Goal: Task Accomplishment & Management: Use online tool/utility

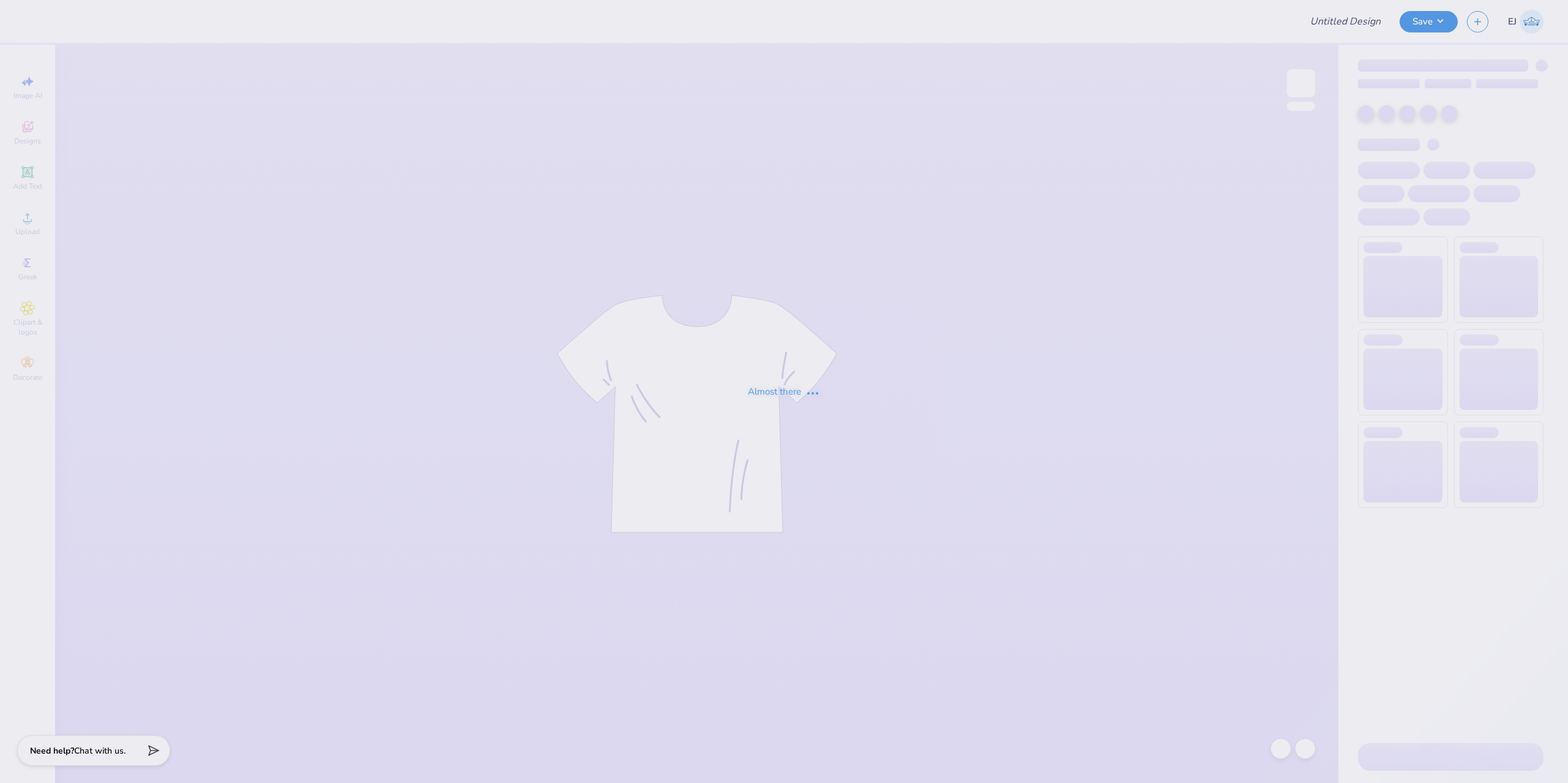
type input "bb tee pr #2"
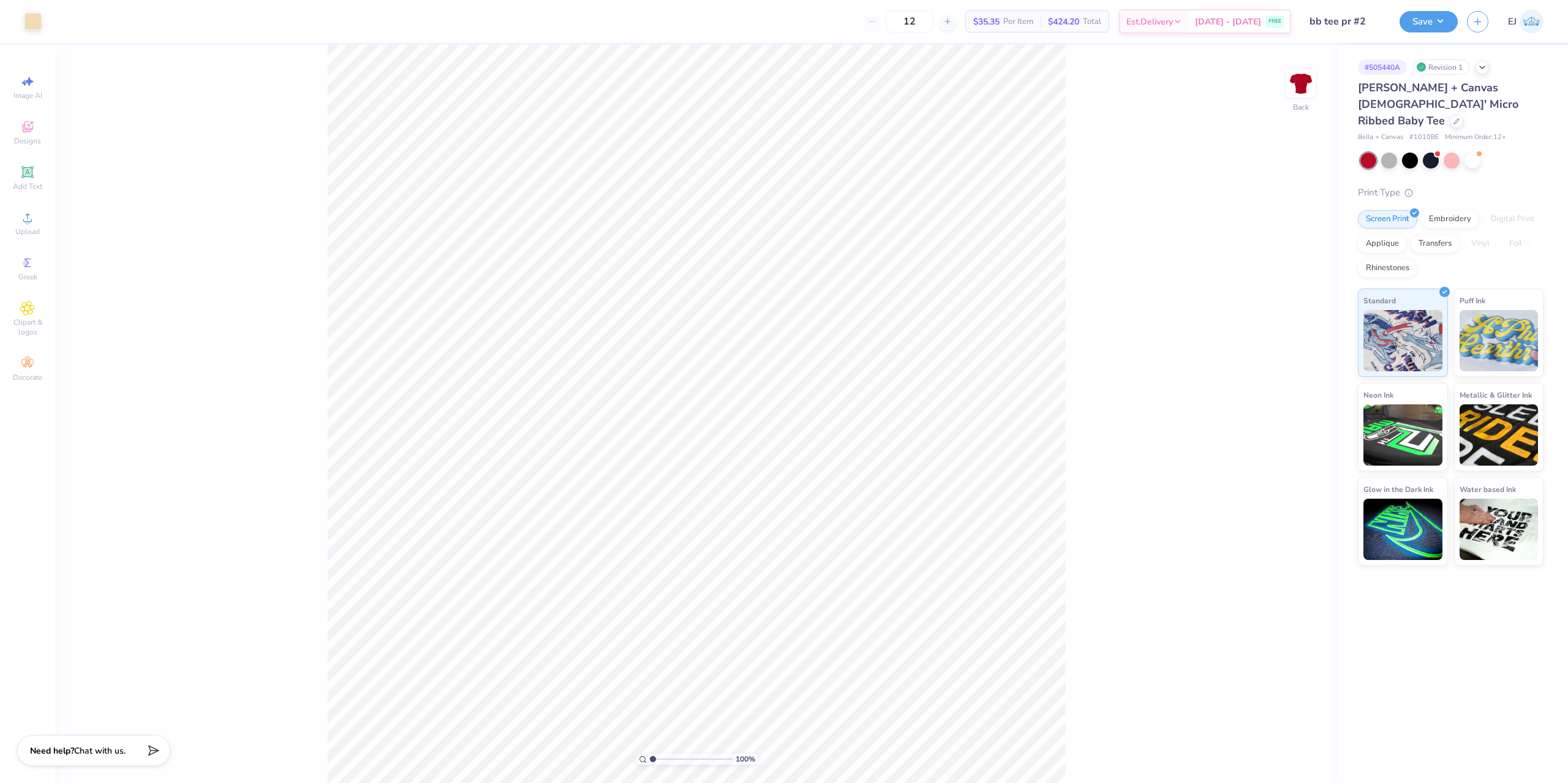
click at [582, 138] on div "100 % Back" at bounding box center [697, 413] width 1283 height 738
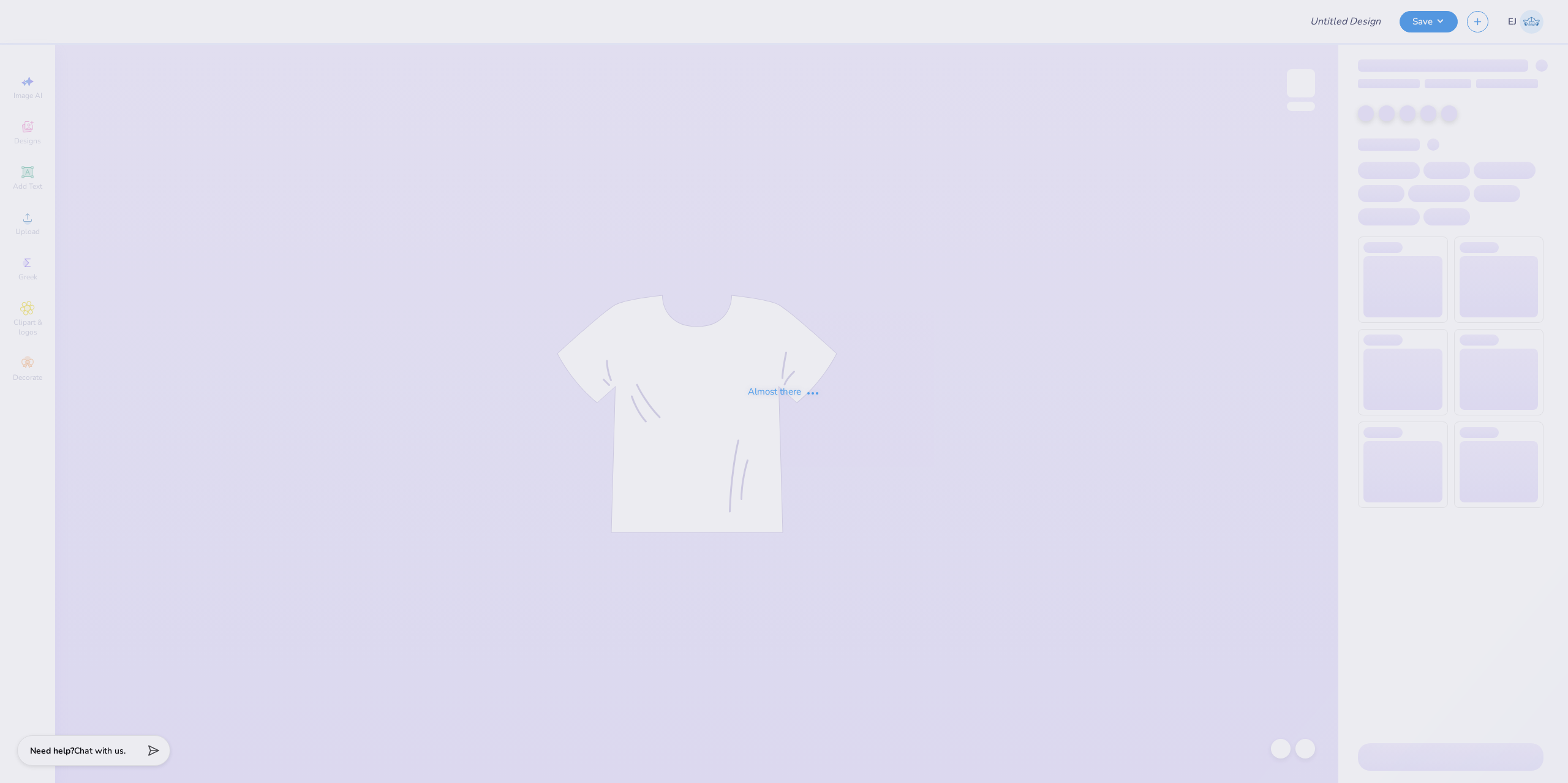
type input "bb tee pr #2"
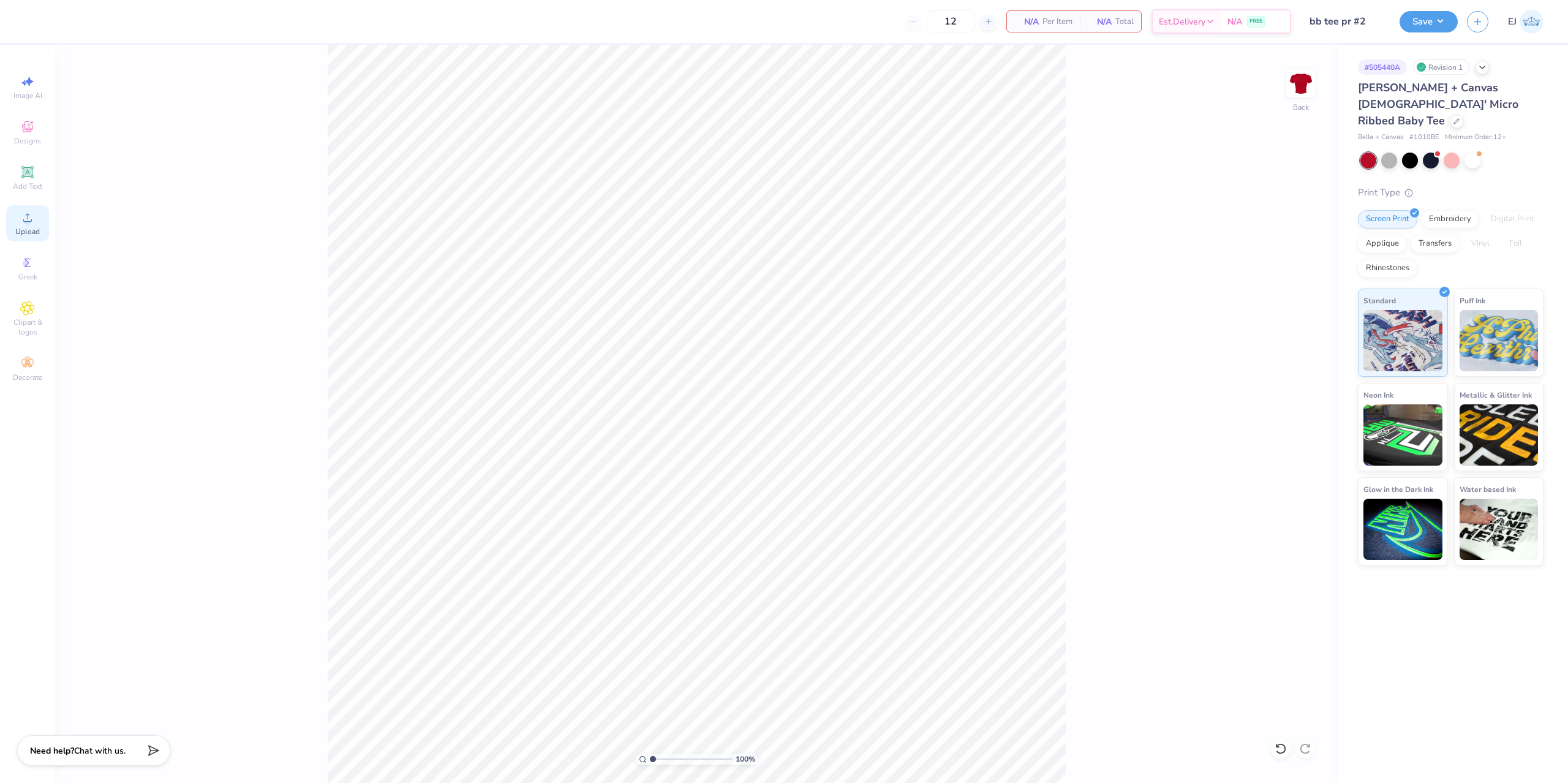
click at [21, 216] on icon at bounding box center [27, 217] width 15 height 15
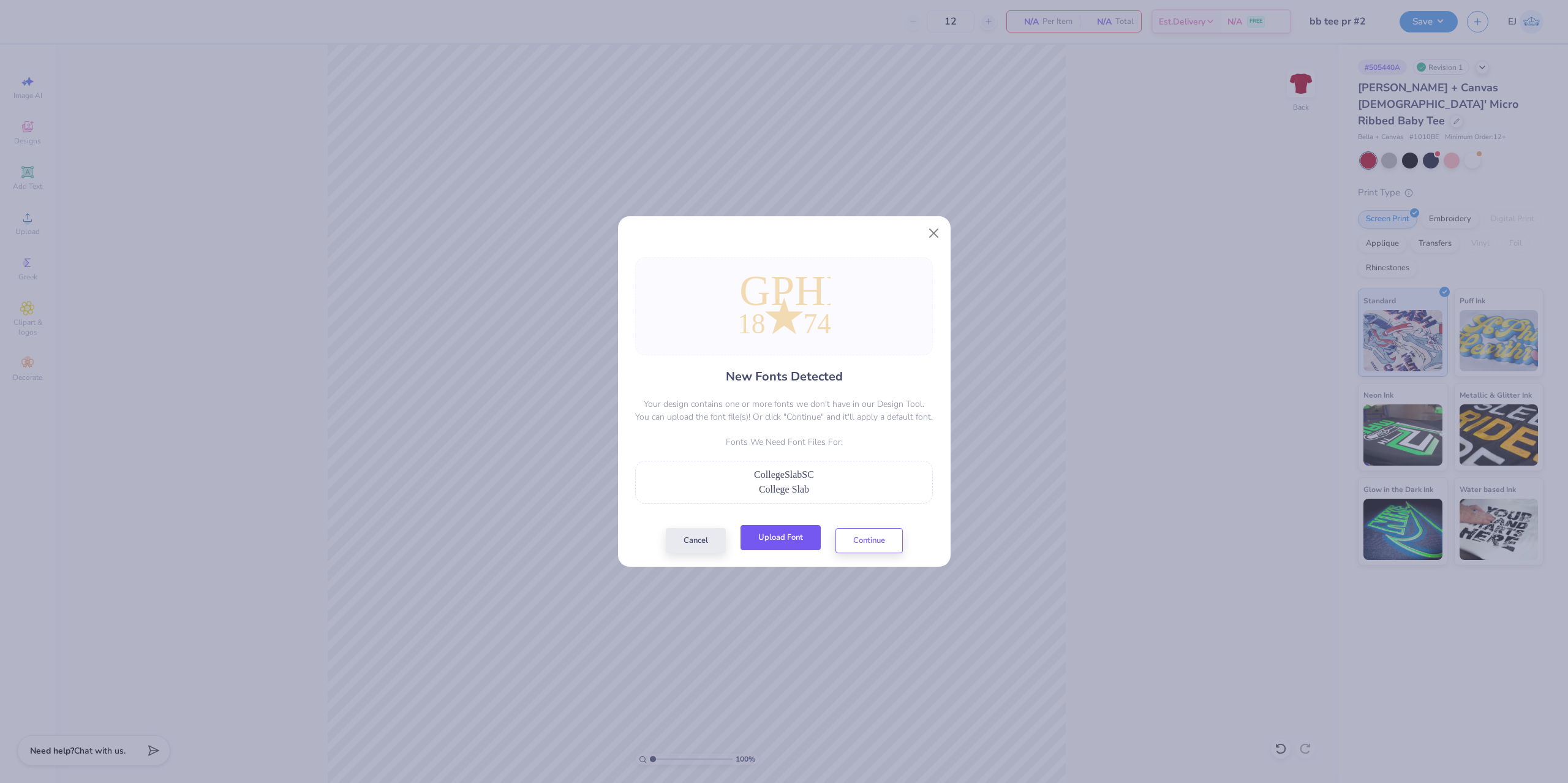
click at [795, 547] on button "Upload Font" at bounding box center [780, 537] width 80 height 25
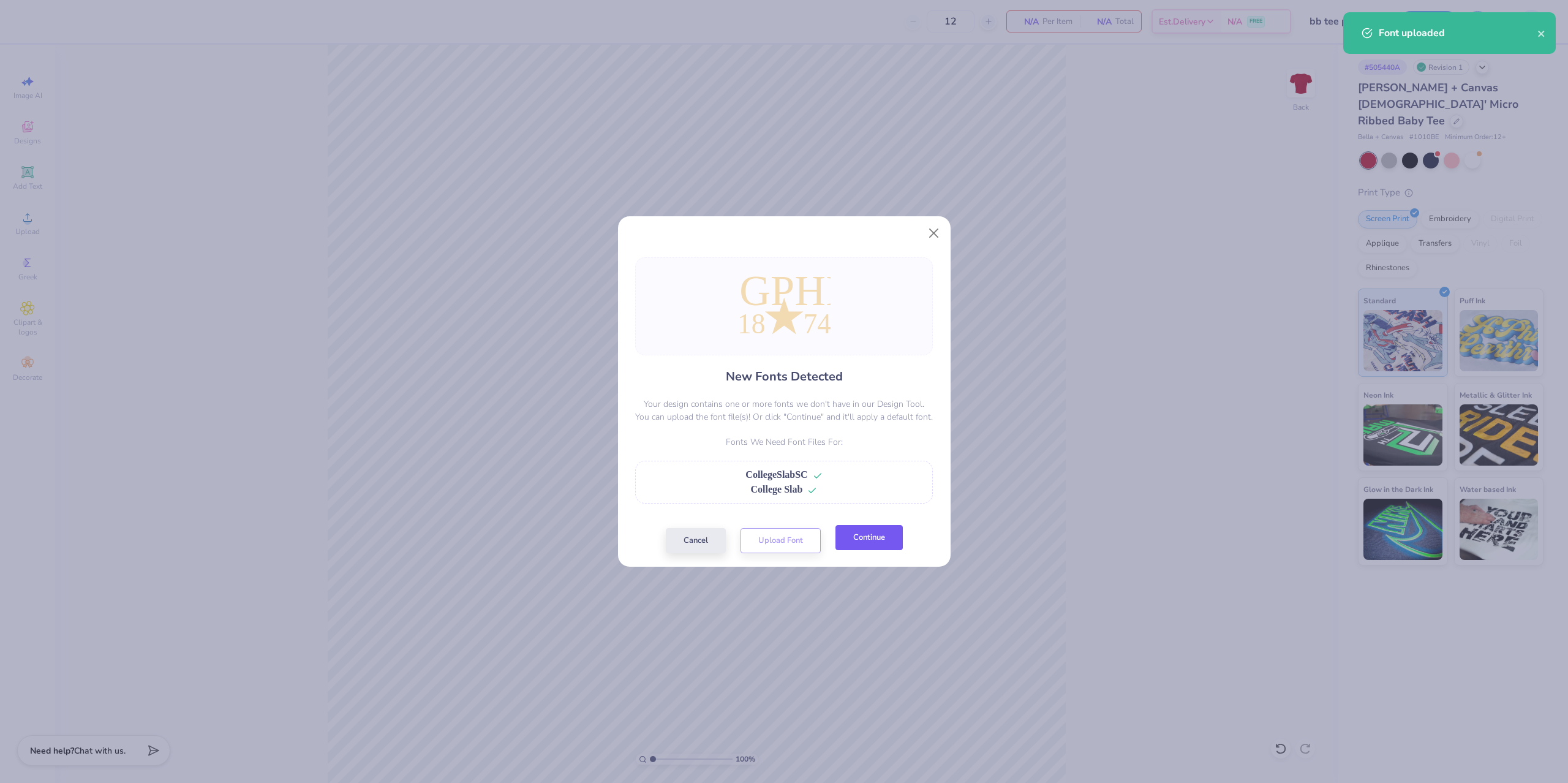
click at [891, 535] on button "Continue" at bounding box center [869, 537] width 68 height 25
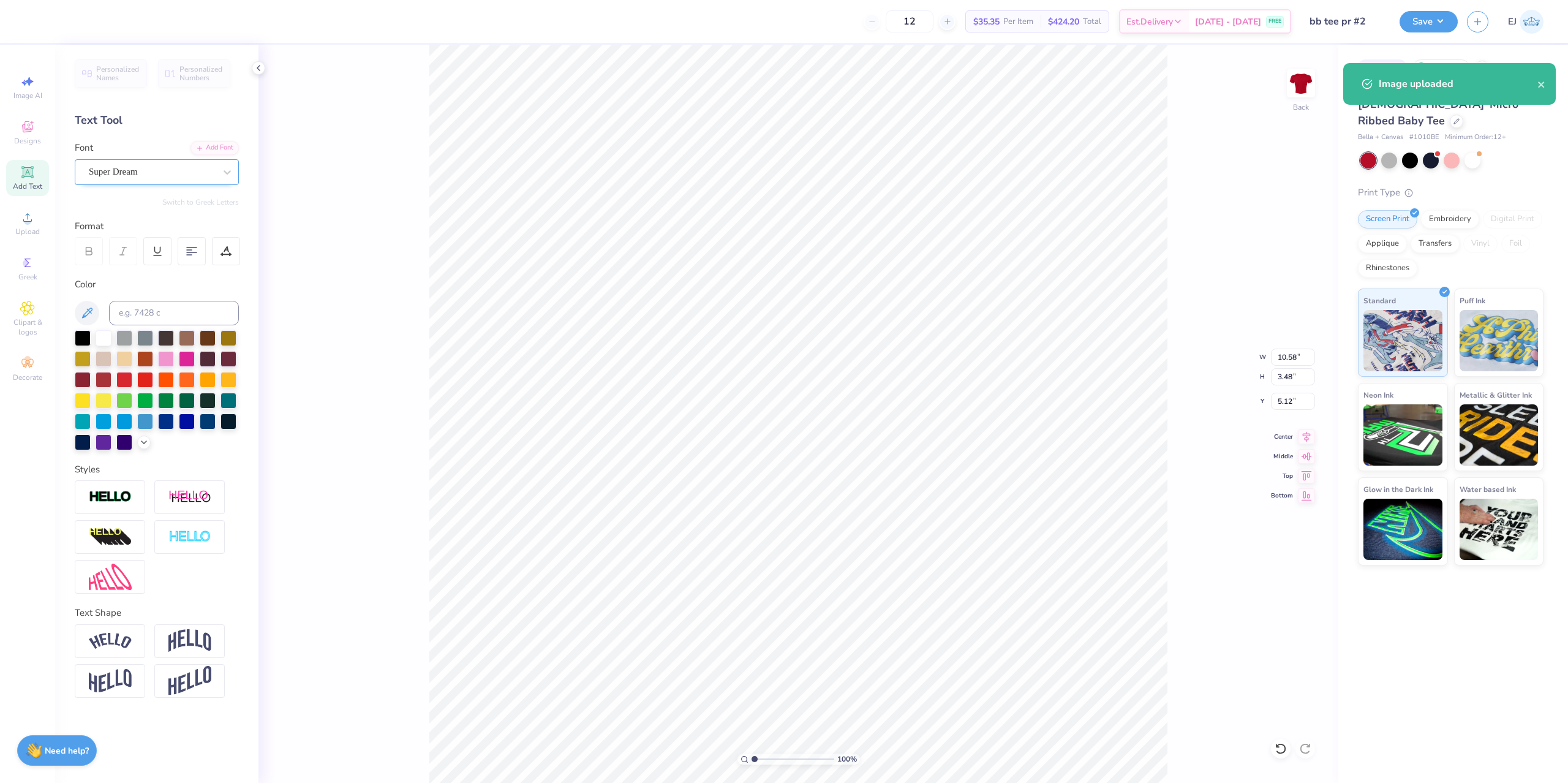
click at [131, 170] on div "Super Dream" at bounding box center [152, 172] width 128 height 19
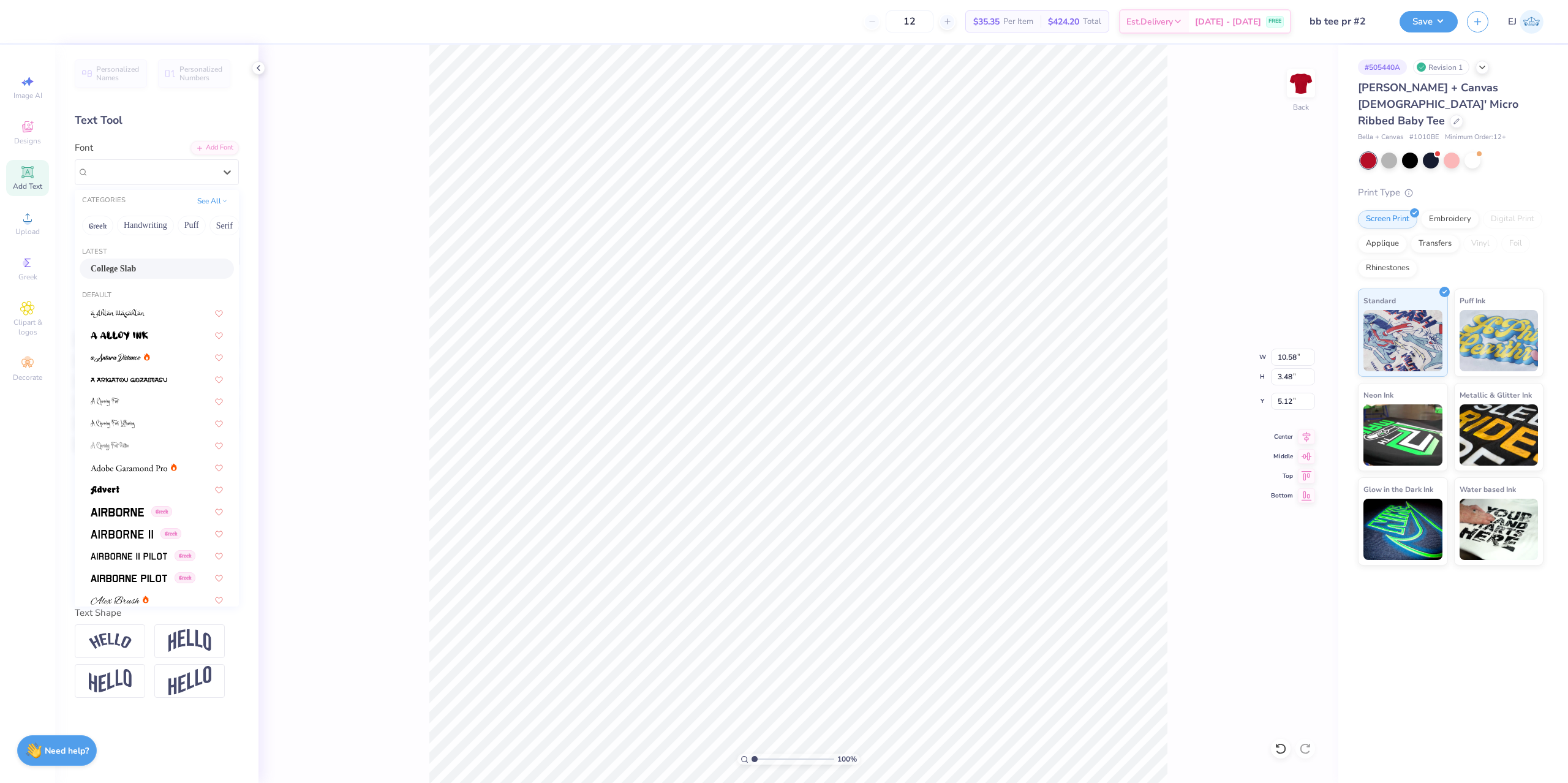
click at [150, 266] on div "College Slab" at bounding box center [156, 269] width 132 height 13
type input "9.84"
type input "3.37"
type input "5.52"
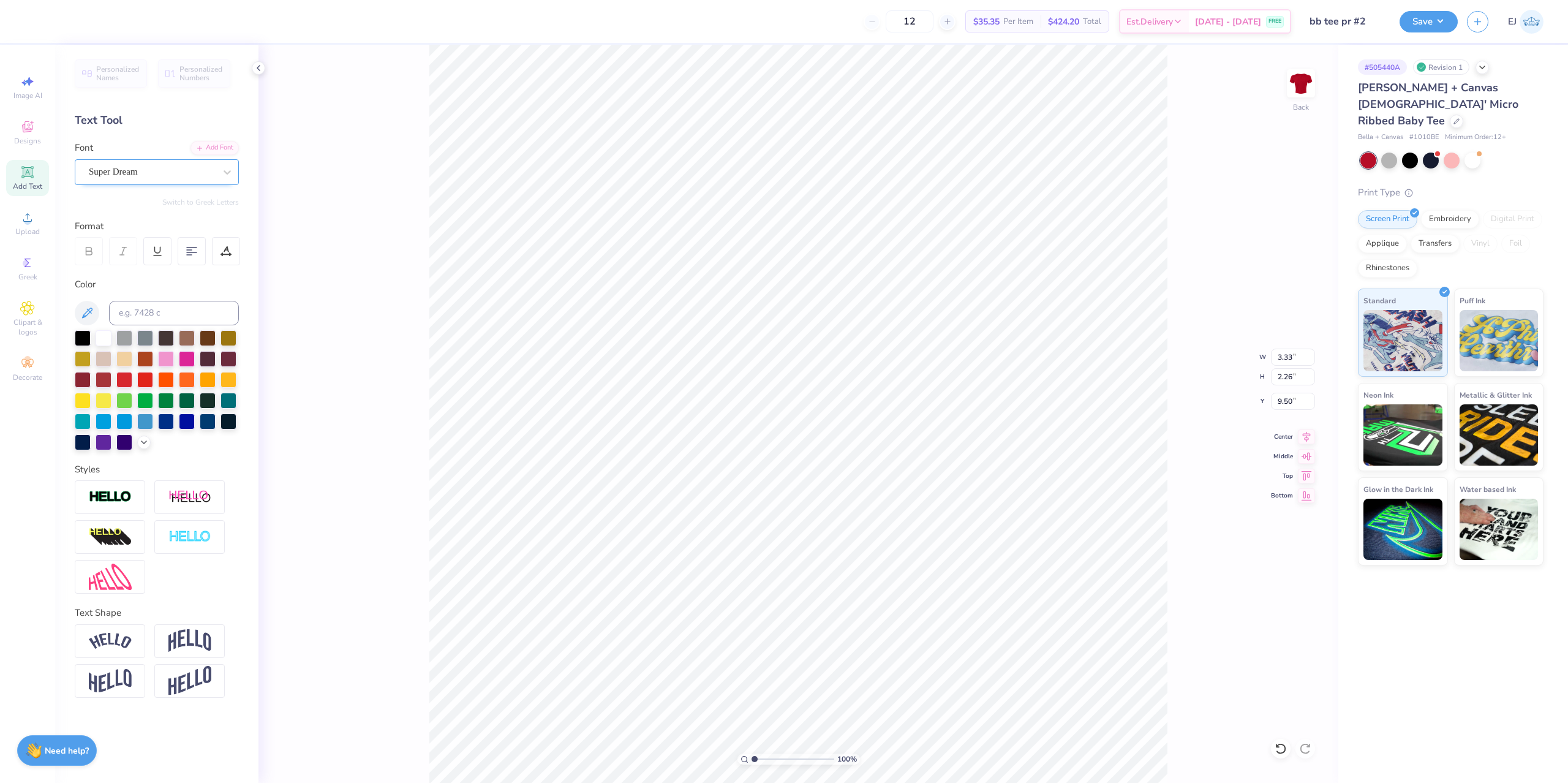
click at [128, 174] on div "Super Dream" at bounding box center [152, 172] width 128 height 19
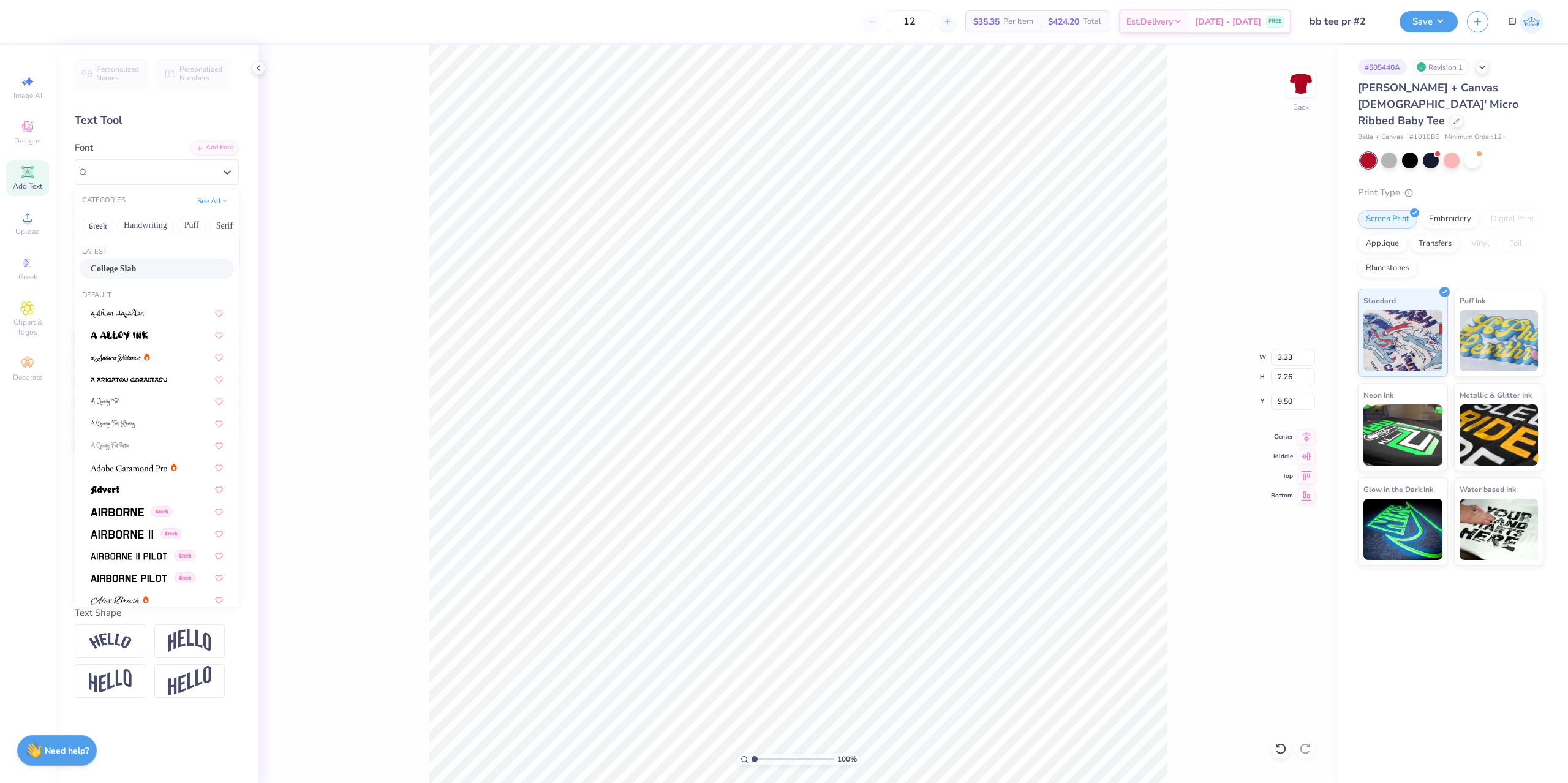
click at [122, 262] on div "College Slab" at bounding box center [156, 269] width 154 height 20
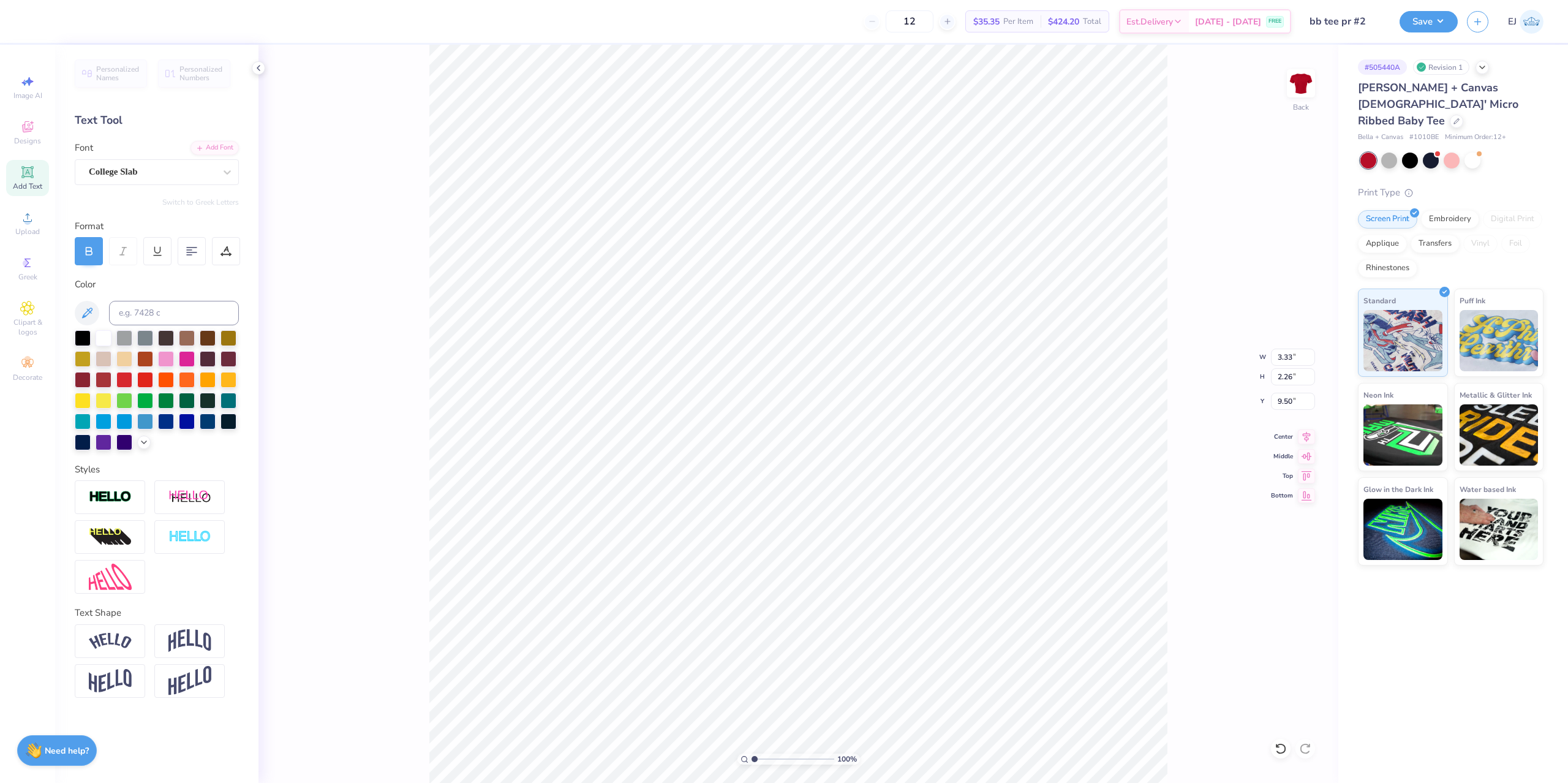
type input "2.46"
type input "2.18"
type input "9.77"
click at [139, 176] on div "Super Dream" at bounding box center [152, 172] width 128 height 19
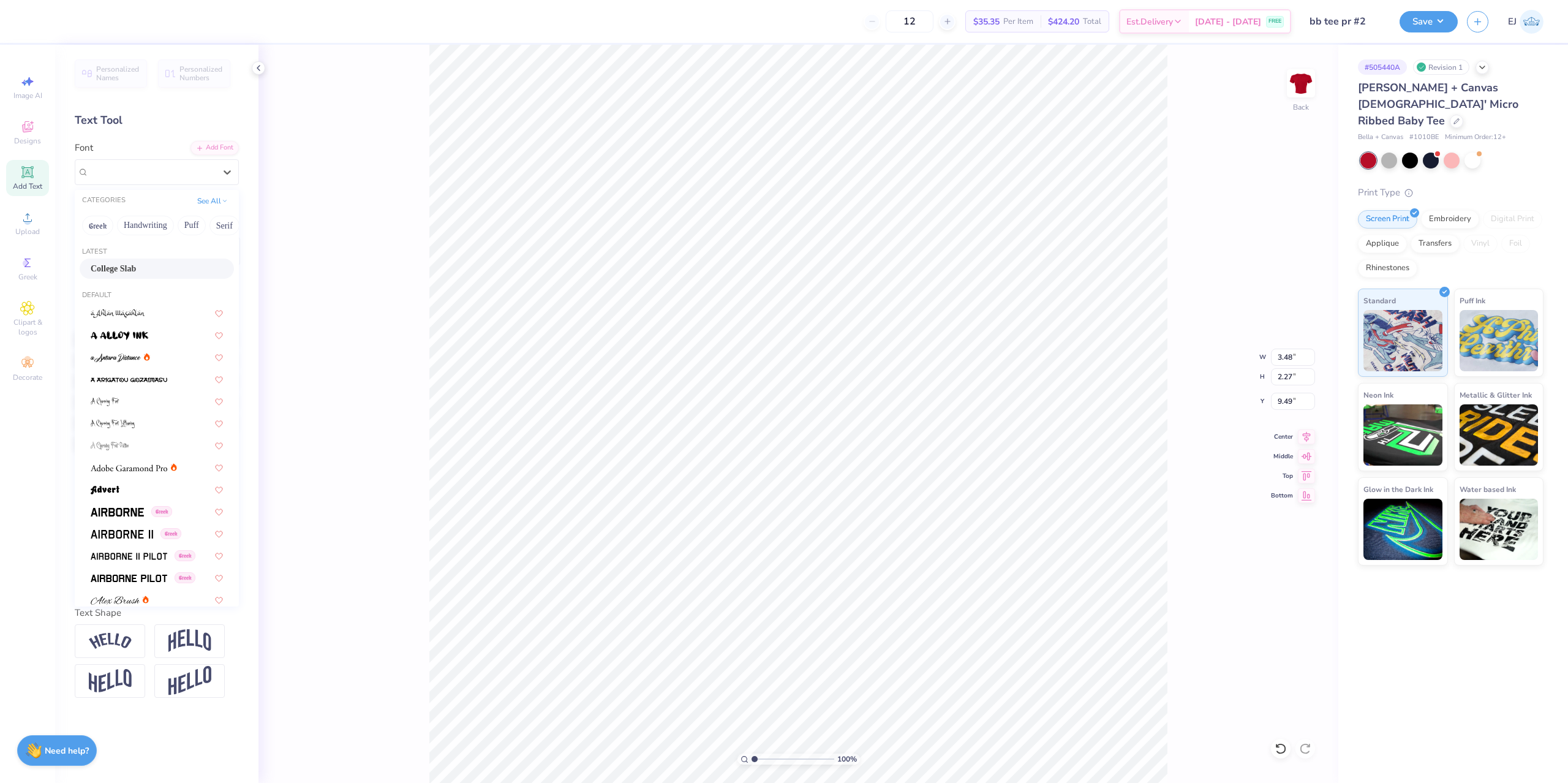
click at [145, 263] on div "College Slab" at bounding box center [156, 269] width 132 height 13
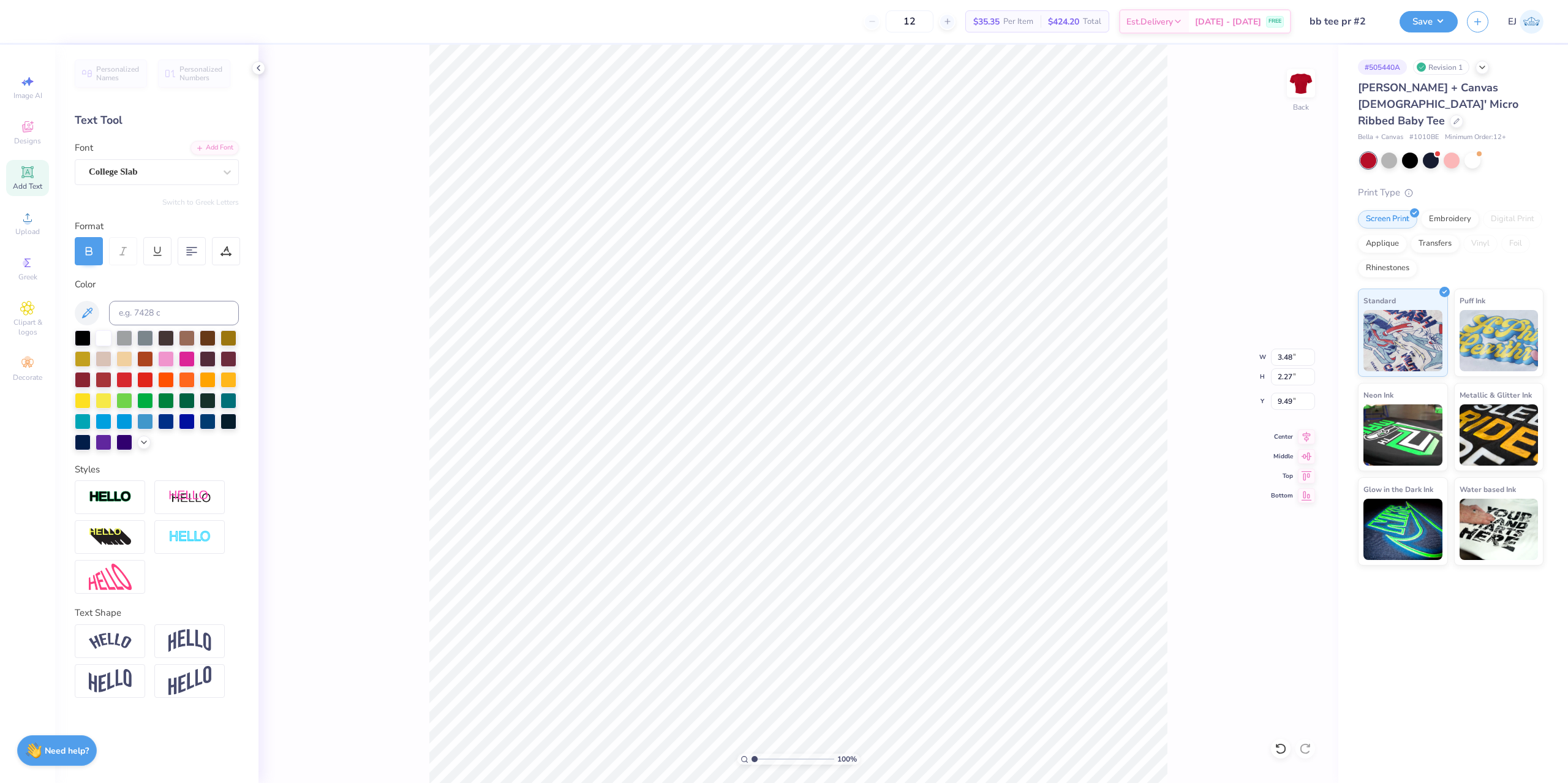
type input "2.77"
type input "2.18"
type input "9.77"
type input "2.46"
type input "9.78"
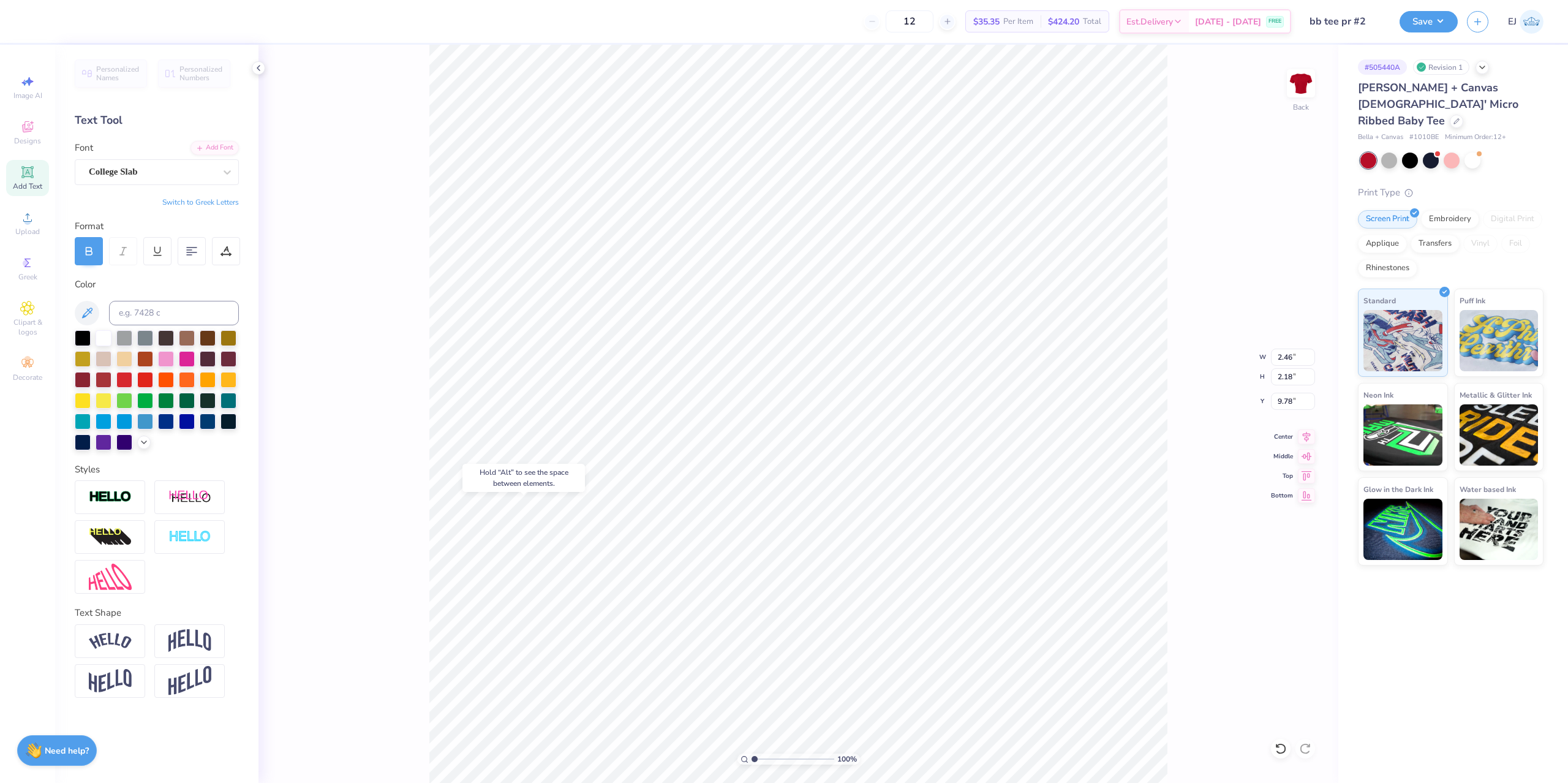
type input "2.77"
type input "9.78"
type input "9.84"
type input "3.37"
type input "5.52"
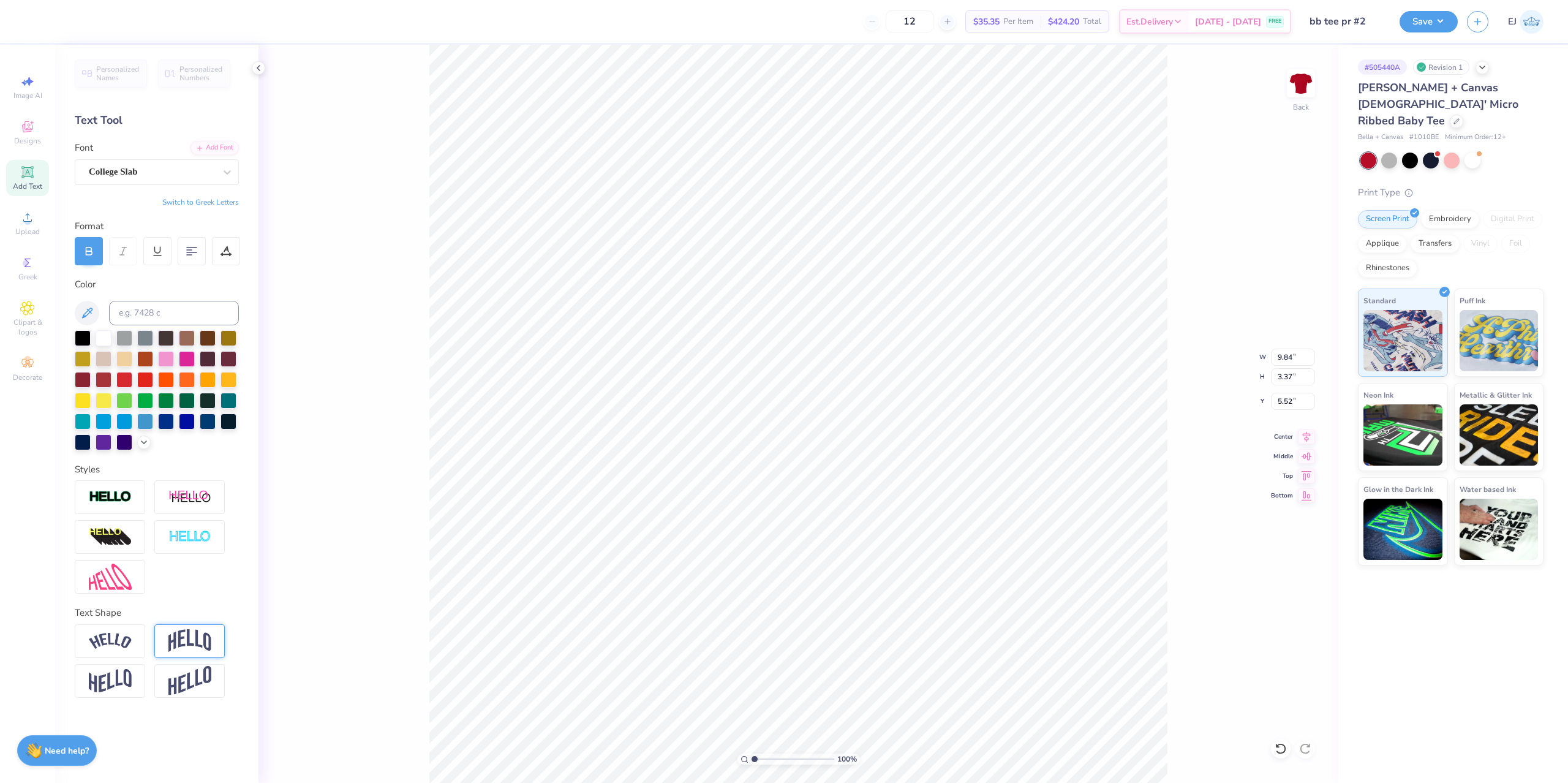
click at [196, 642] on img at bounding box center [189, 641] width 43 height 23
type input "5.39"
type input "4.08"
type input "0.49"
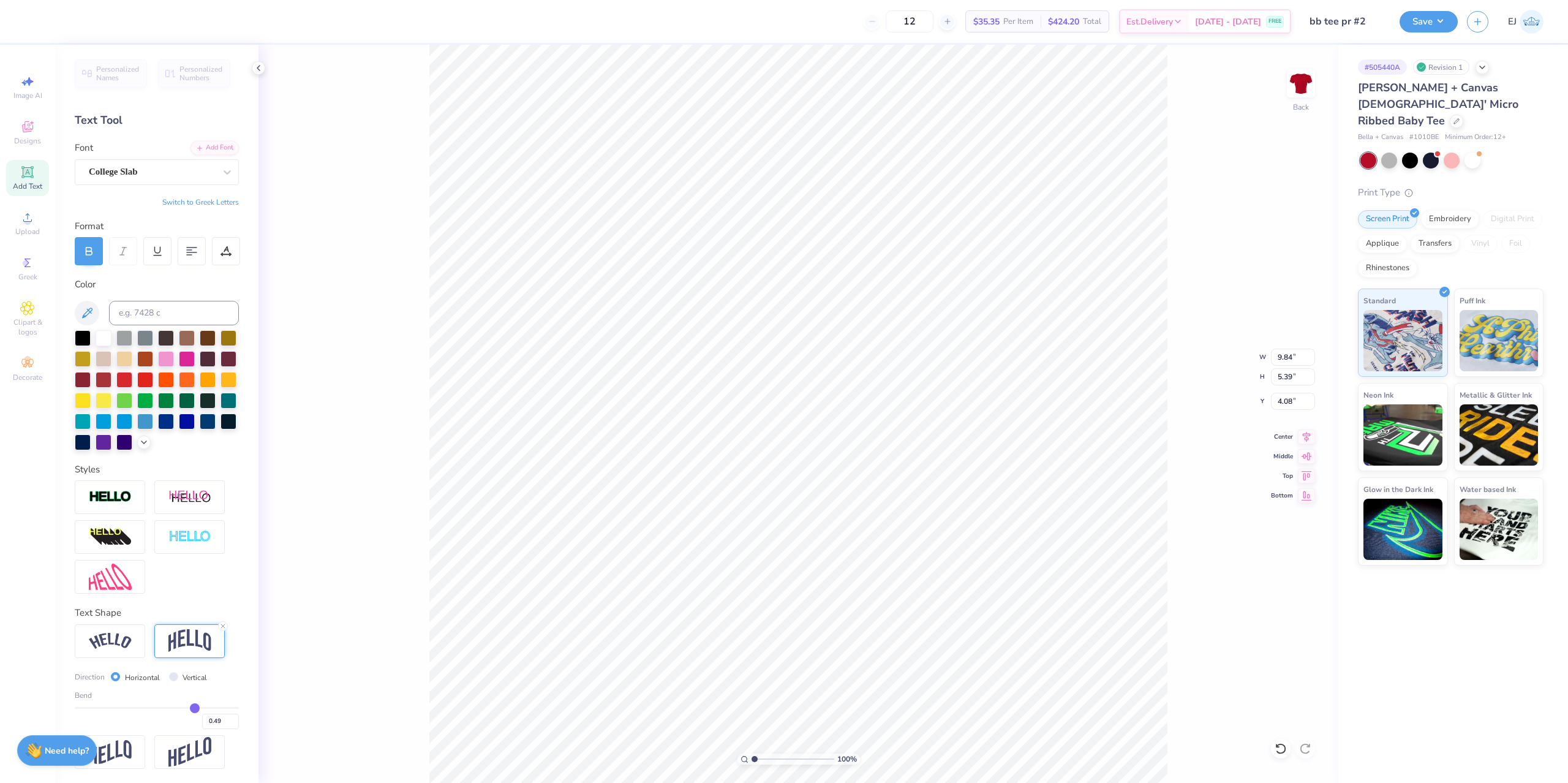
type input "0.48"
type input "0.47"
type input "0.46"
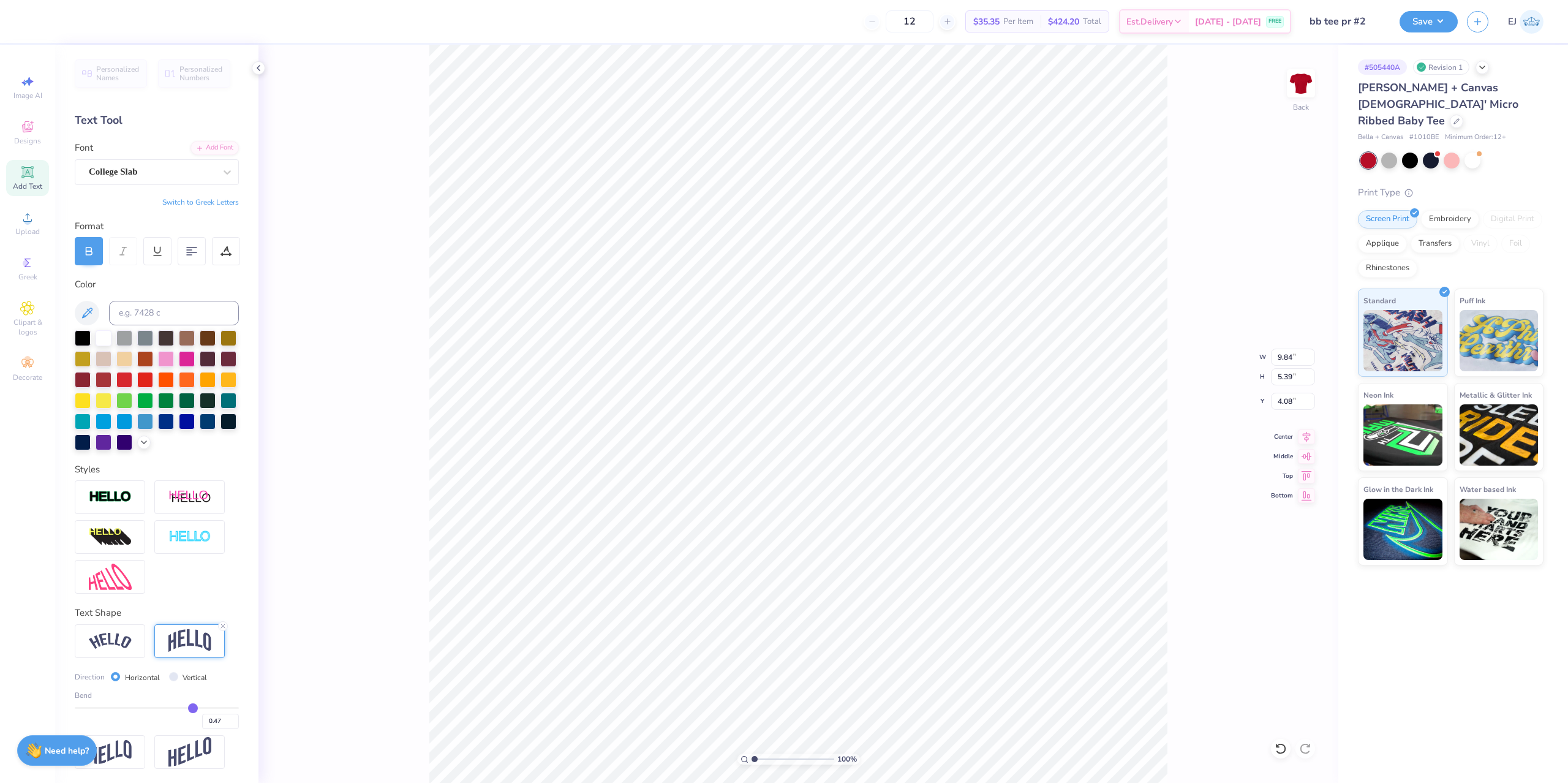
type input "0.46"
type input "0.45"
type input "0.44"
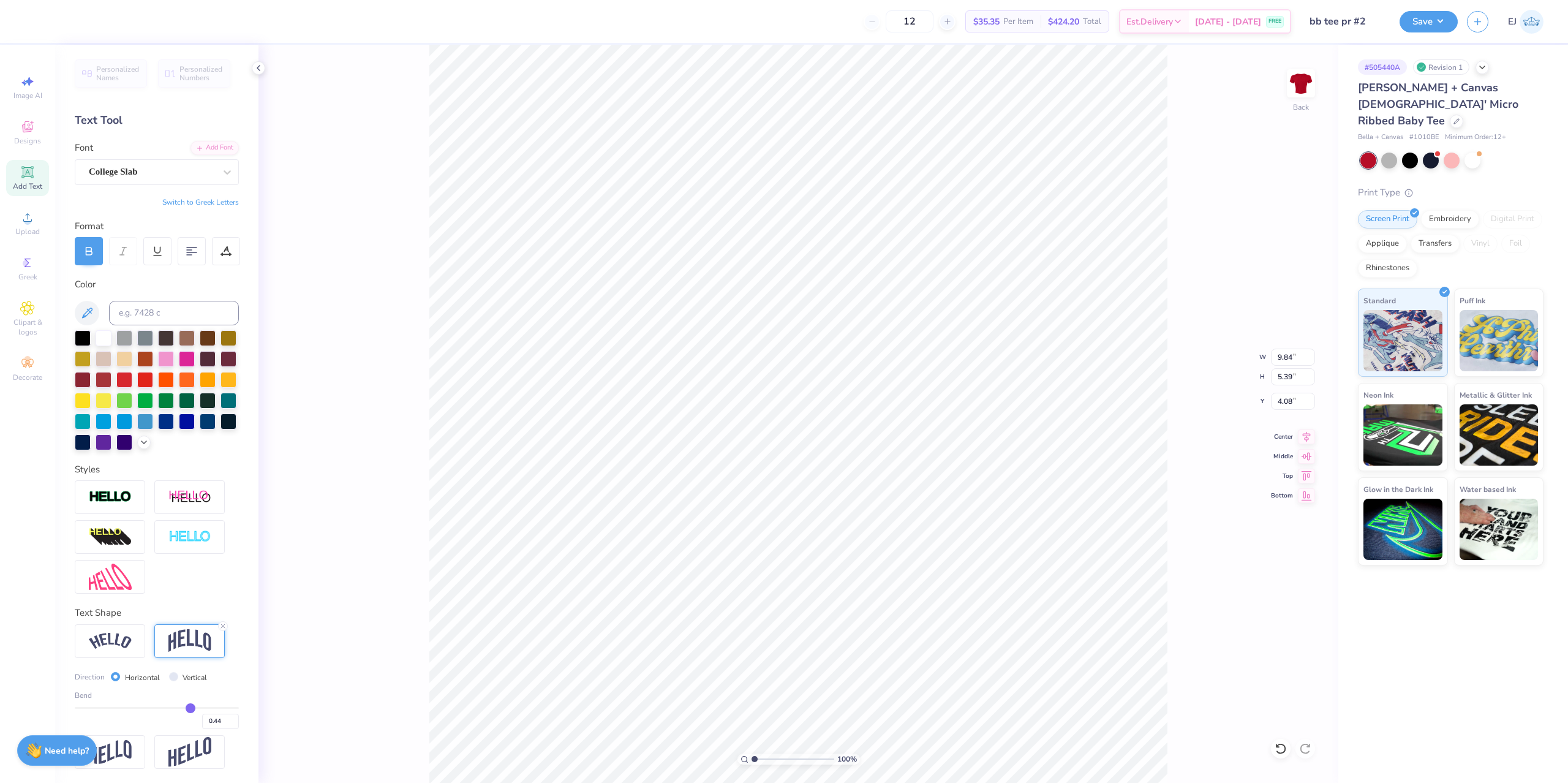
type input "0.42"
type input "0.41"
type input "0.4"
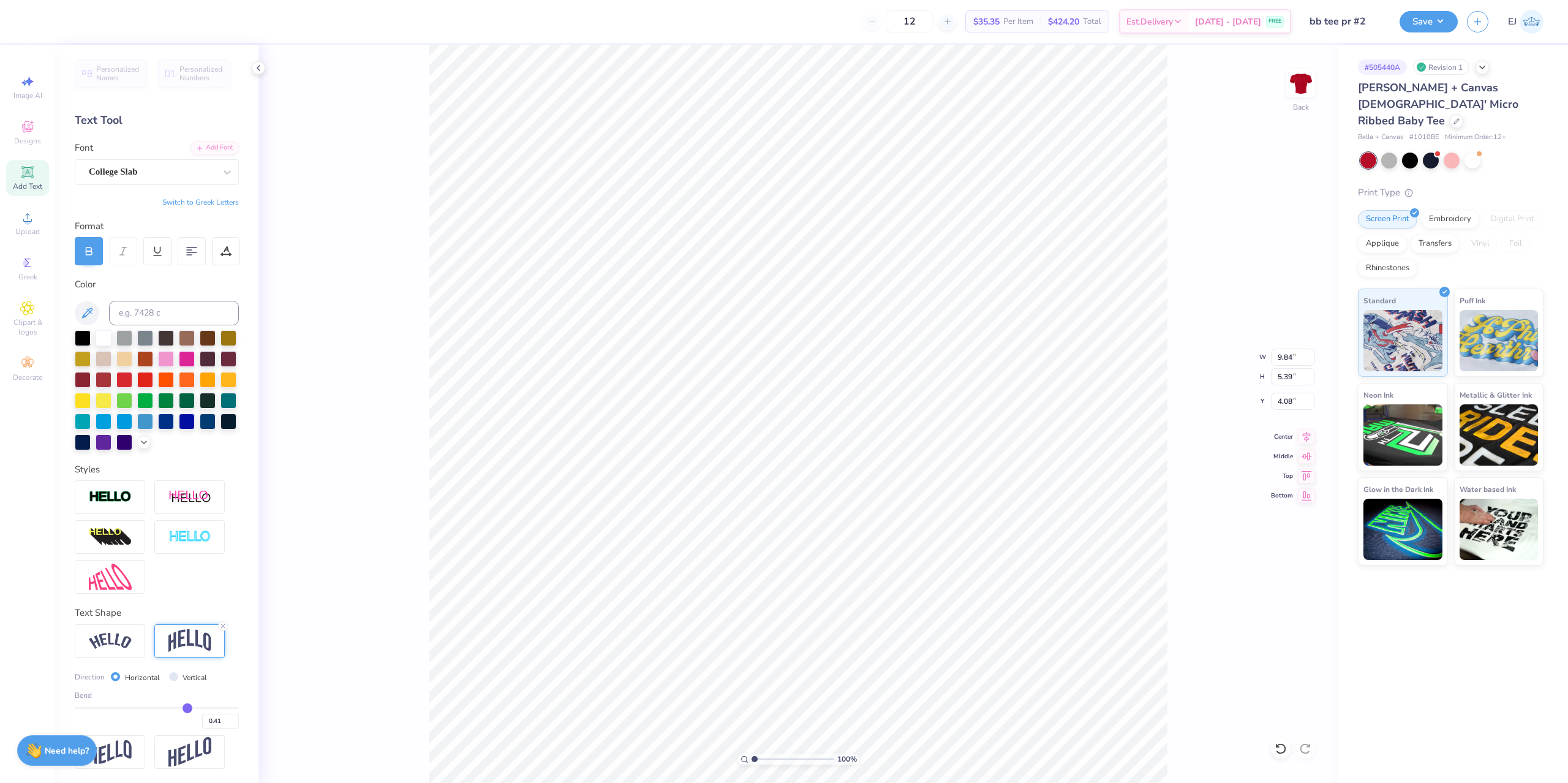
type input "0.40"
type input "0.39"
type input "0.38"
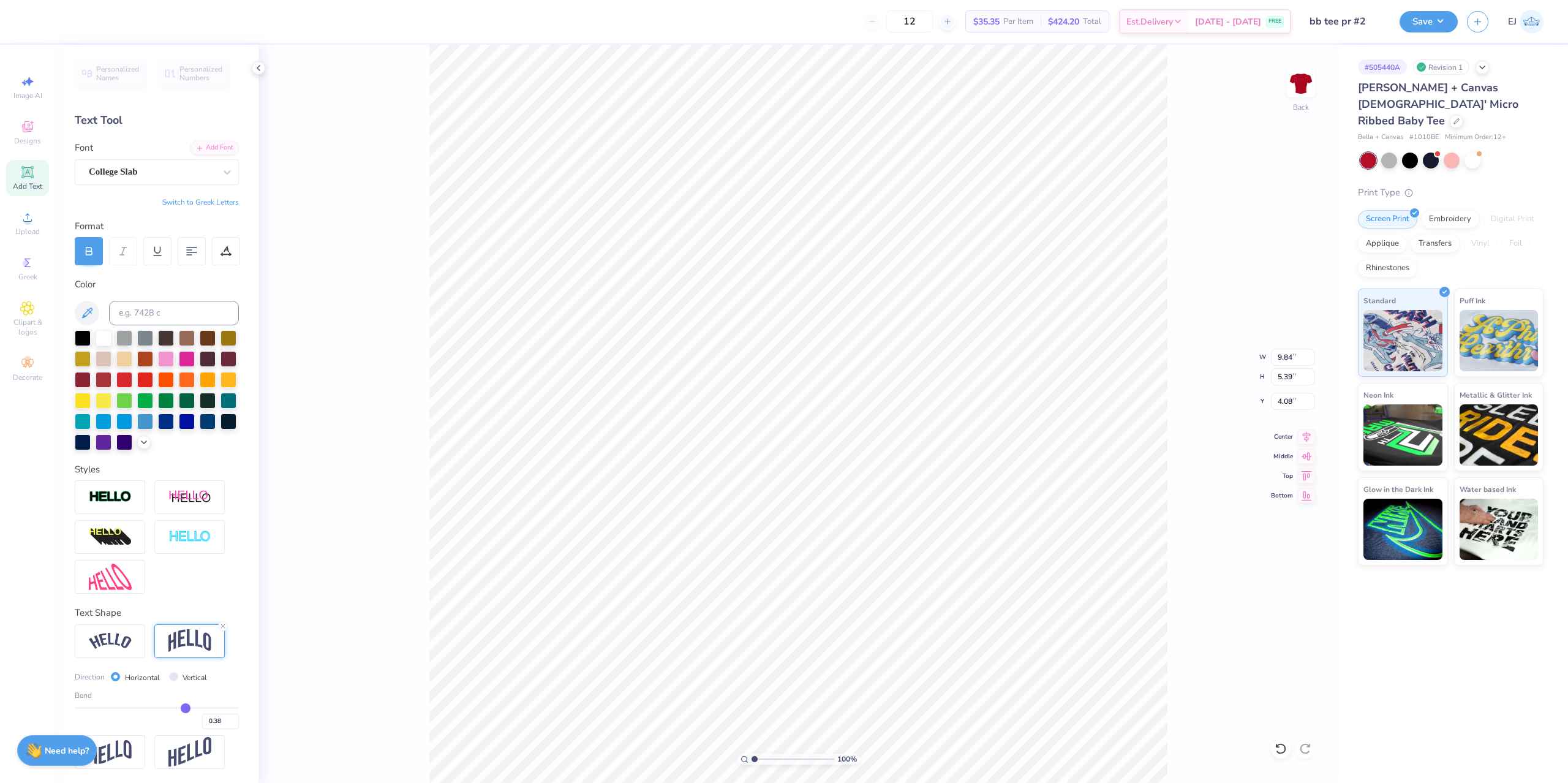
type input "0.36"
type input "0.35"
type input "0.34"
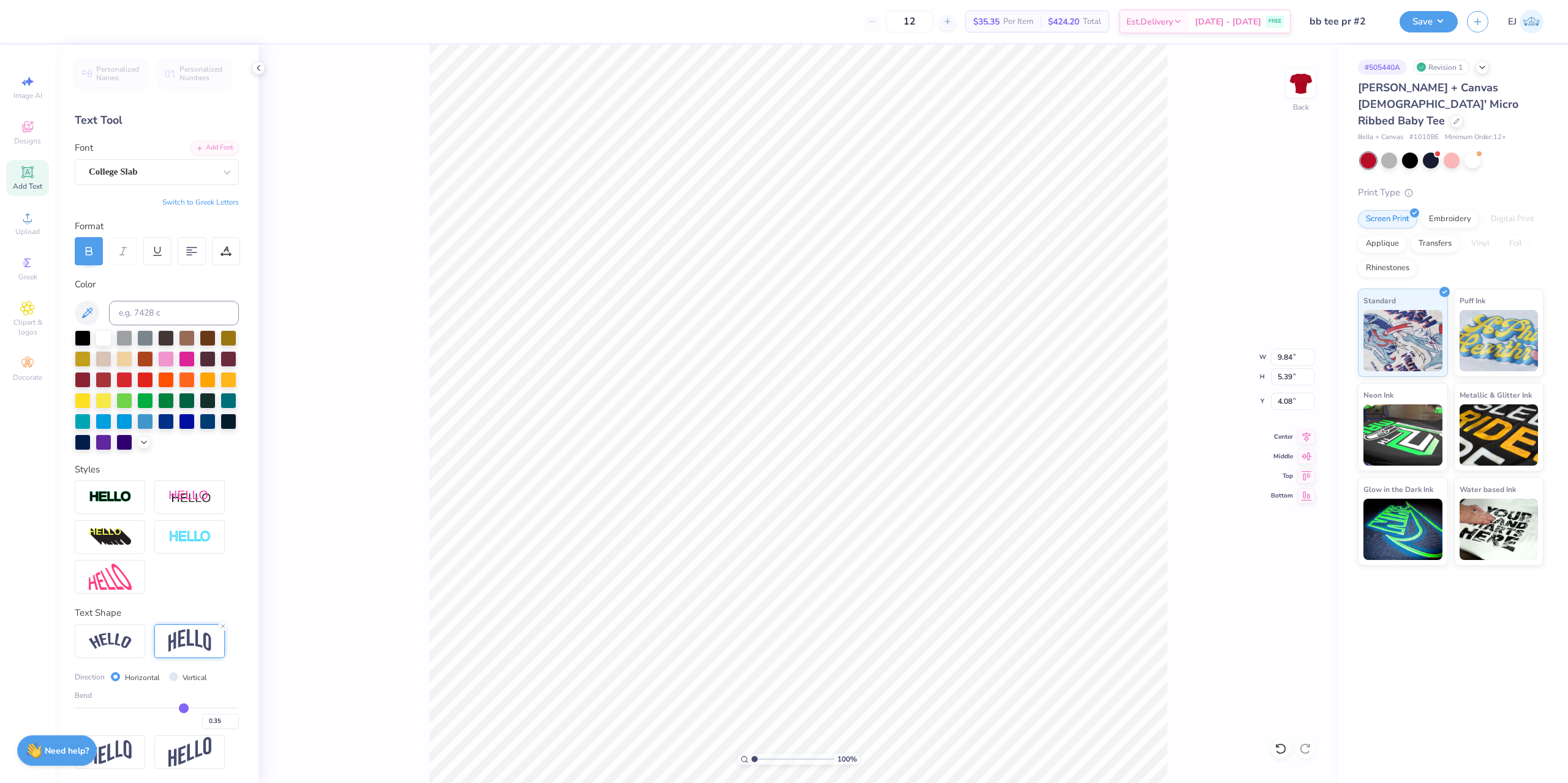
type input "0.34"
type input "0.33"
type input "0.32"
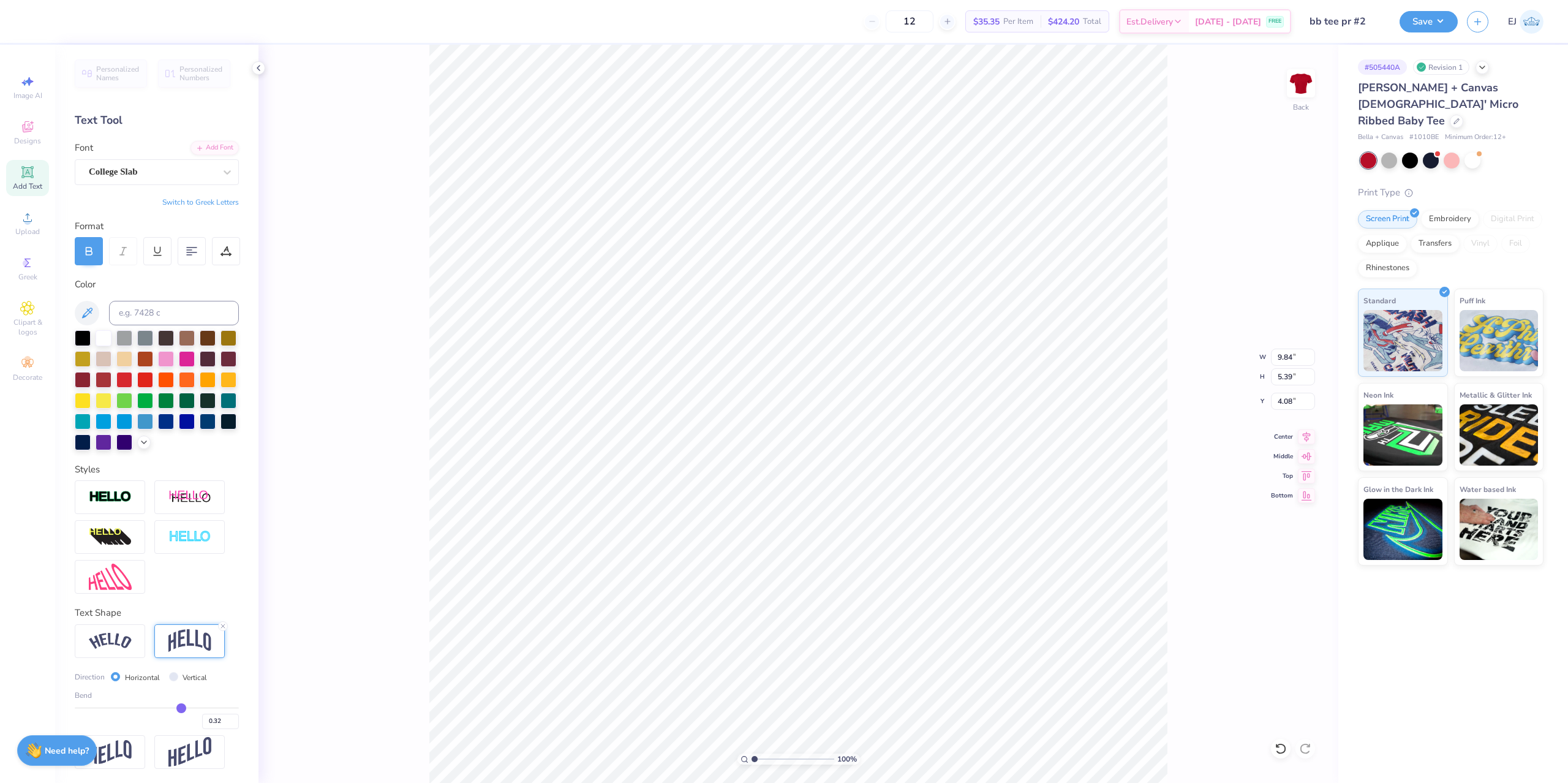
drag, startPoint x: 197, startPoint y: 712, endPoint x: 182, endPoint y: 709, distance: 15.3
type input "0.32"
click at [182, 708] on input "range" at bounding box center [156, 708] width 164 height 2
type input "4.62"
type input "4.47"
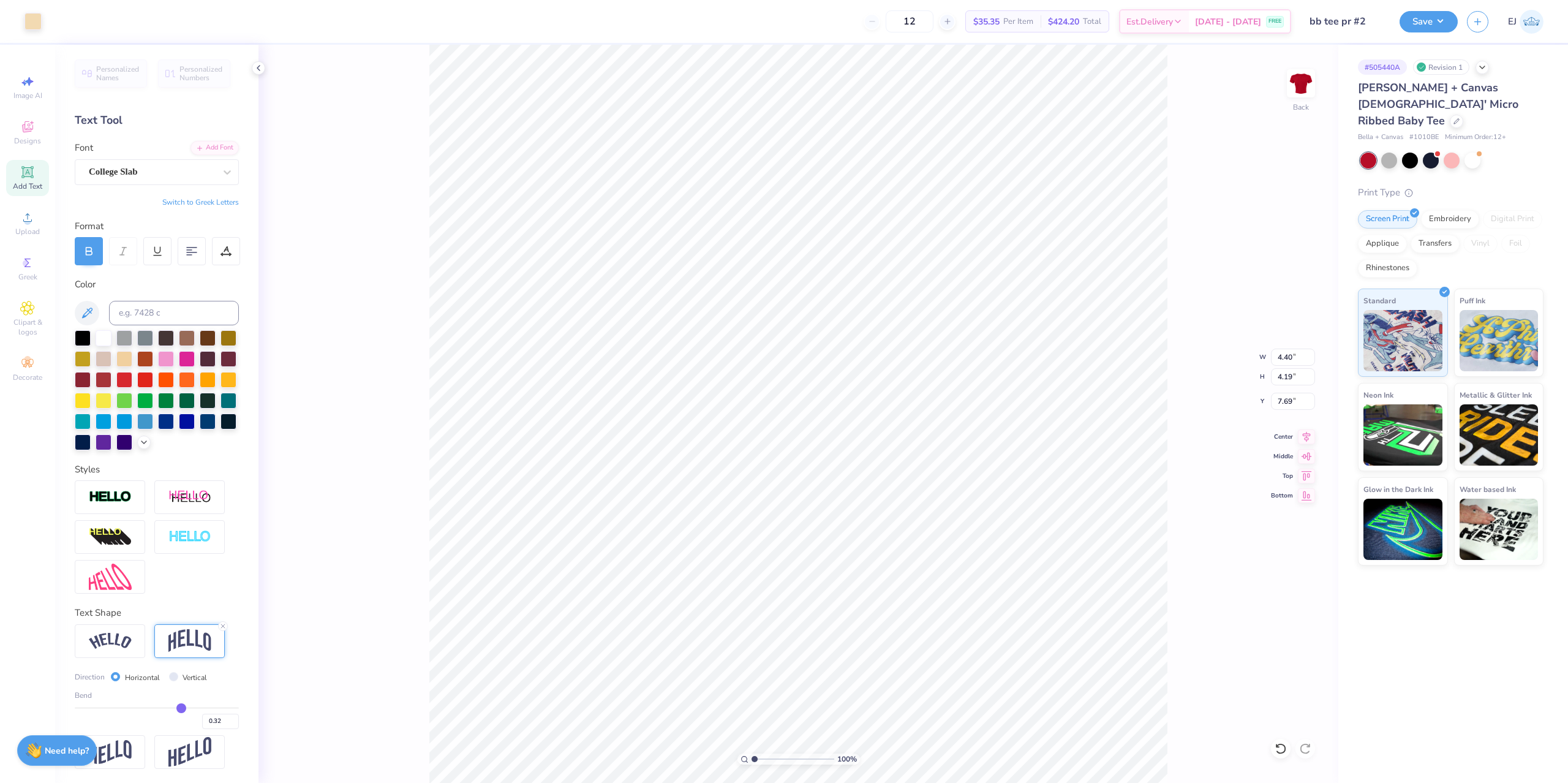
type input "3.69"
type input "3.51"
type input "8.37"
type input "2.77"
type input "2.18"
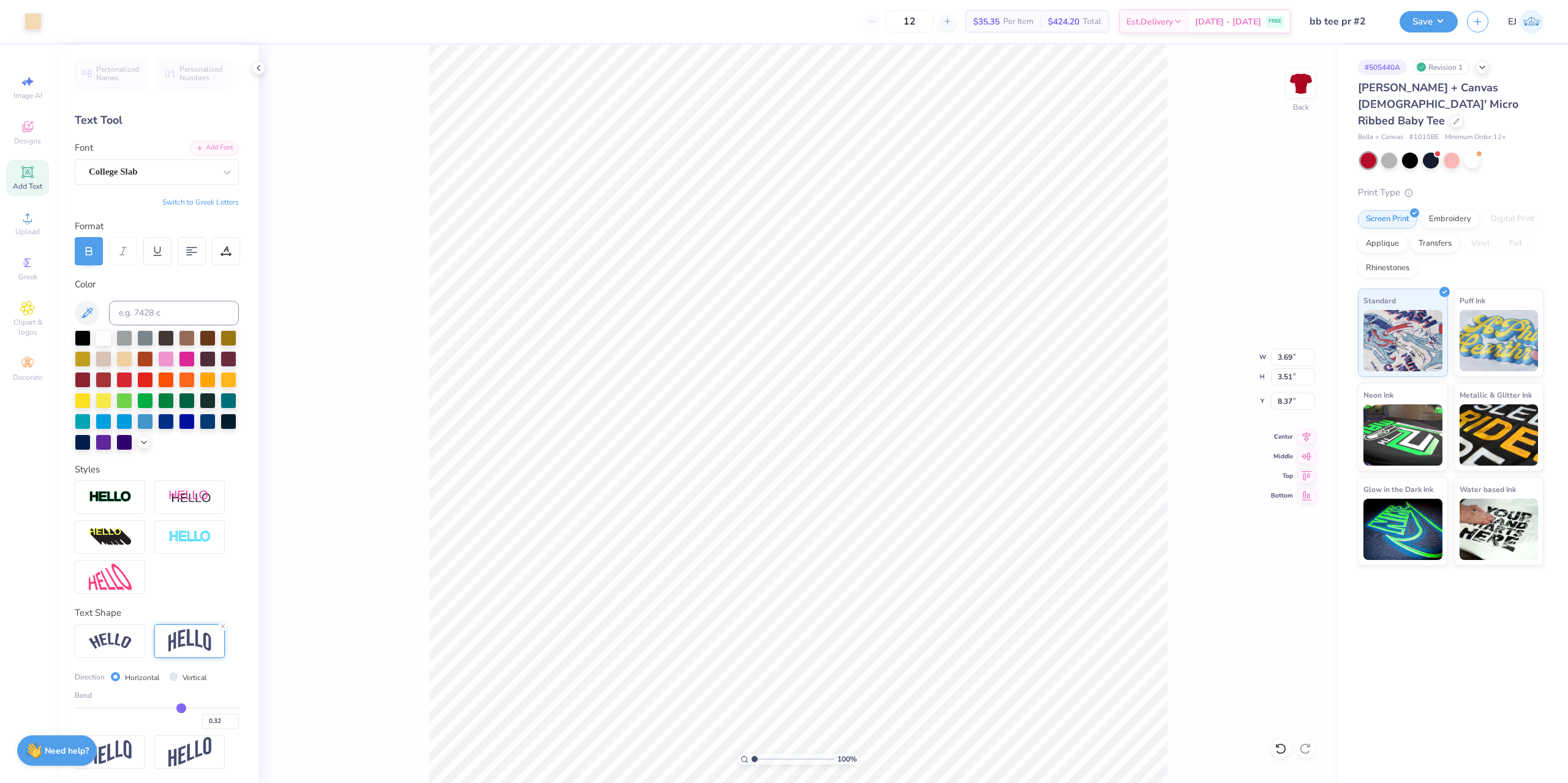
type input "9.78"
type input "9.80"
click at [743, 646] on li "Group" at bounding box center [759, 648] width 97 height 24
drag, startPoint x: 1306, startPoint y: 444, endPoint x: 1289, endPoint y: 446, distance: 17.1
click at [1306, 444] on div "100 % Back W 9.80 9.80 " H 2.18 2.18 " Y 9.78 9.78 " Center Middle Top Bottom" at bounding box center [798, 413] width 1080 height 738
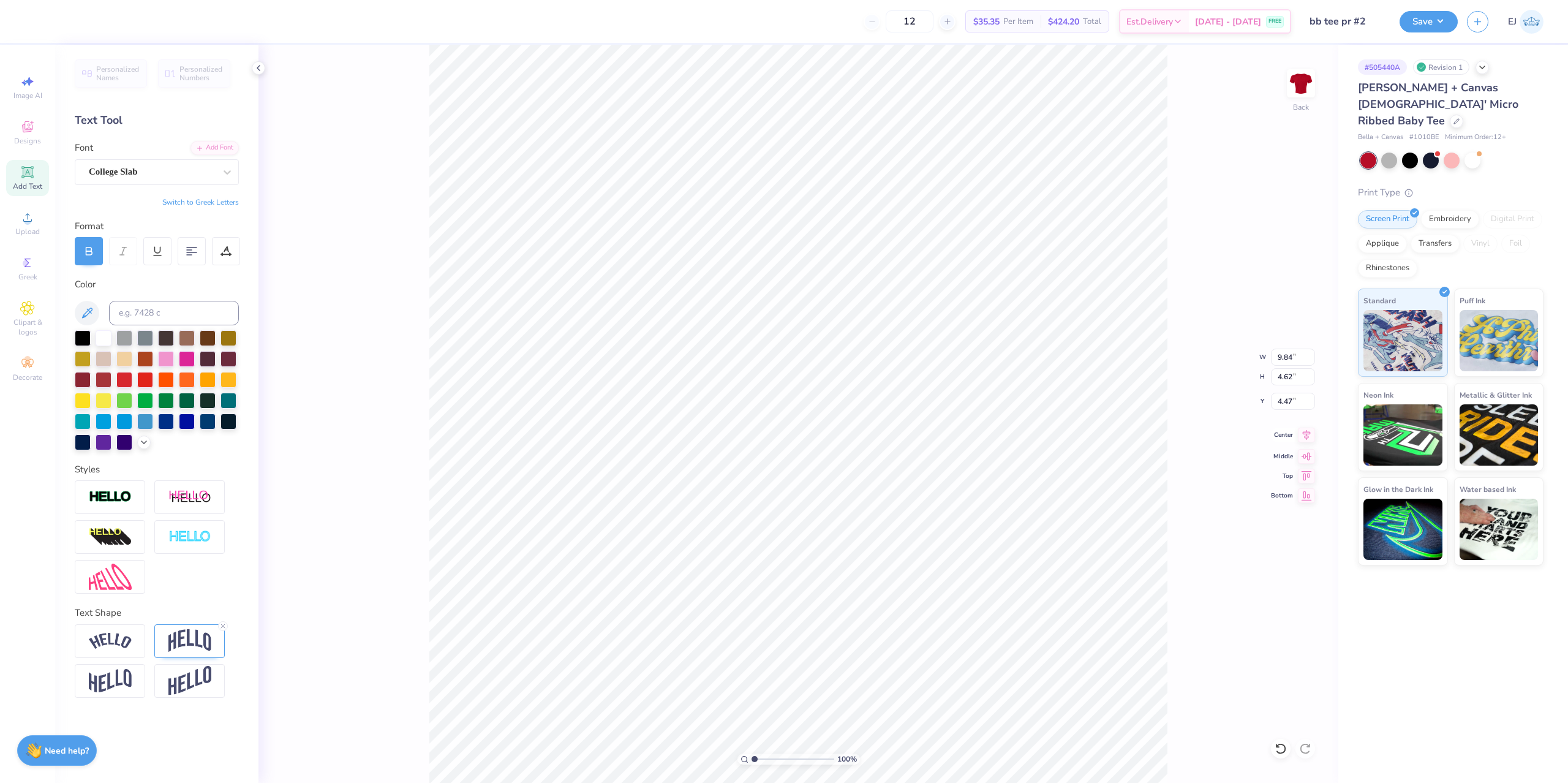
click at [1310, 442] on icon at bounding box center [1306, 434] width 17 height 15
click at [1308, 431] on icon at bounding box center [1306, 434] width 17 height 15
click at [1309, 437] on icon at bounding box center [1307, 434] width 8 height 10
click at [1310, 441] on icon at bounding box center [1306, 434] width 17 height 15
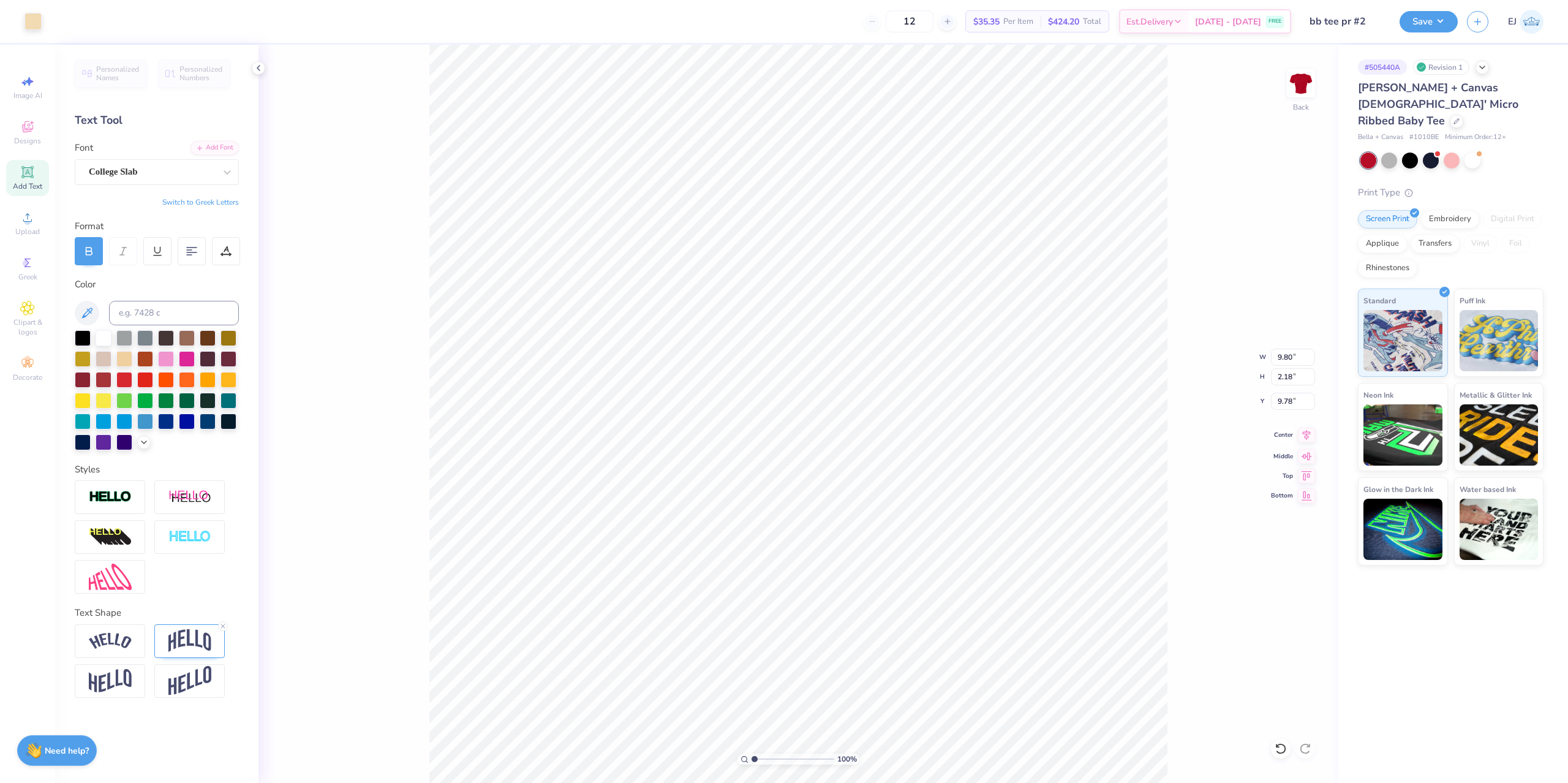
click at [1310, 436] on icon at bounding box center [1306, 434] width 17 height 15
click at [1308, 430] on icon at bounding box center [1306, 434] width 17 height 15
type input "9.80"
type input "2.18"
type input "9.69"
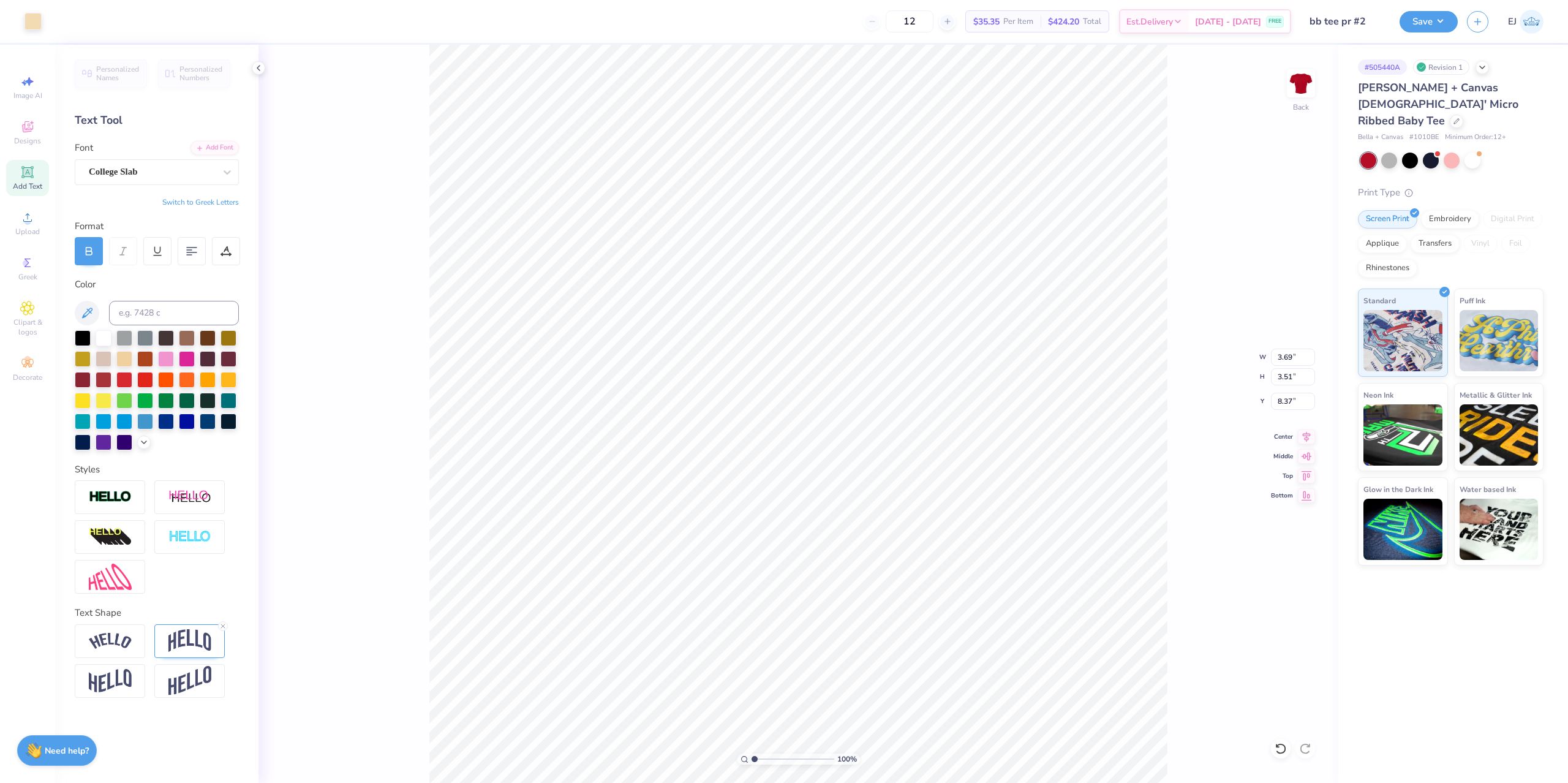
type input "9.84"
type input "4.62"
type input "4.47"
type input "9.84"
type input "4.62"
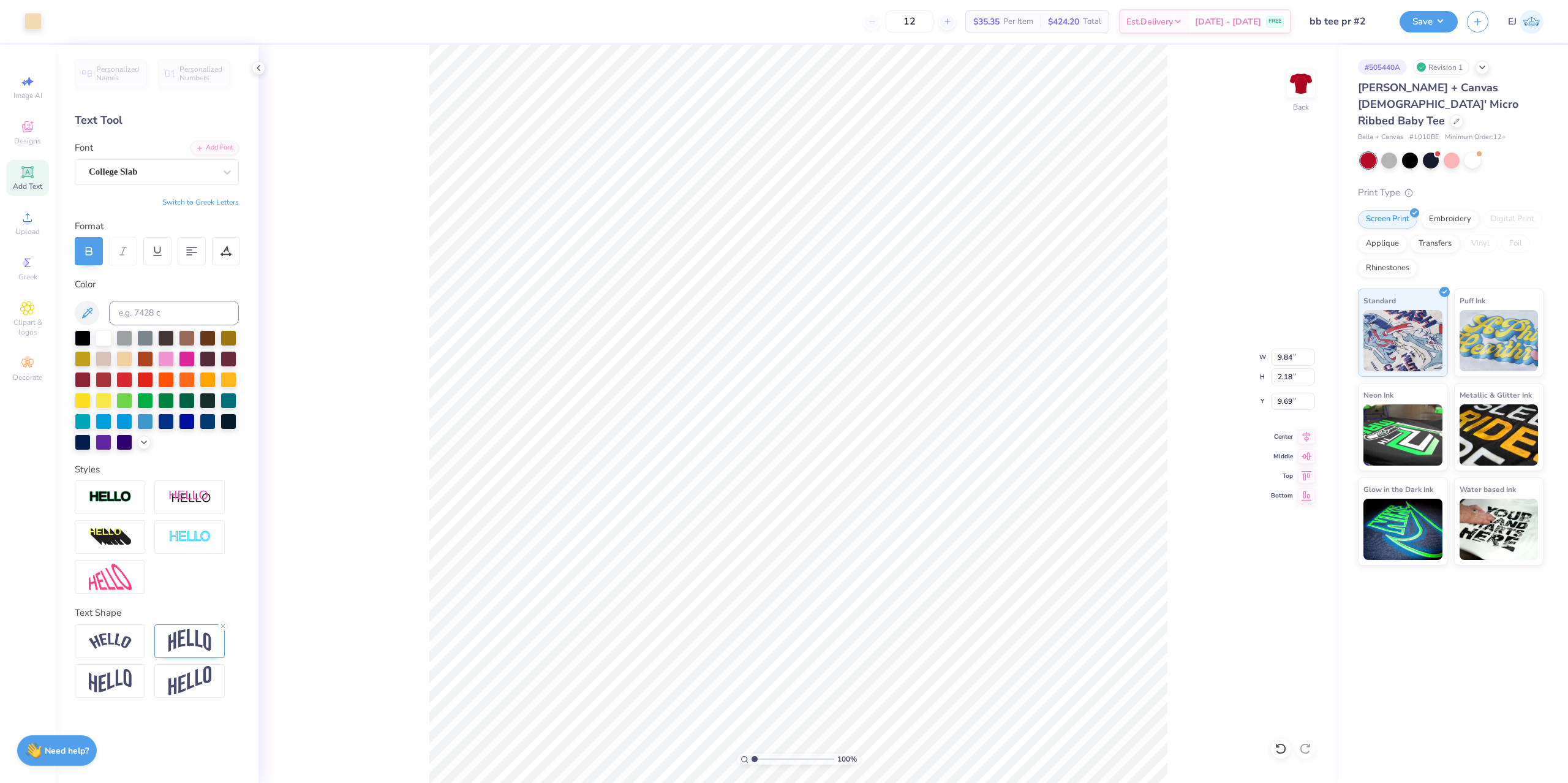
type input "4.47"
click at [1301, 435] on icon at bounding box center [1306, 434] width 17 height 15
type input "9.80"
type input "2.18"
type input "9.69"
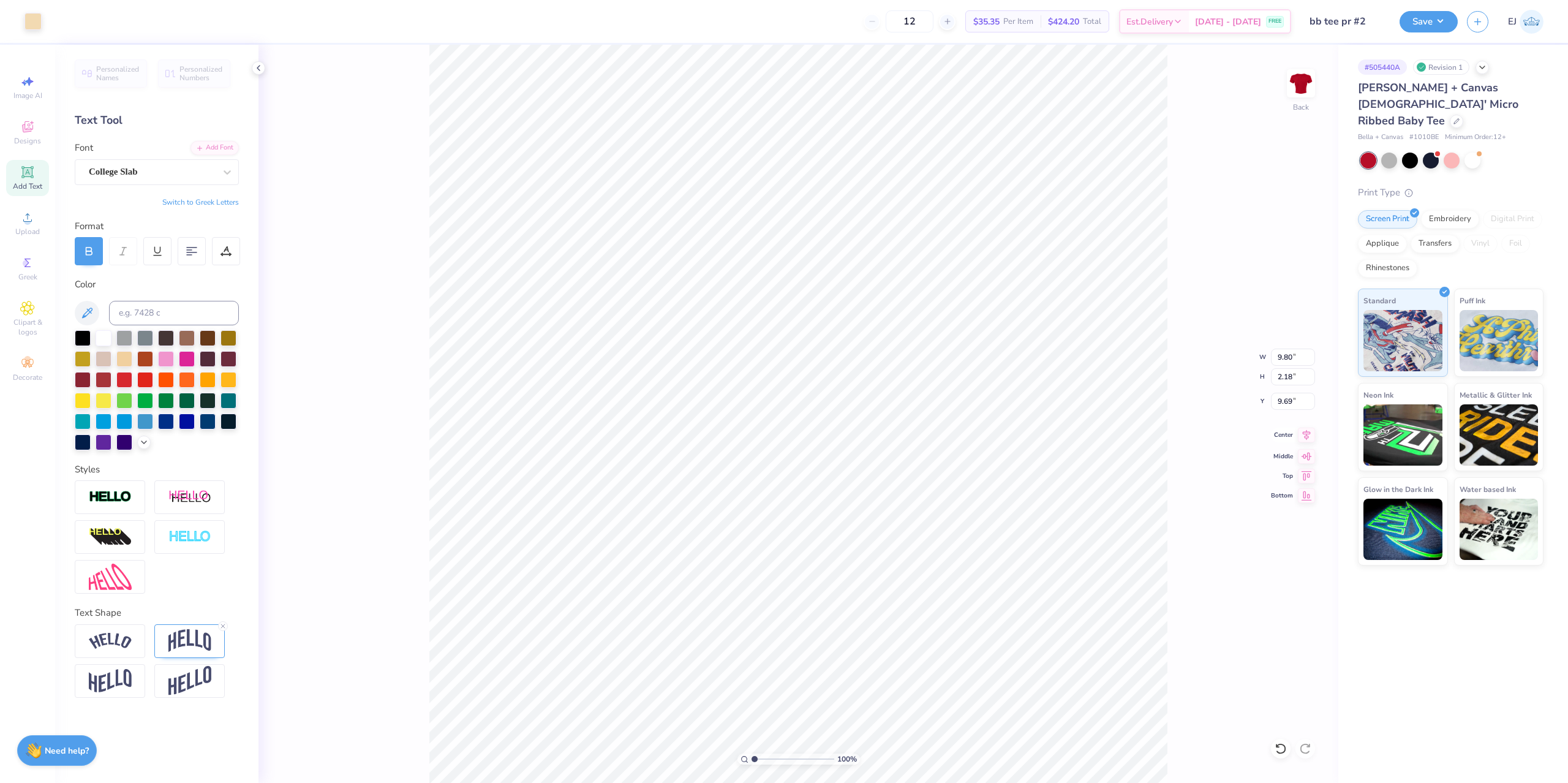
click at [1294, 434] on div "Center" at bounding box center [1293, 434] width 44 height 15
click at [820, 627] on li "Group" at bounding box center [834, 629] width 97 height 24
click at [1289, 356] on input "9.84" at bounding box center [1293, 357] width 44 height 17
type input "7.00"
type input "5.27"
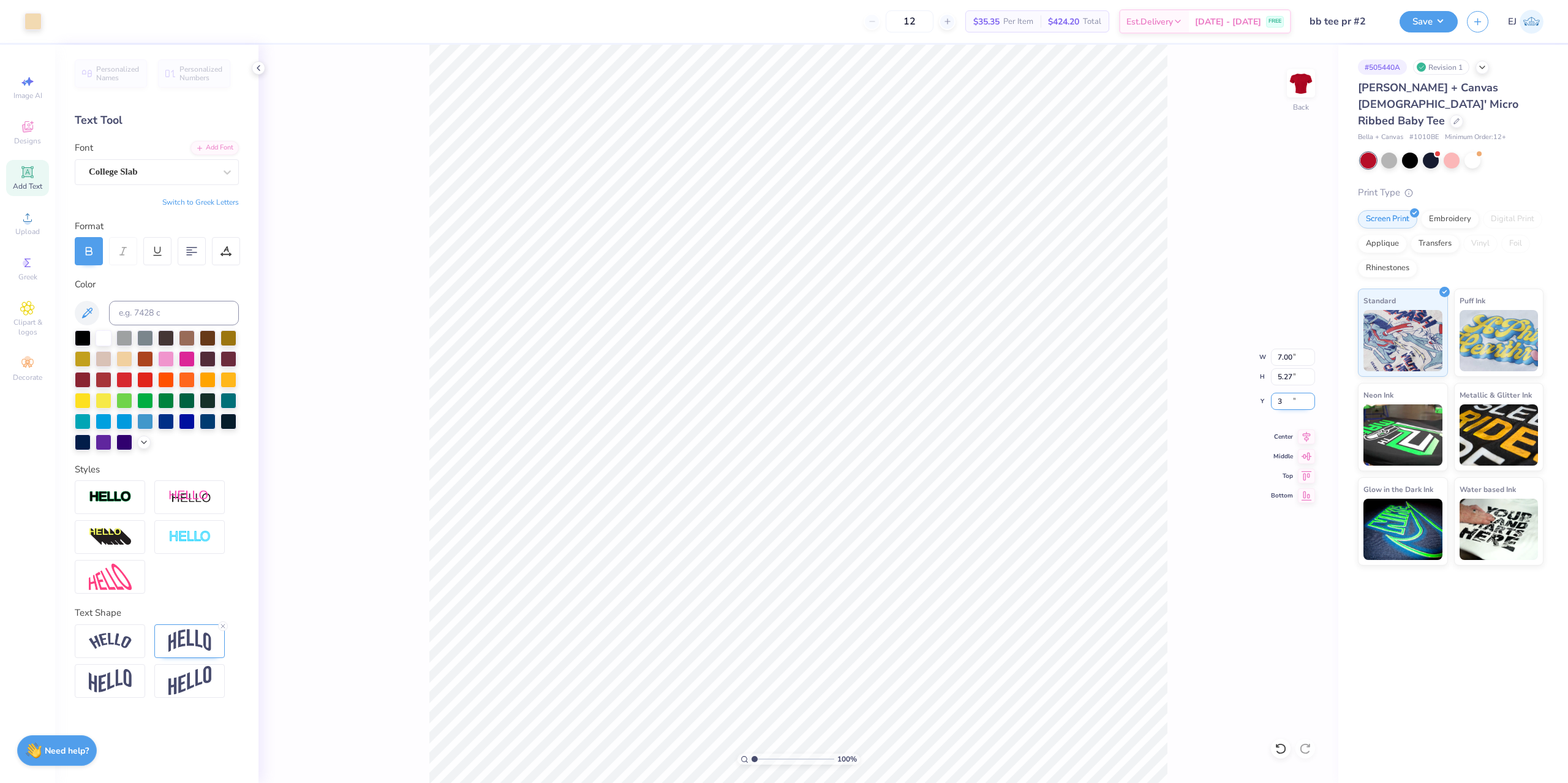
type input "3.00"
click at [1292, 357] on input "7.00" at bounding box center [1293, 357] width 44 height 17
type input "10.00"
type input "7.53"
type input "3"
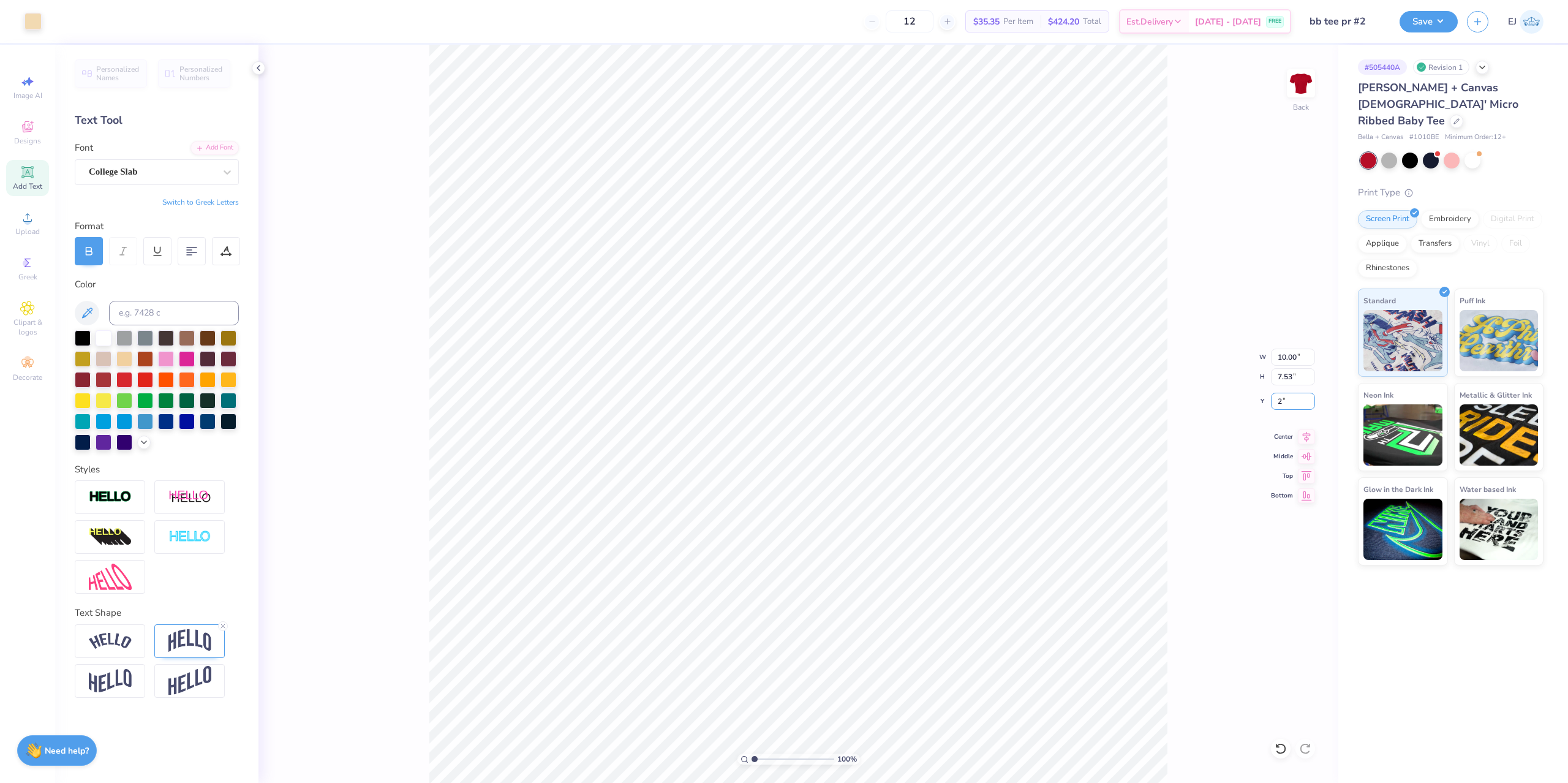
type input "2.00"
click at [1427, 24] on button "Save" at bounding box center [1429, 20] width 58 height 22
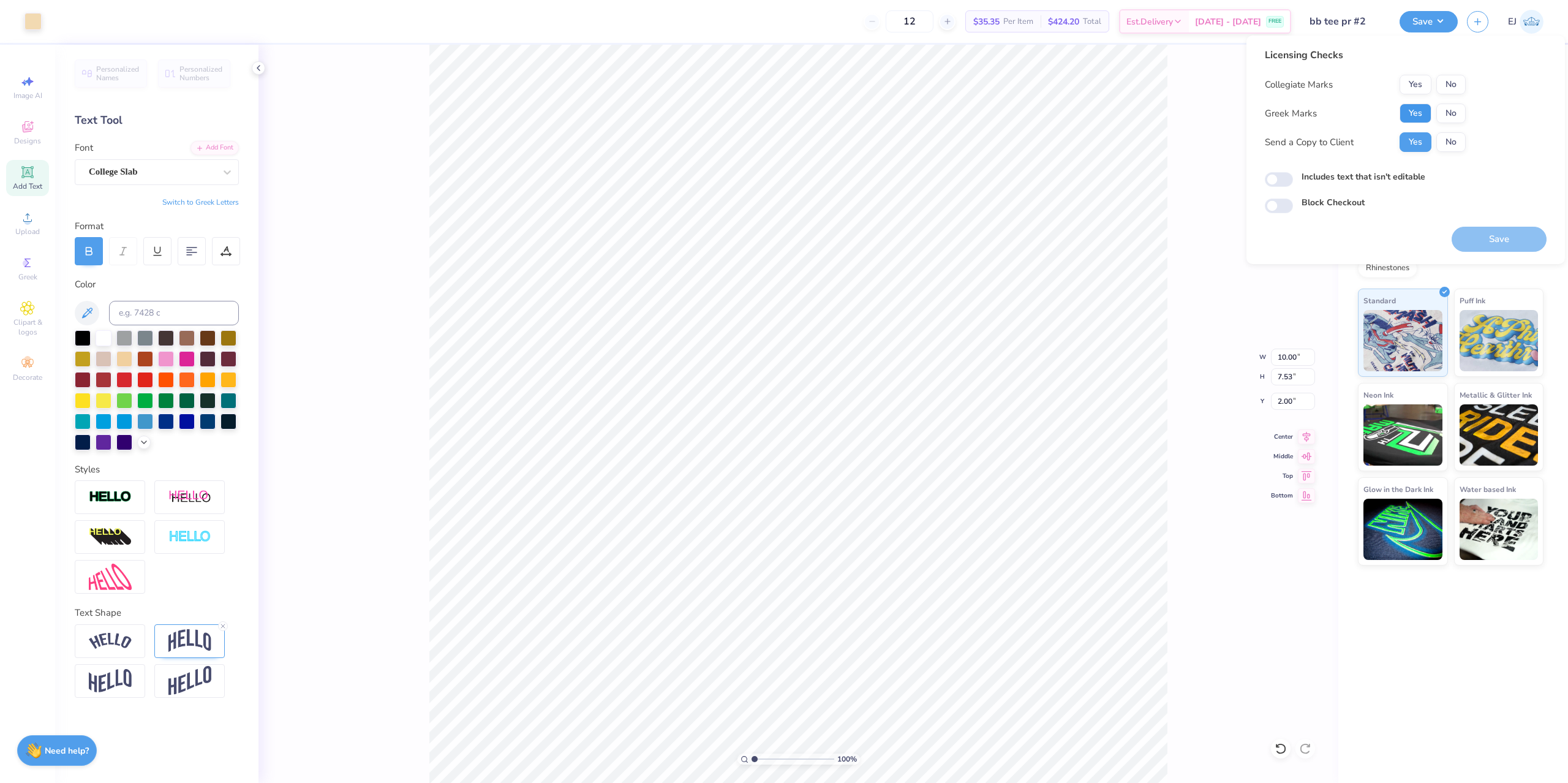
click at [1411, 113] on button "Yes" at bounding box center [1415, 113] width 32 height 19
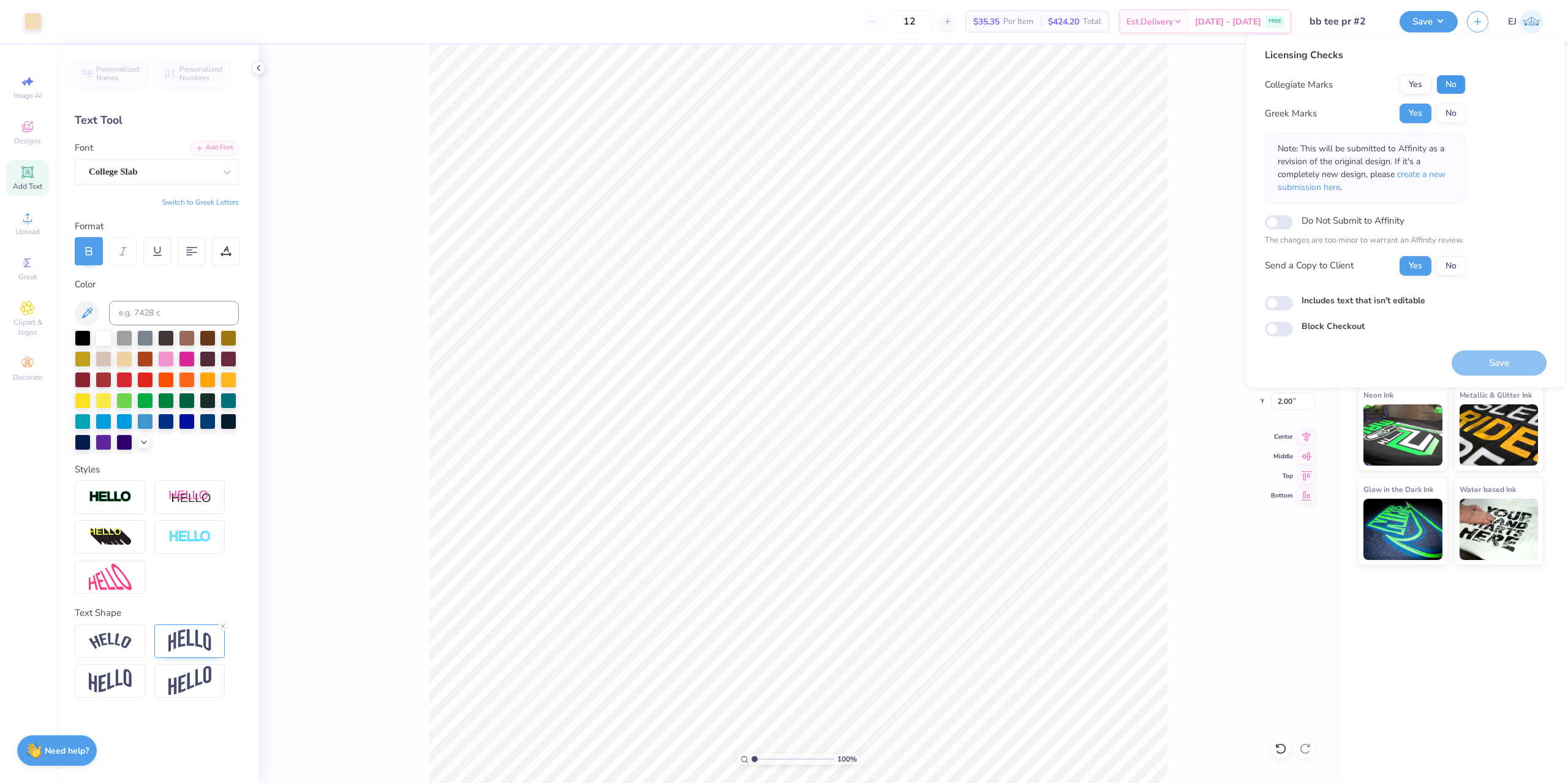
click at [1455, 86] on button "No" at bounding box center [1451, 84] width 30 height 19
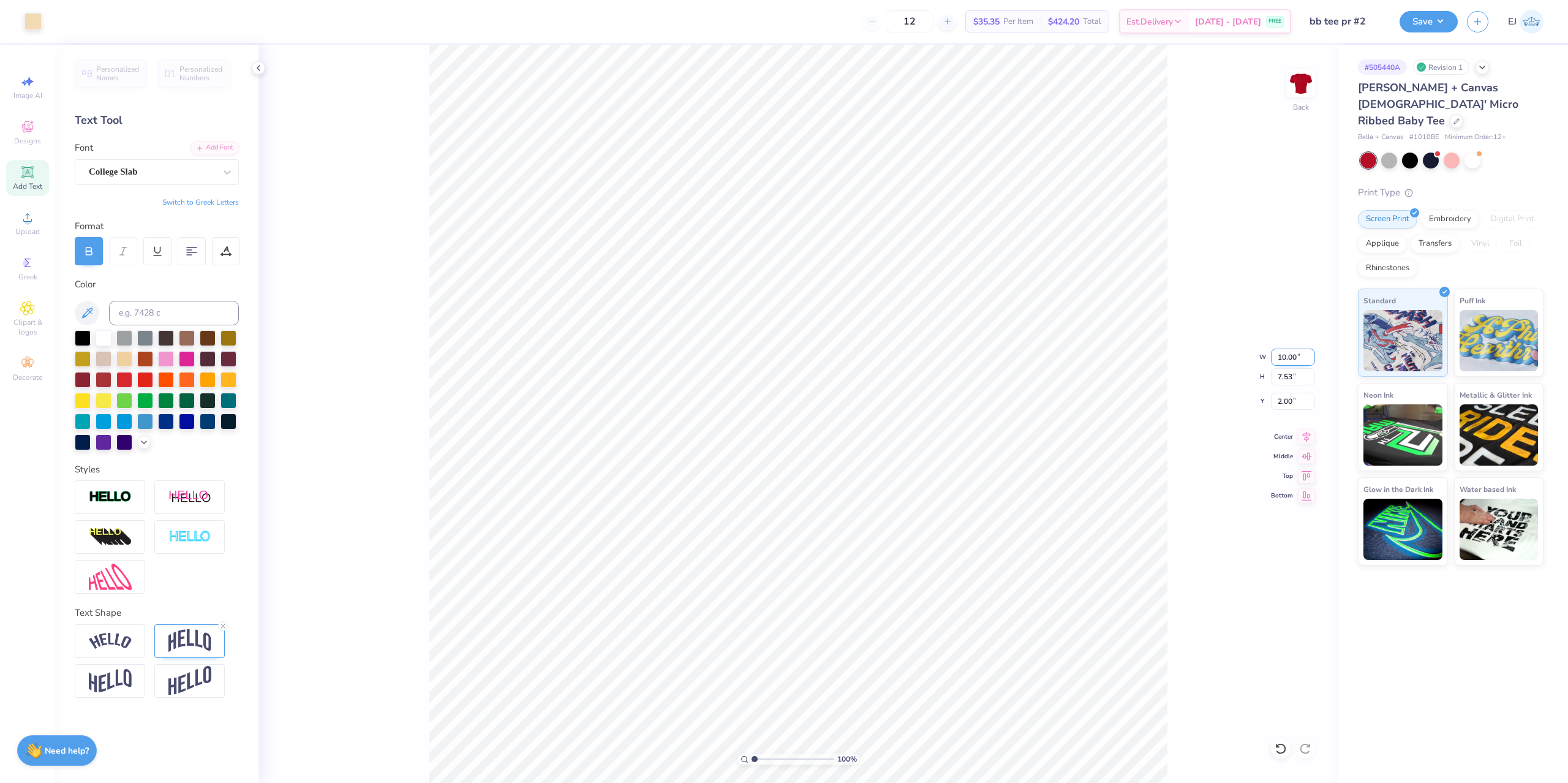
click at [1281, 356] on input "10.00" at bounding box center [1293, 357] width 44 height 17
type input "8"
type input "7"
type input "8.00"
type input "6.03"
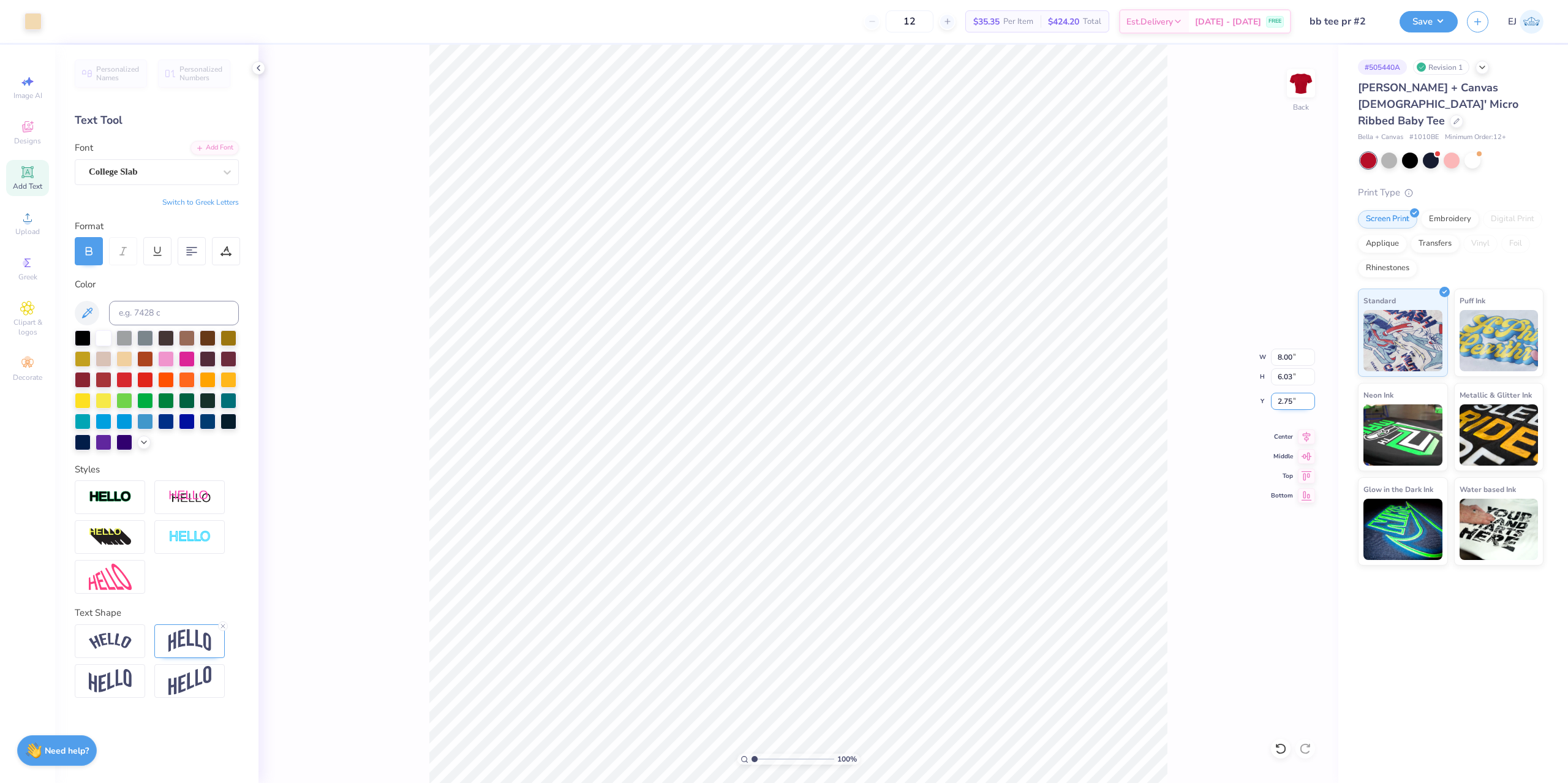
click at [1289, 408] on input "2.75" at bounding box center [1293, 401] width 44 height 17
type input "3.00"
click at [1425, 20] on button "Save" at bounding box center [1429, 20] width 58 height 22
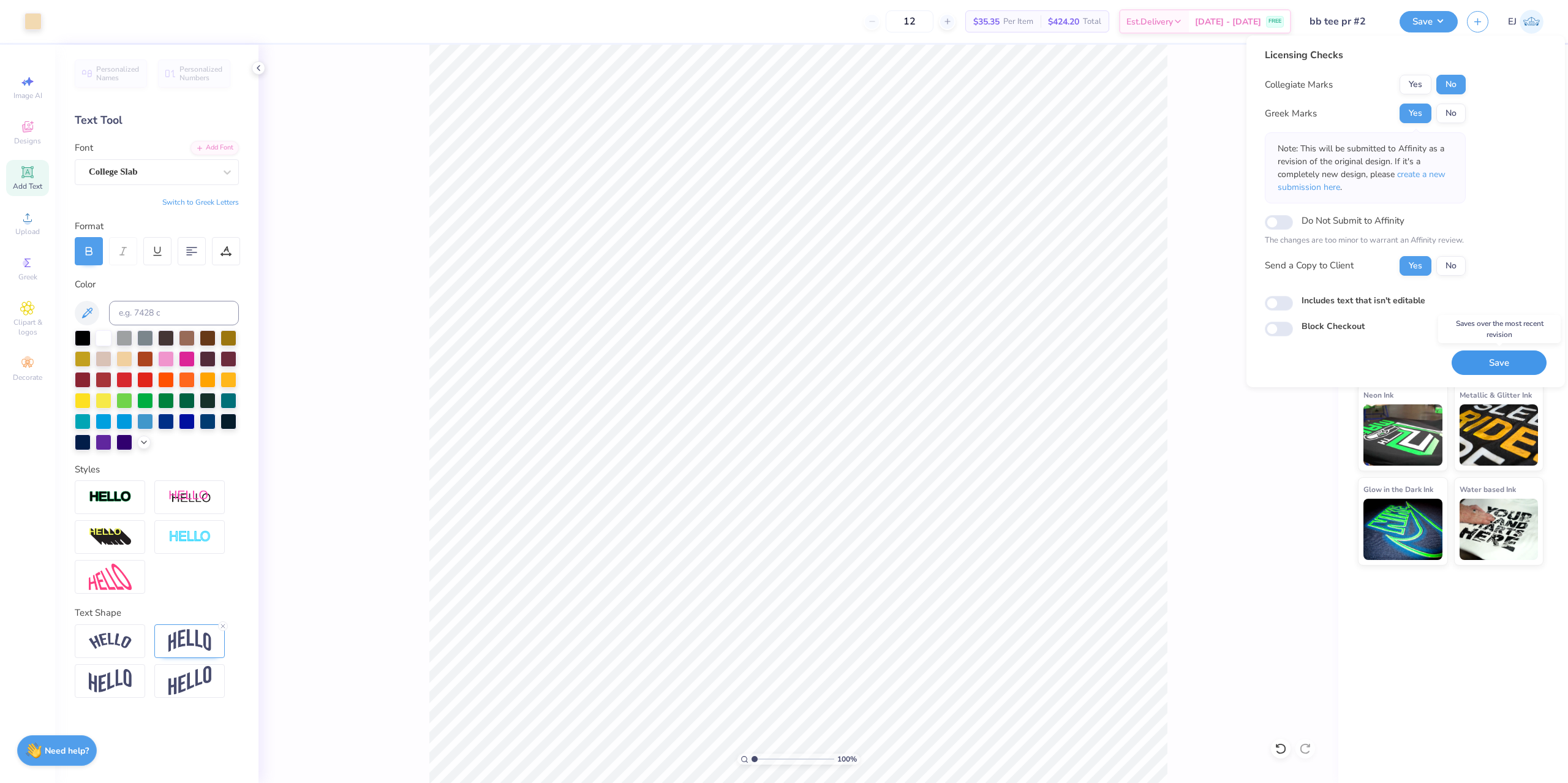
click at [1487, 356] on button "Save" at bounding box center [1499, 363] width 95 height 25
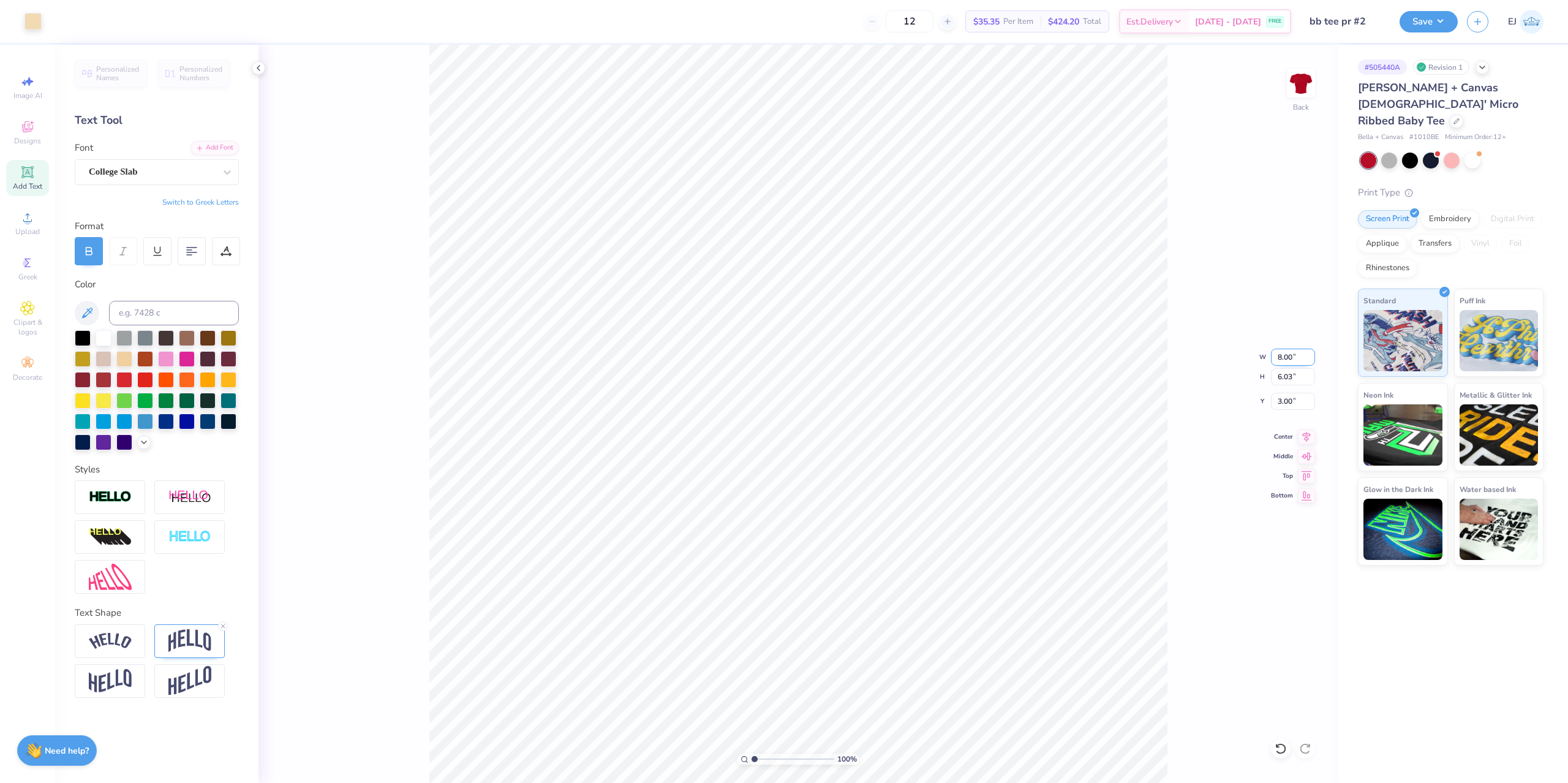
click at [1286, 353] on input "8.00" at bounding box center [1293, 357] width 44 height 17
type input "8"
type input "8.50"
type input "6.40"
type input "2.00"
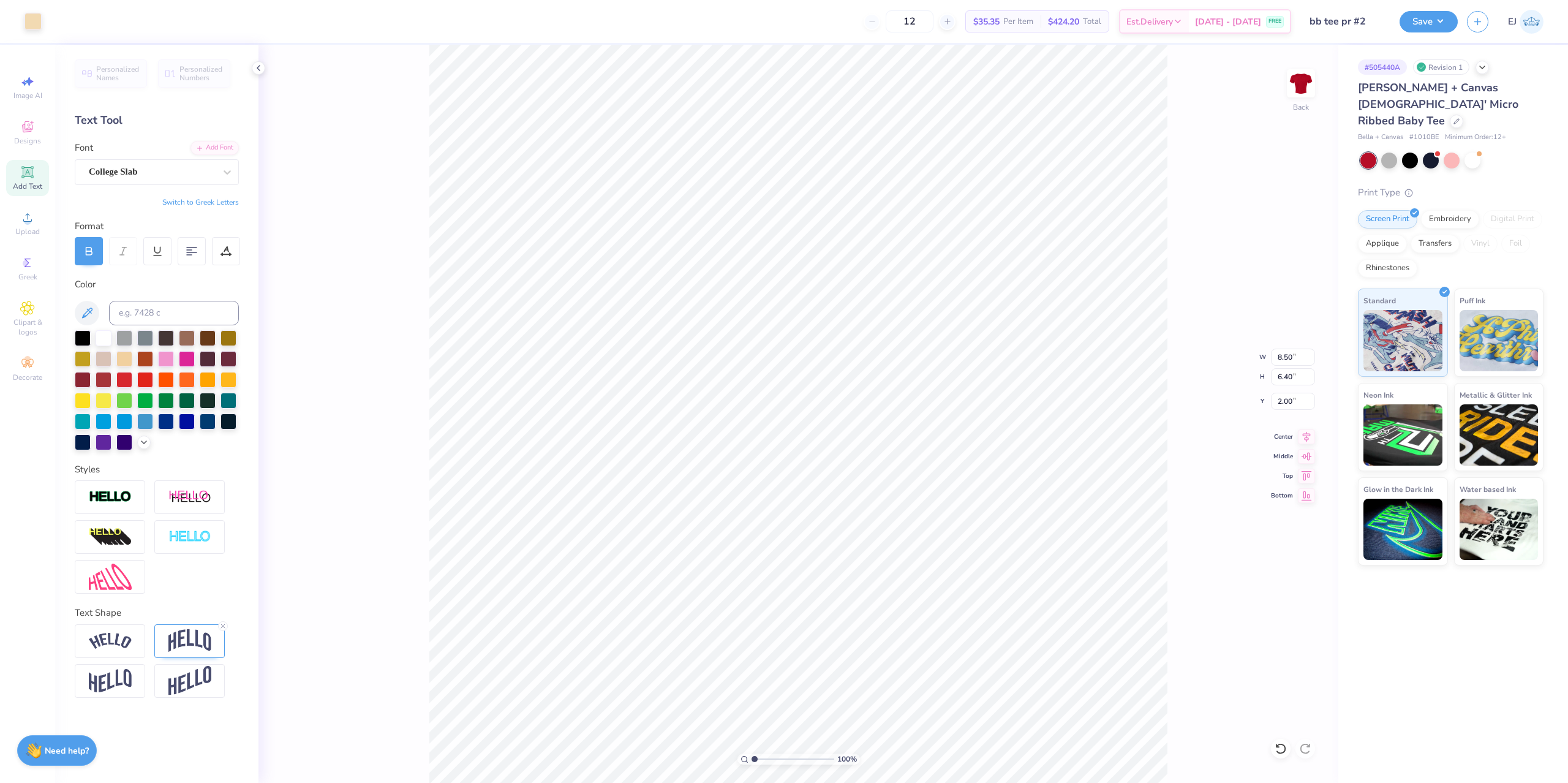
drag, startPoint x: 1177, startPoint y: 334, endPoint x: 1171, endPoint y: 335, distance: 6.1
click at [1174, 335] on div "100 % Back W 8.50 8.50 " H 6.40 6.40 " Y 2.00 2.00 " Center Middle Top Bottom" at bounding box center [798, 413] width 1080 height 738
click at [1436, 23] on button "Save" at bounding box center [1429, 20] width 58 height 22
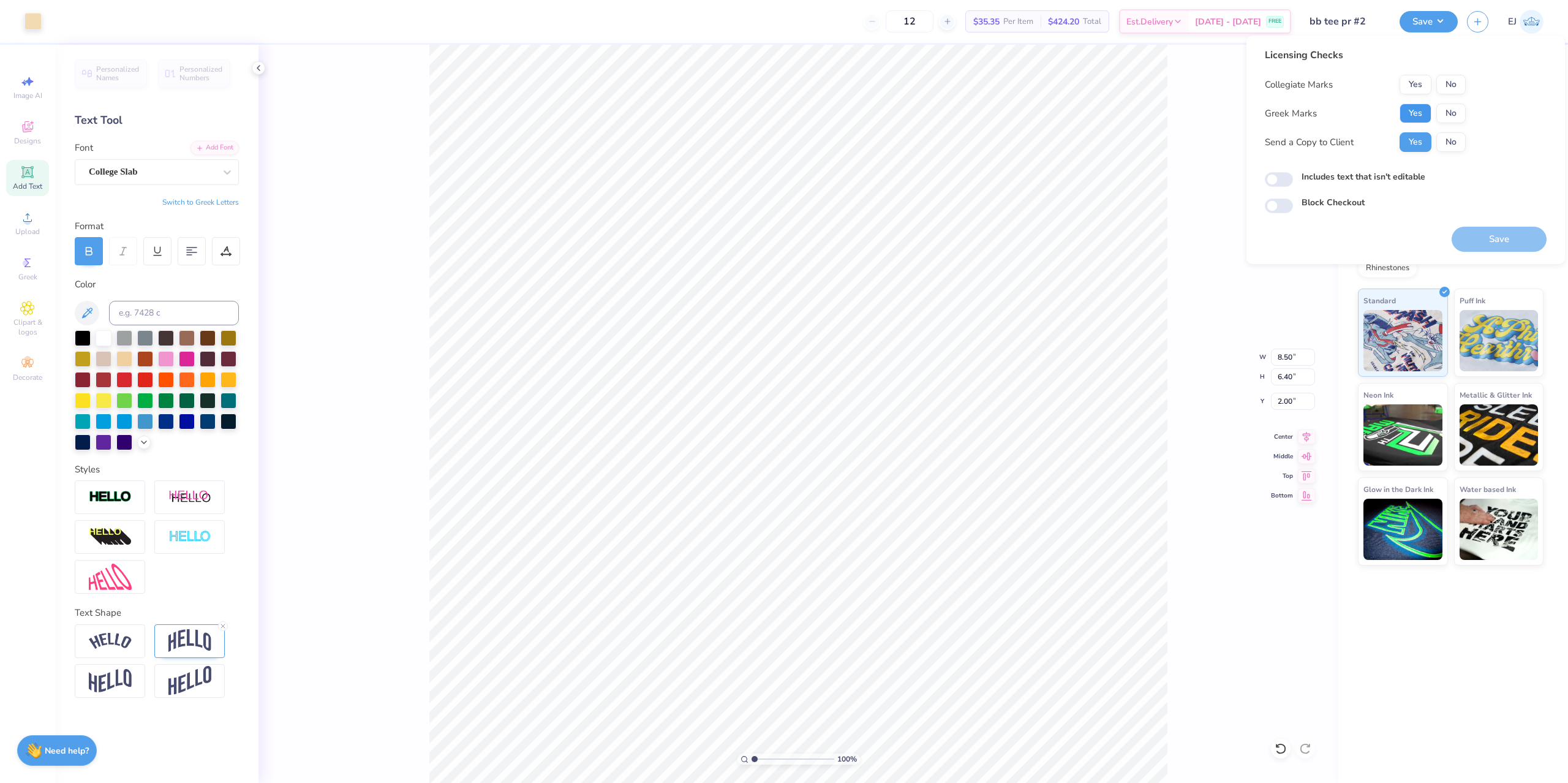
click at [1418, 113] on button "Yes" at bounding box center [1415, 113] width 32 height 19
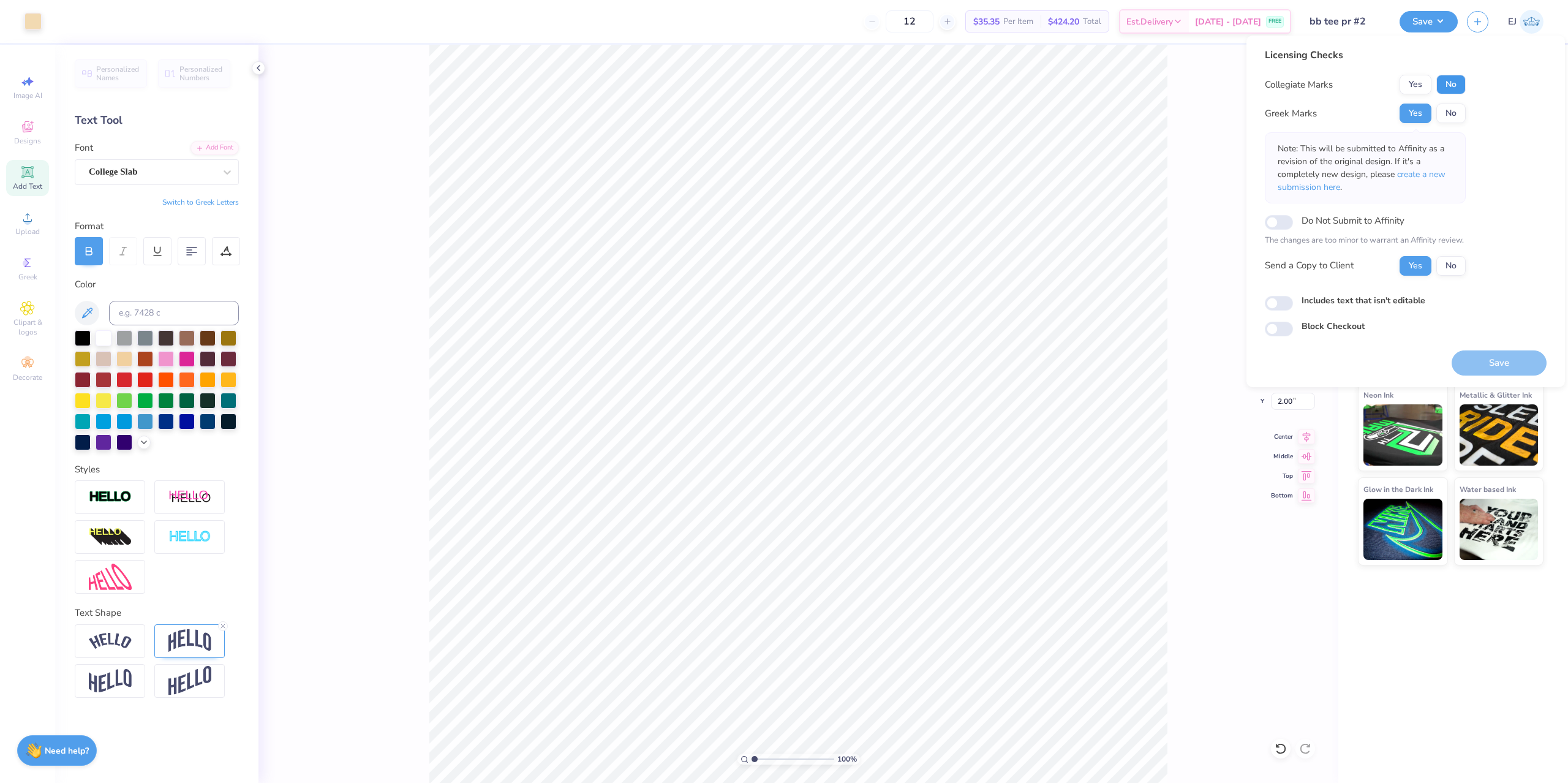
click at [1458, 88] on button "No" at bounding box center [1451, 84] width 30 height 19
click at [1490, 368] on button "Save" at bounding box center [1499, 363] width 95 height 25
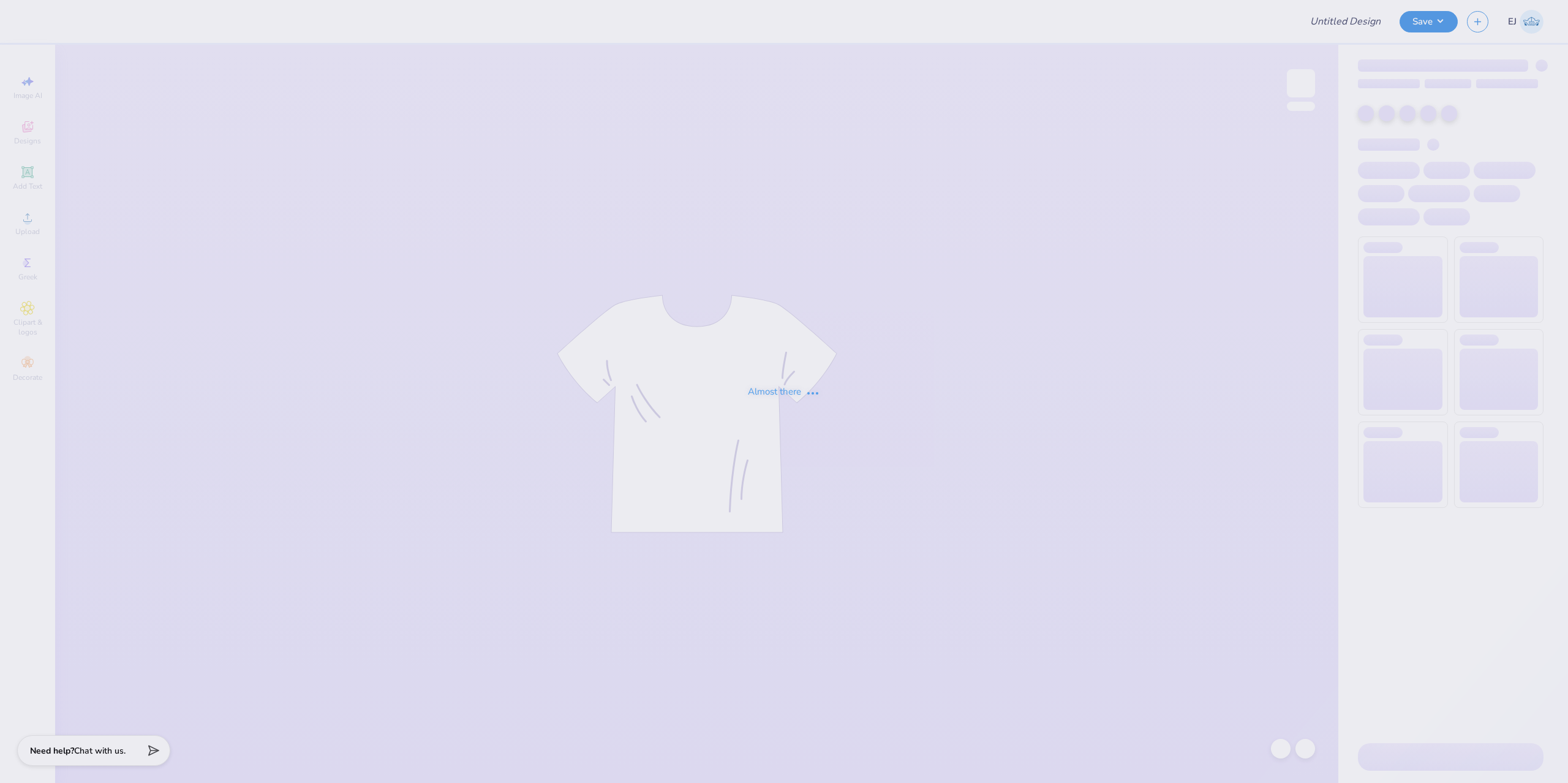
type input "bella baby tee bb pr"
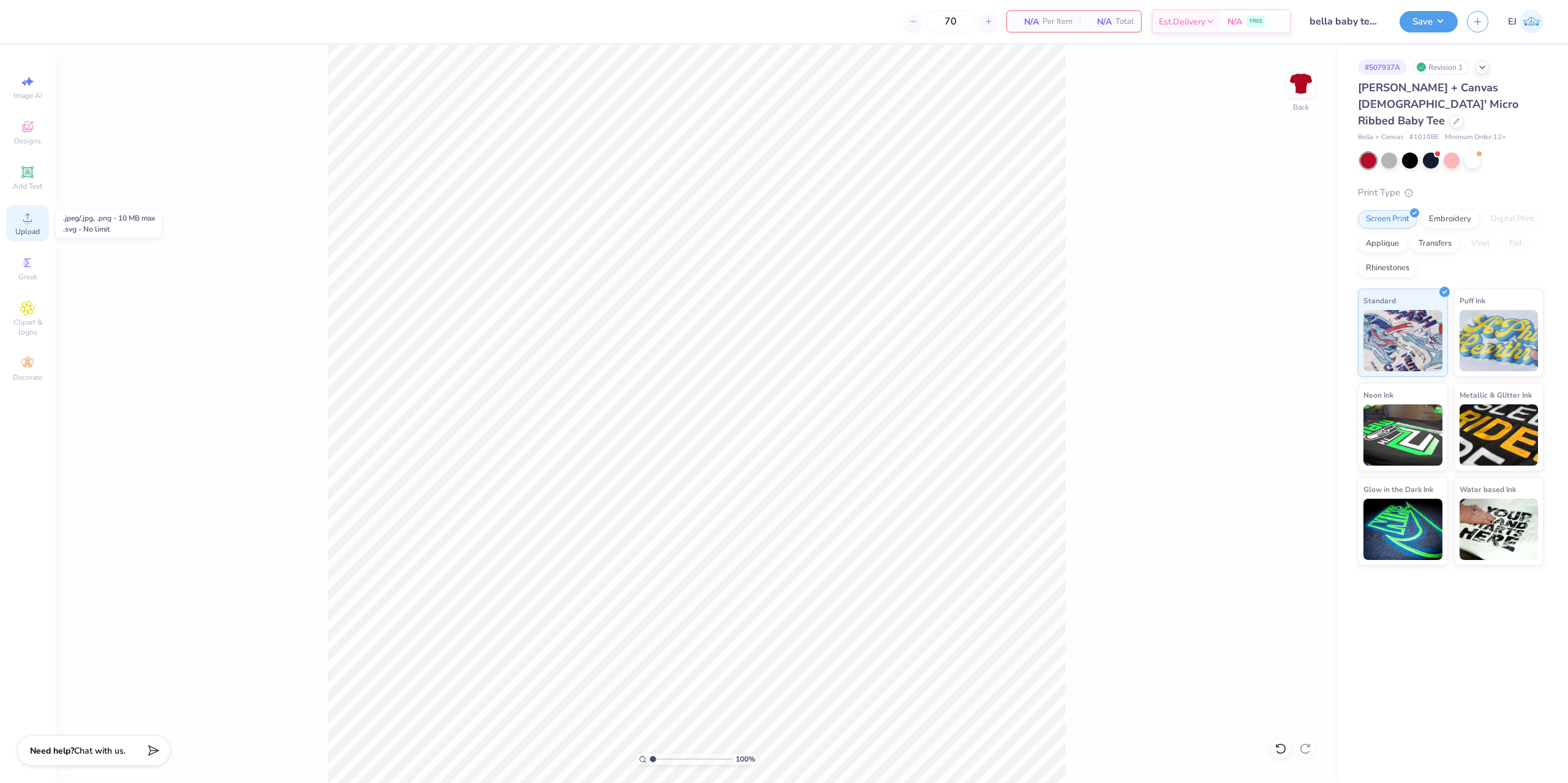
click at [16, 224] on div "Upload" at bounding box center [27, 223] width 43 height 36
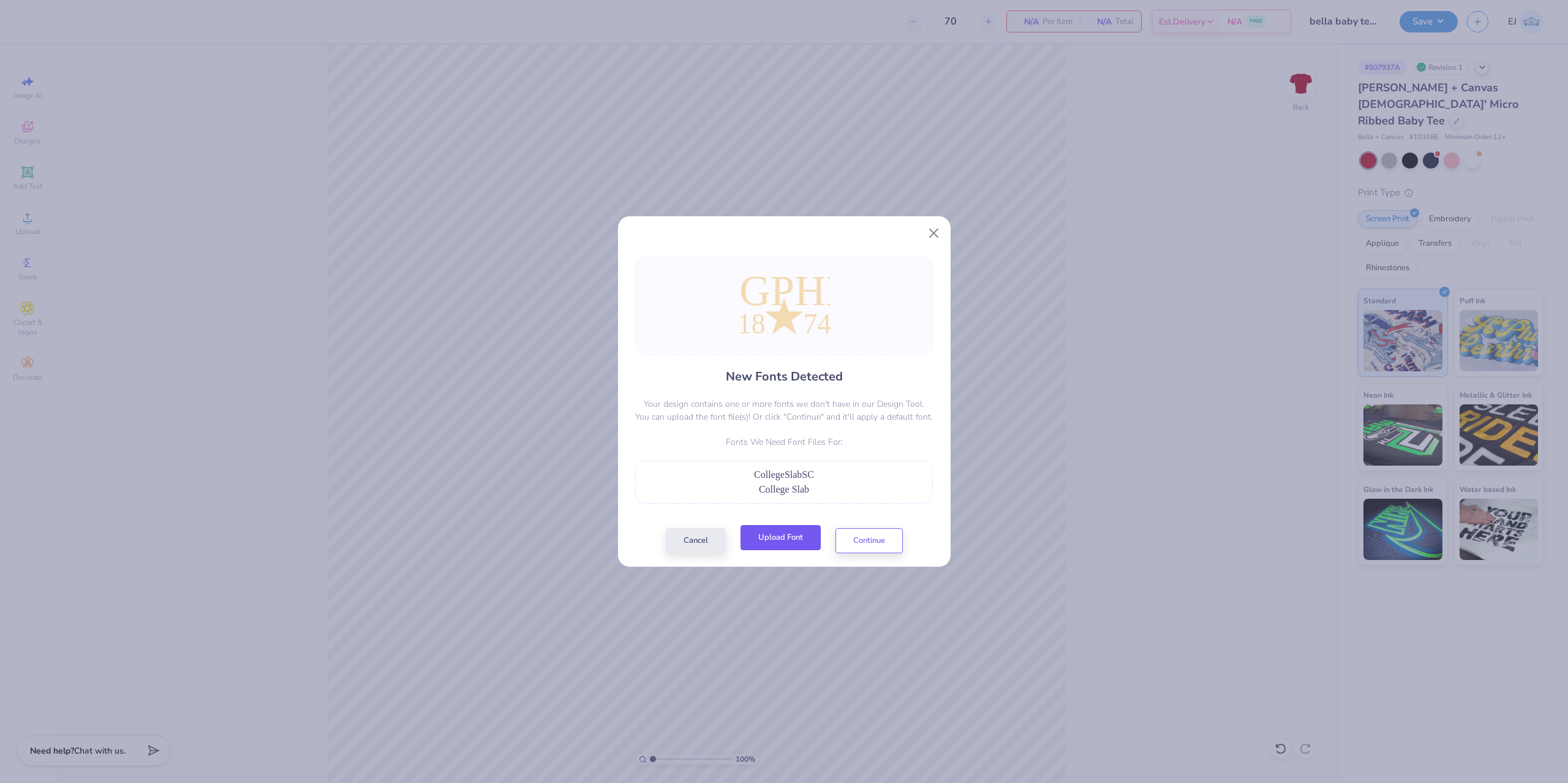
click at [782, 547] on button "Upload Font" at bounding box center [780, 537] width 80 height 25
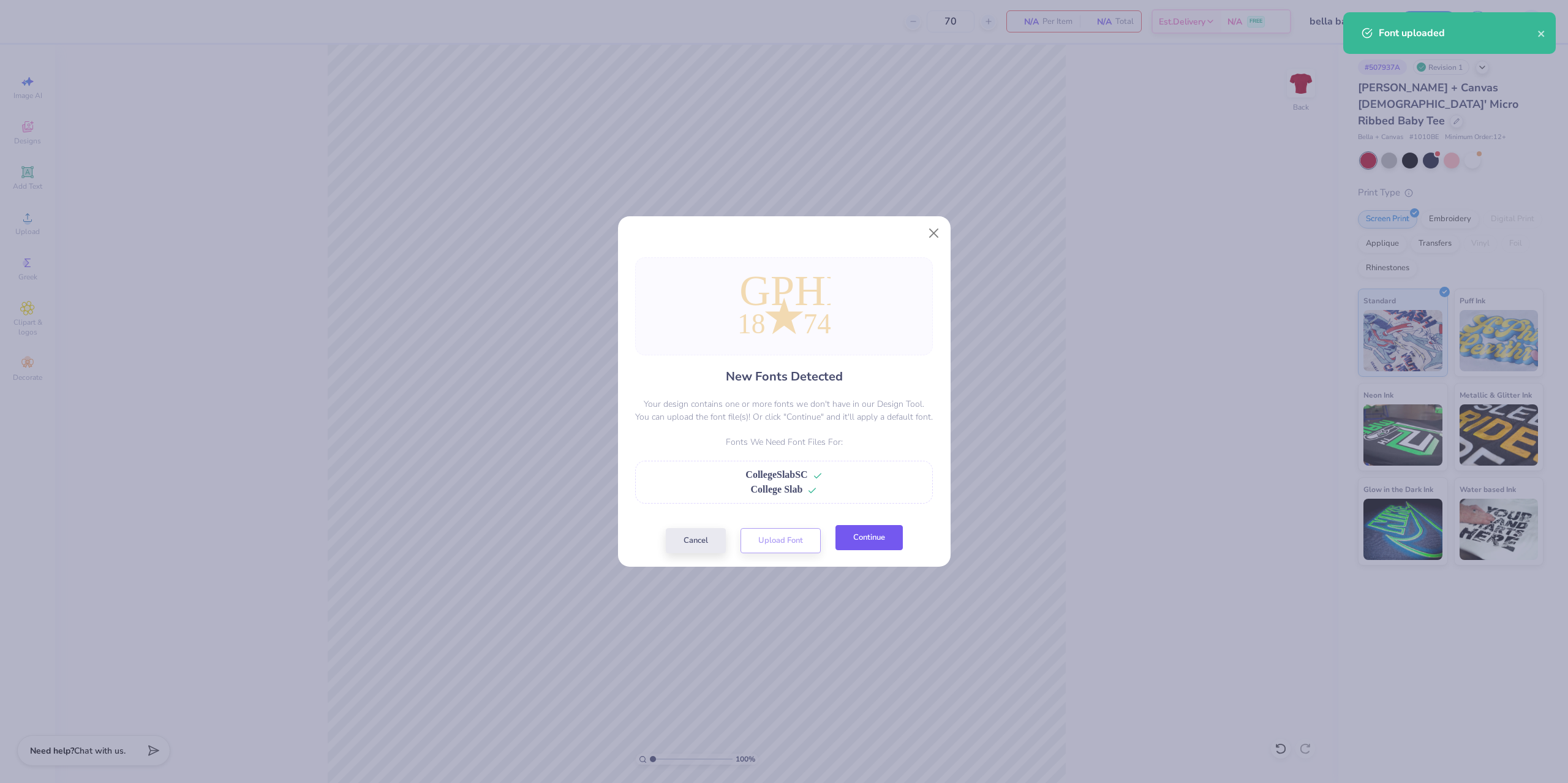
click at [877, 535] on button "Continue" at bounding box center [869, 537] width 68 height 25
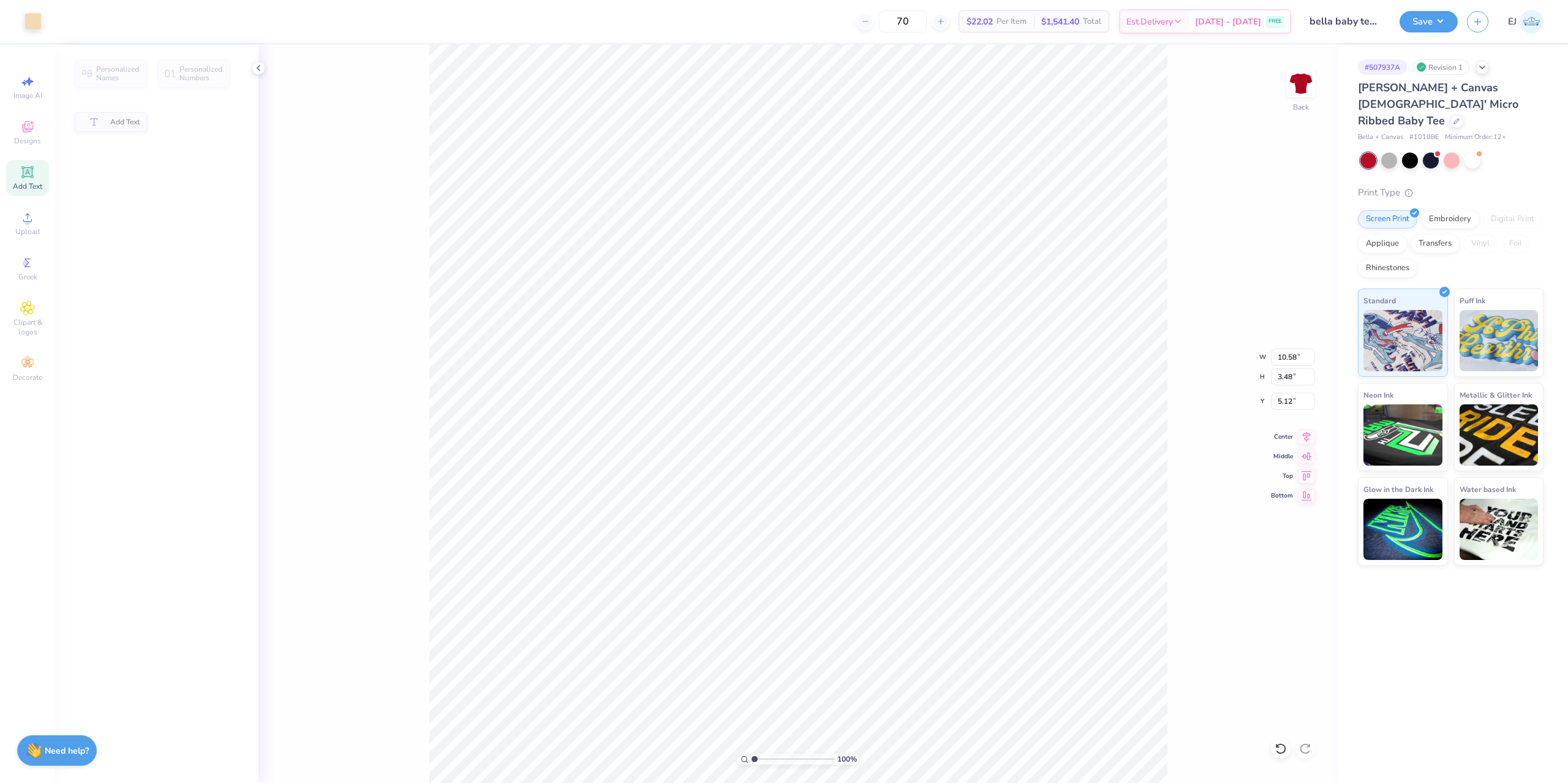
type input "5.02"
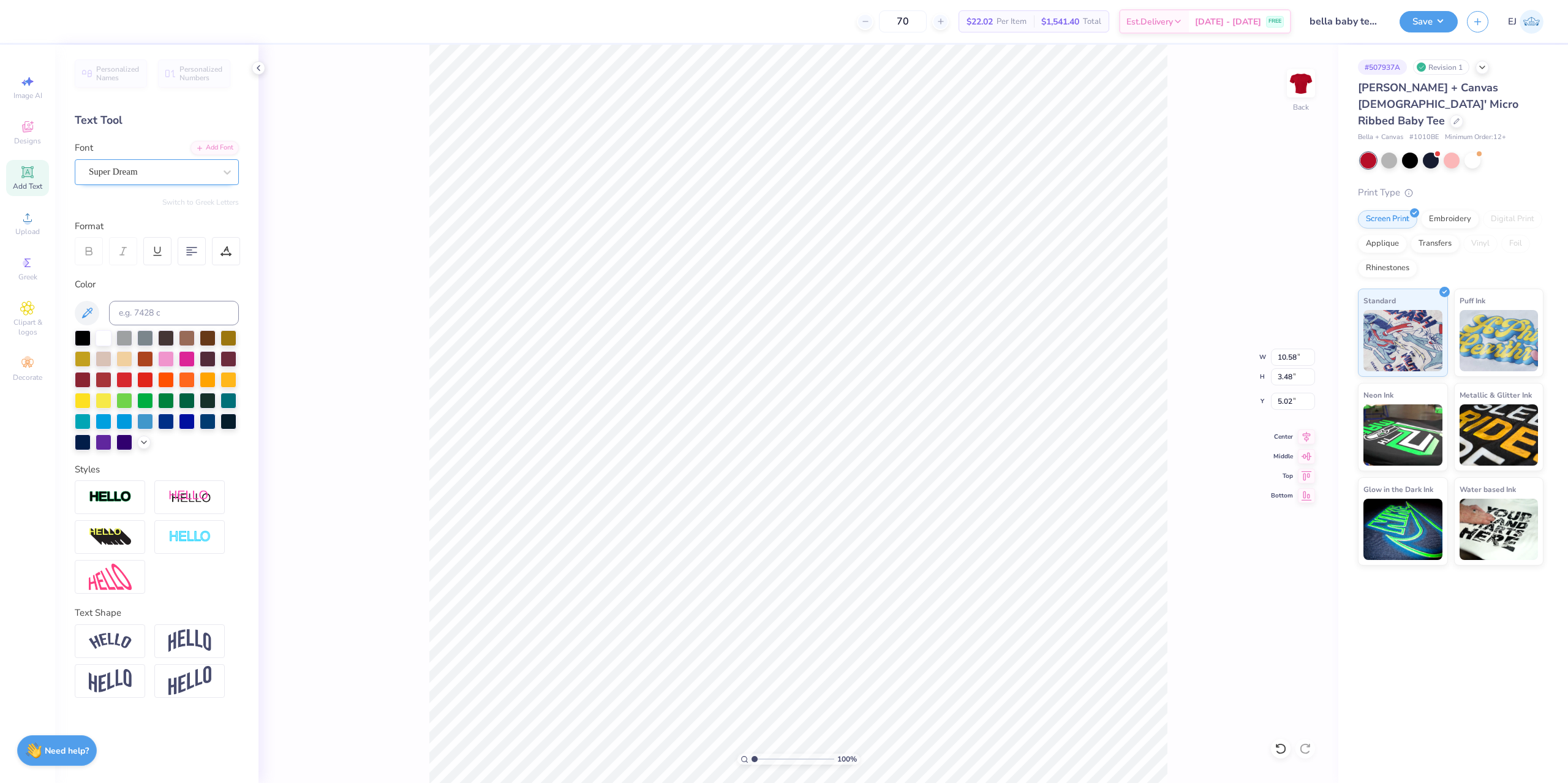
click at [197, 181] on div "Super Dream" at bounding box center [152, 172] width 128 height 19
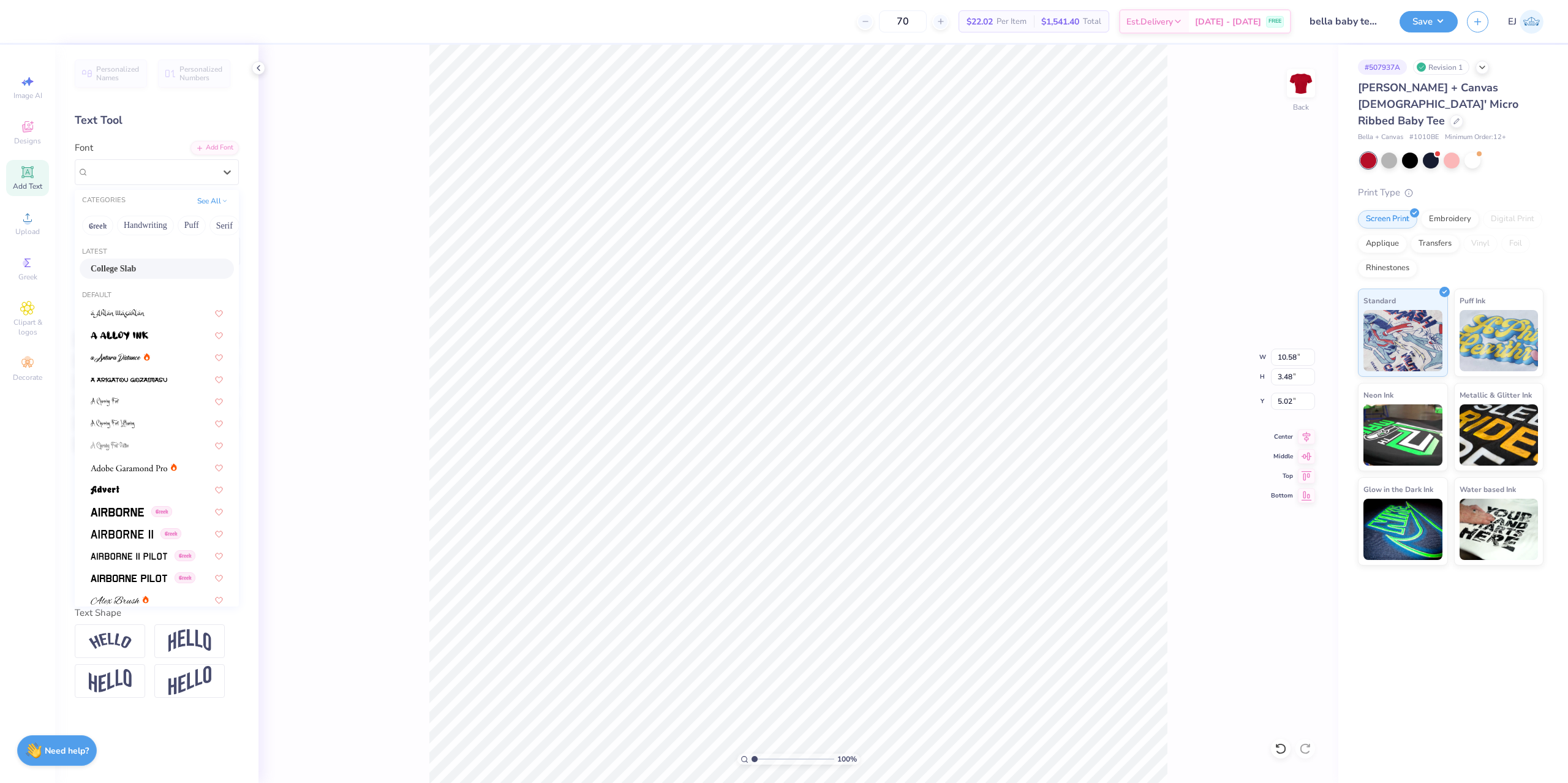
click at [177, 262] on div "College Slab" at bounding box center [156, 269] width 154 height 20
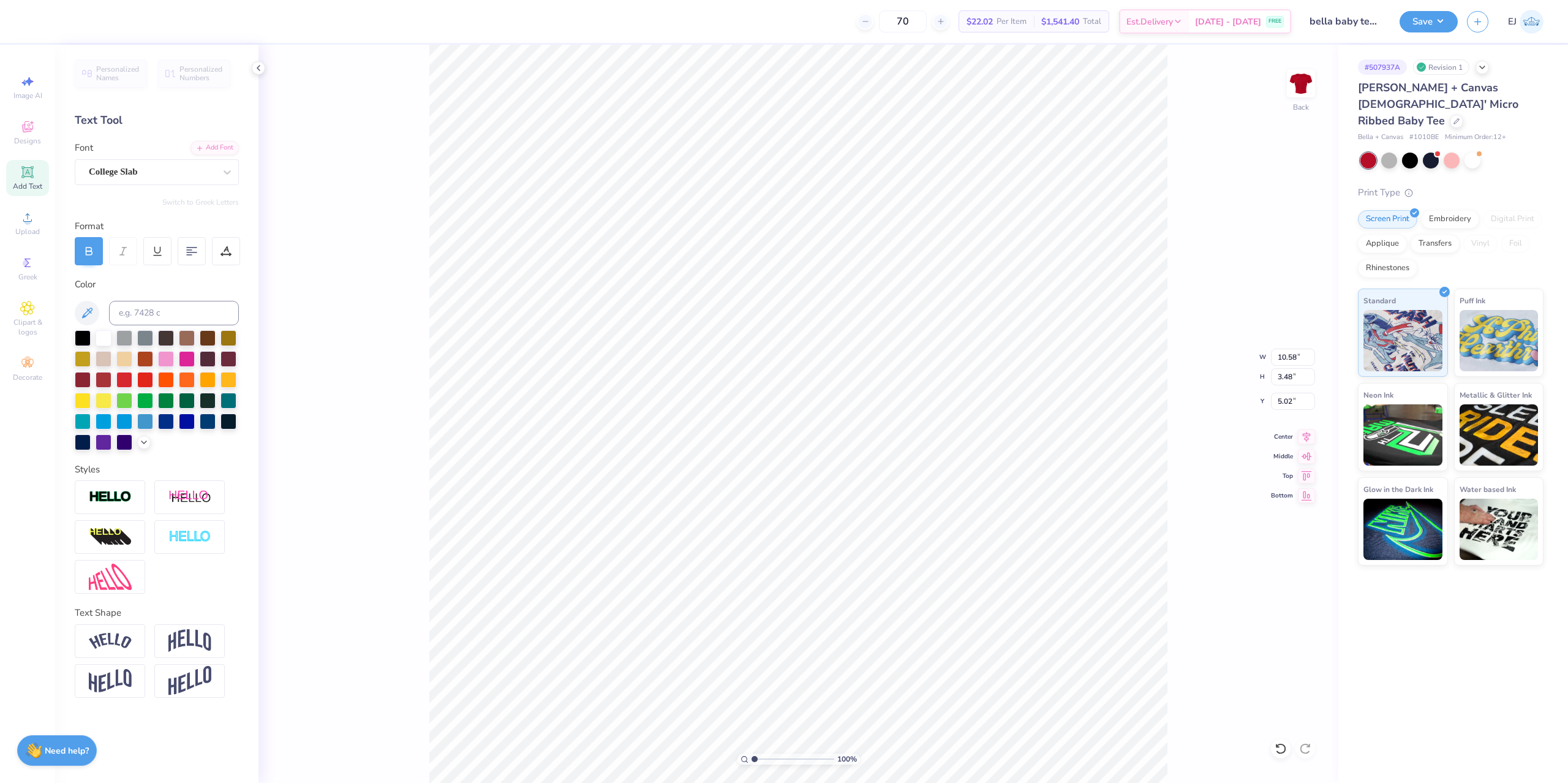
type input "9.84"
type input "3.37"
type input "5.43"
type input "3.33"
type input "2.26"
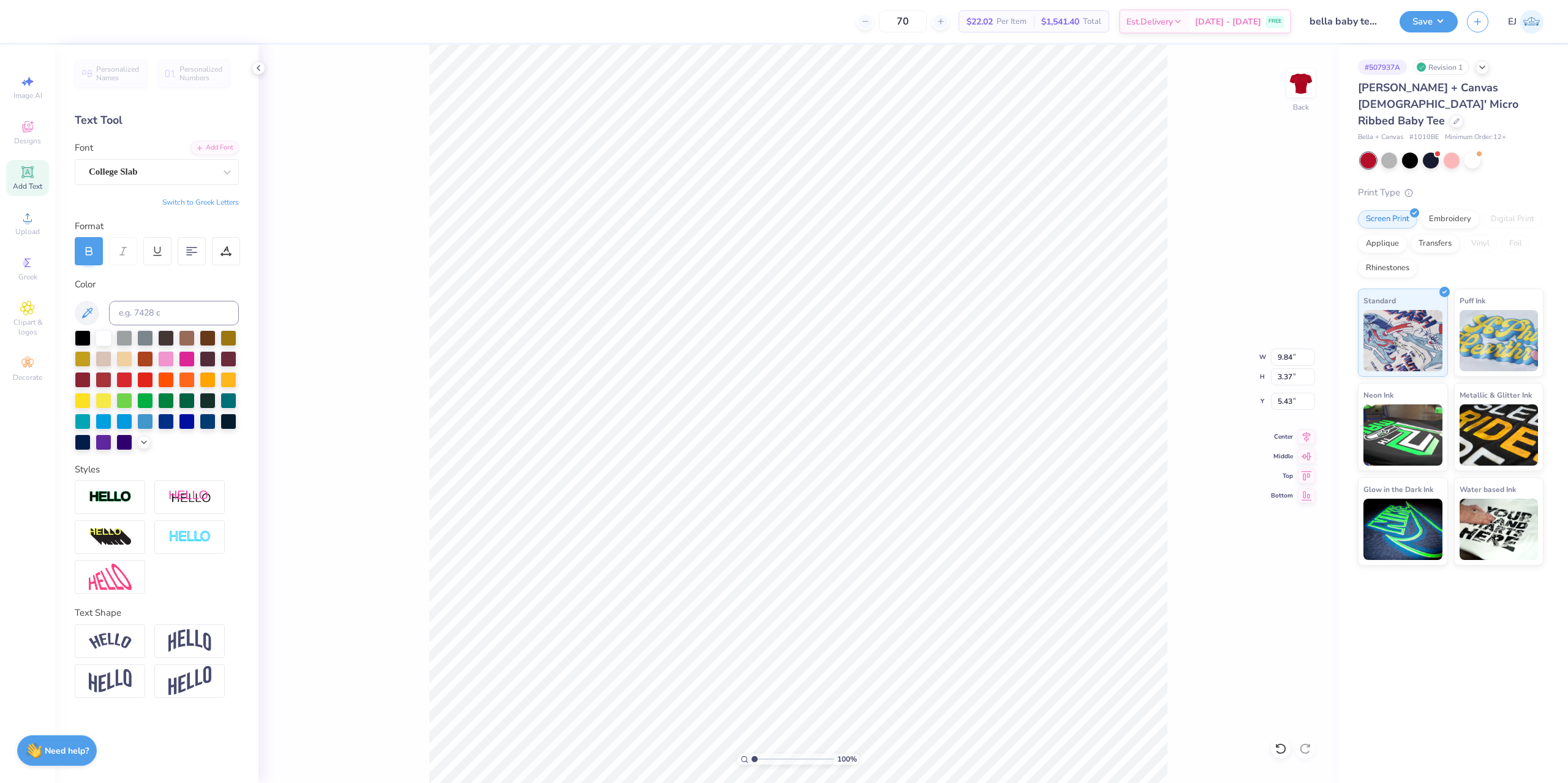
type input "9.50"
click at [177, 177] on div "Super Dream" at bounding box center [152, 172] width 128 height 19
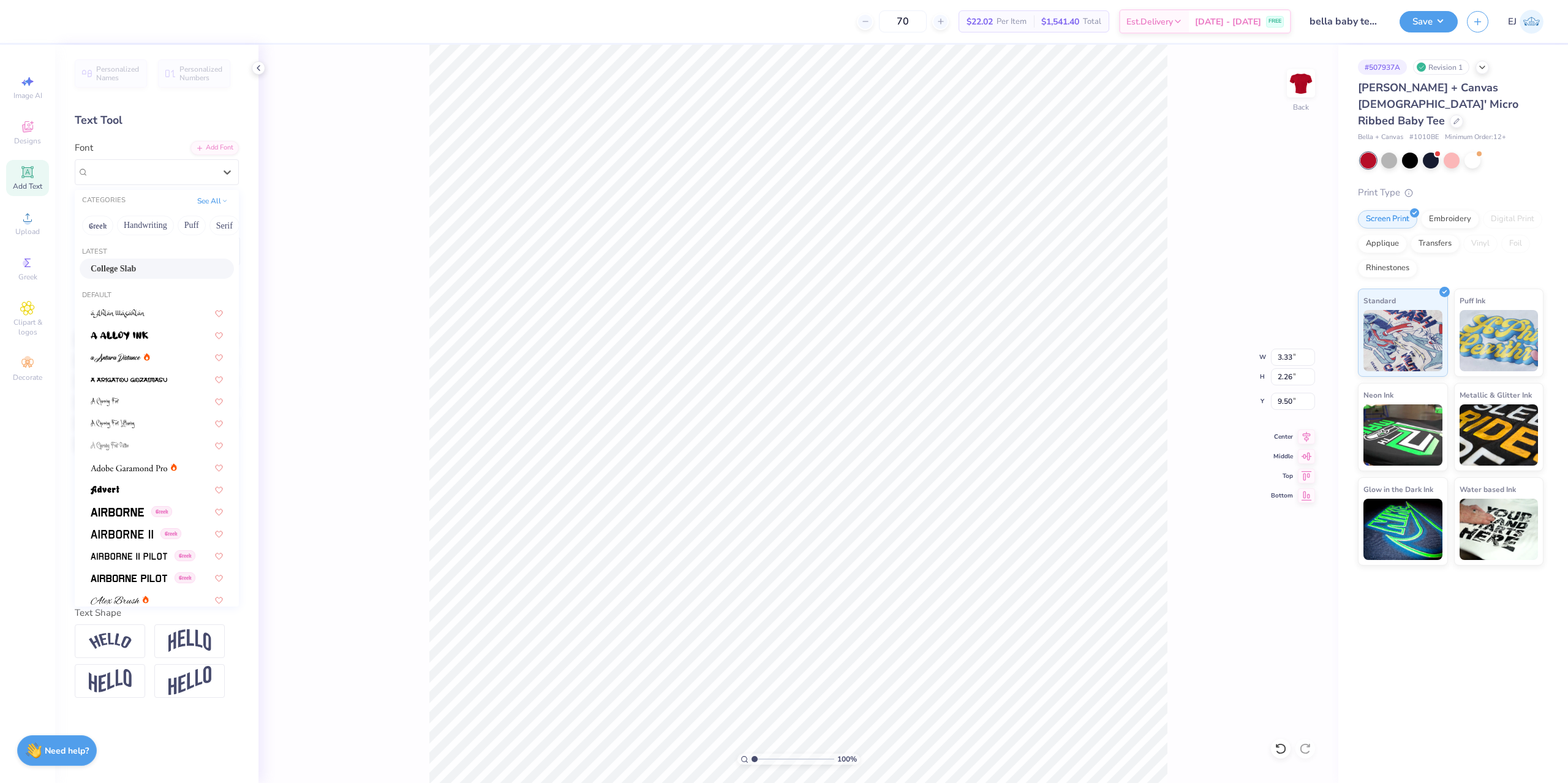
click at [180, 264] on div "College Slab" at bounding box center [156, 269] width 132 height 13
type input "2.46"
type input "2.18"
type input "9.77"
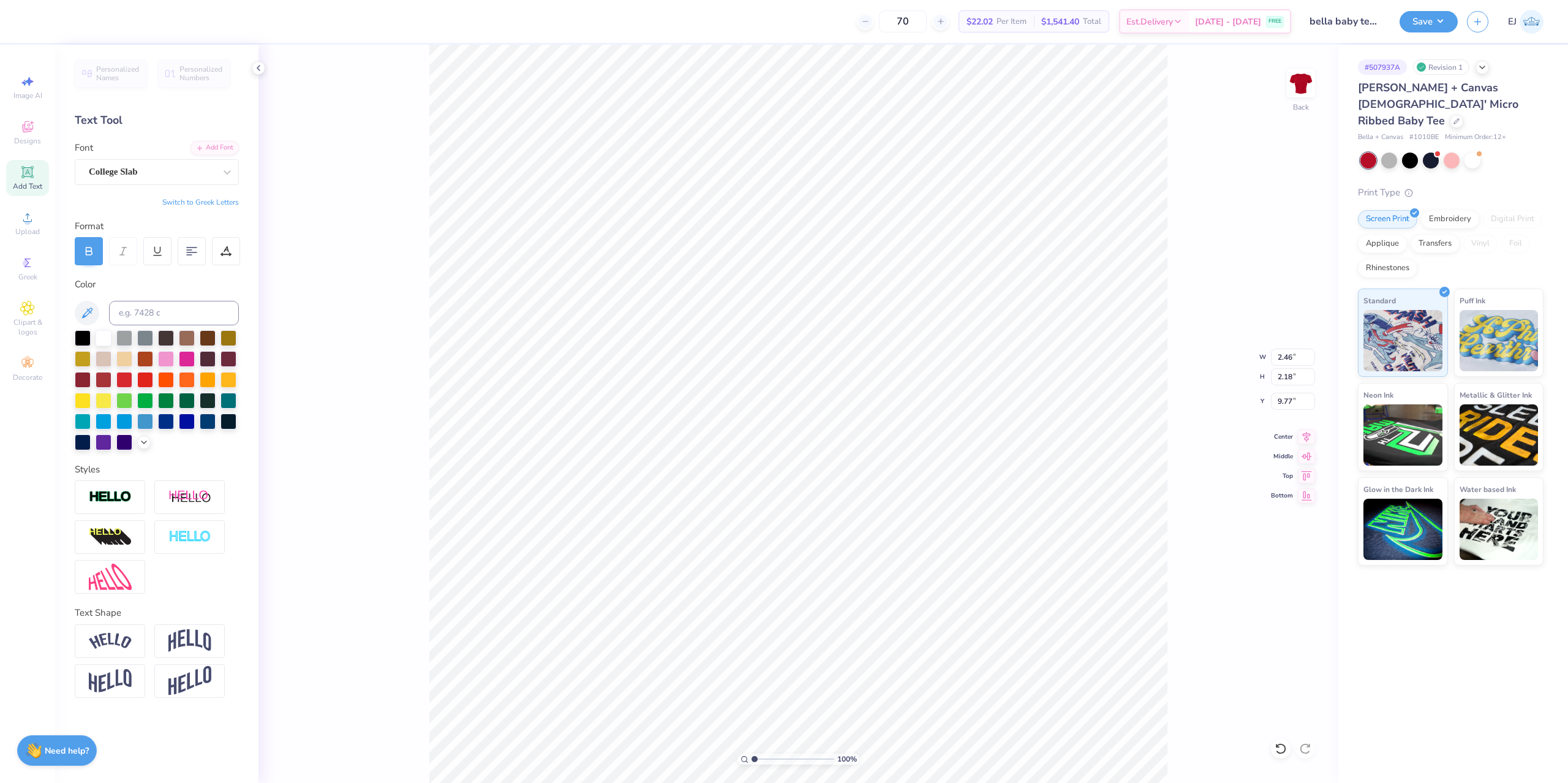
type input "4.40"
type input "4.19"
type input "7.69"
type input "3.48"
type input "2.27"
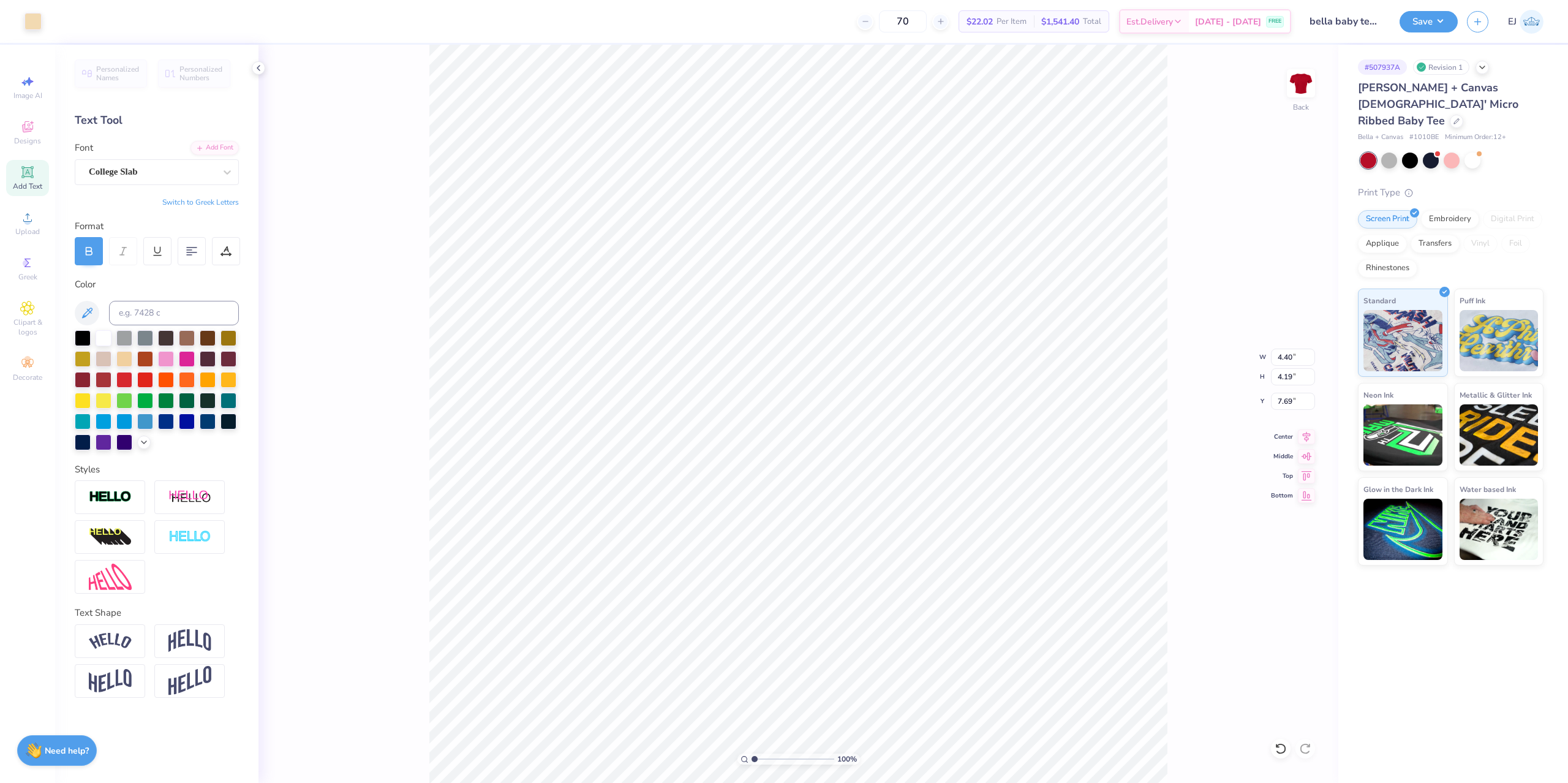
type input "9.49"
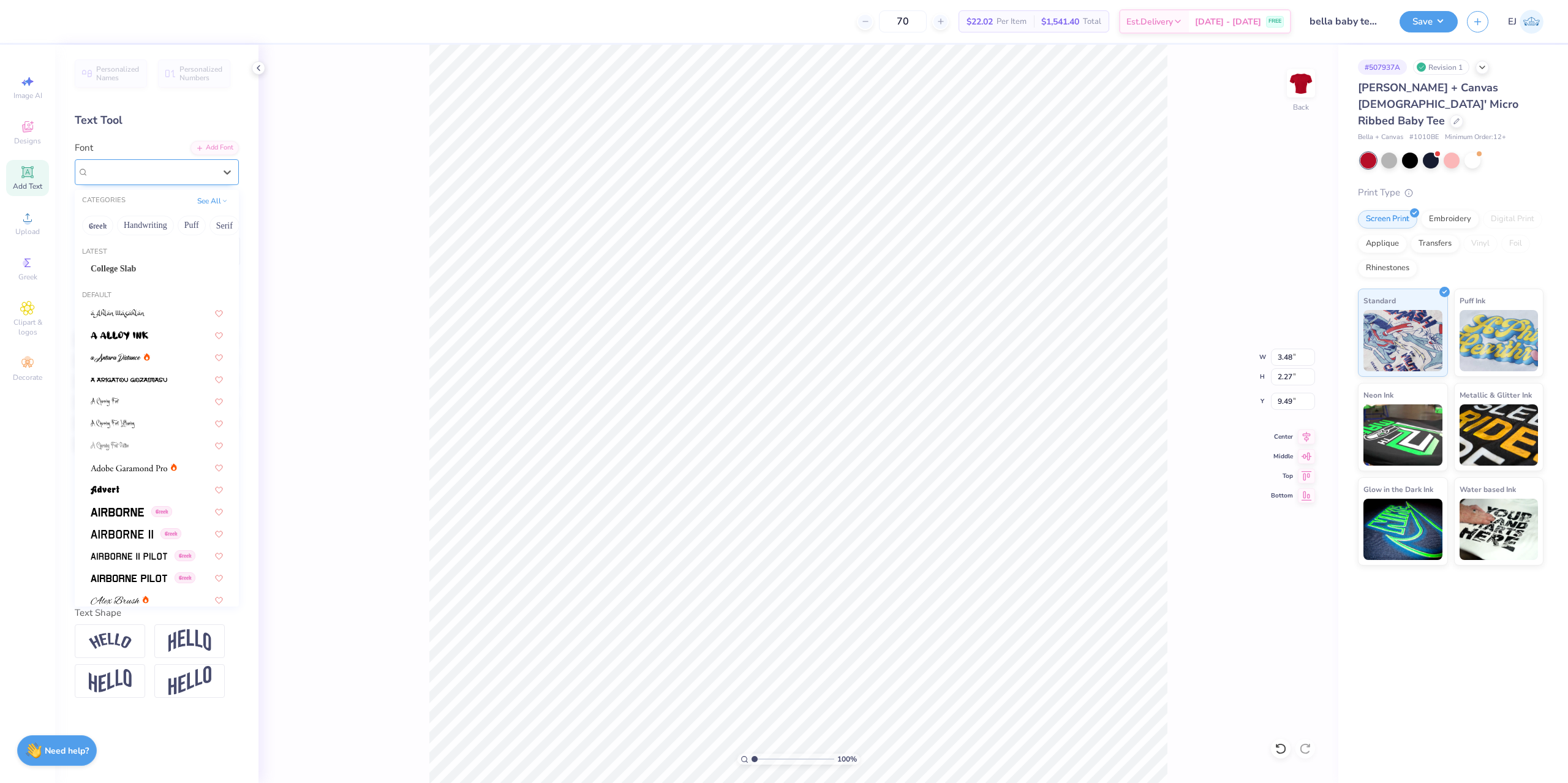
click at [178, 169] on div "Super Dream" at bounding box center [152, 172] width 128 height 19
click at [150, 260] on div "College Slab" at bounding box center [156, 269] width 154 height 20
type input "2.77"
type input "2.18"
type input "9.77"
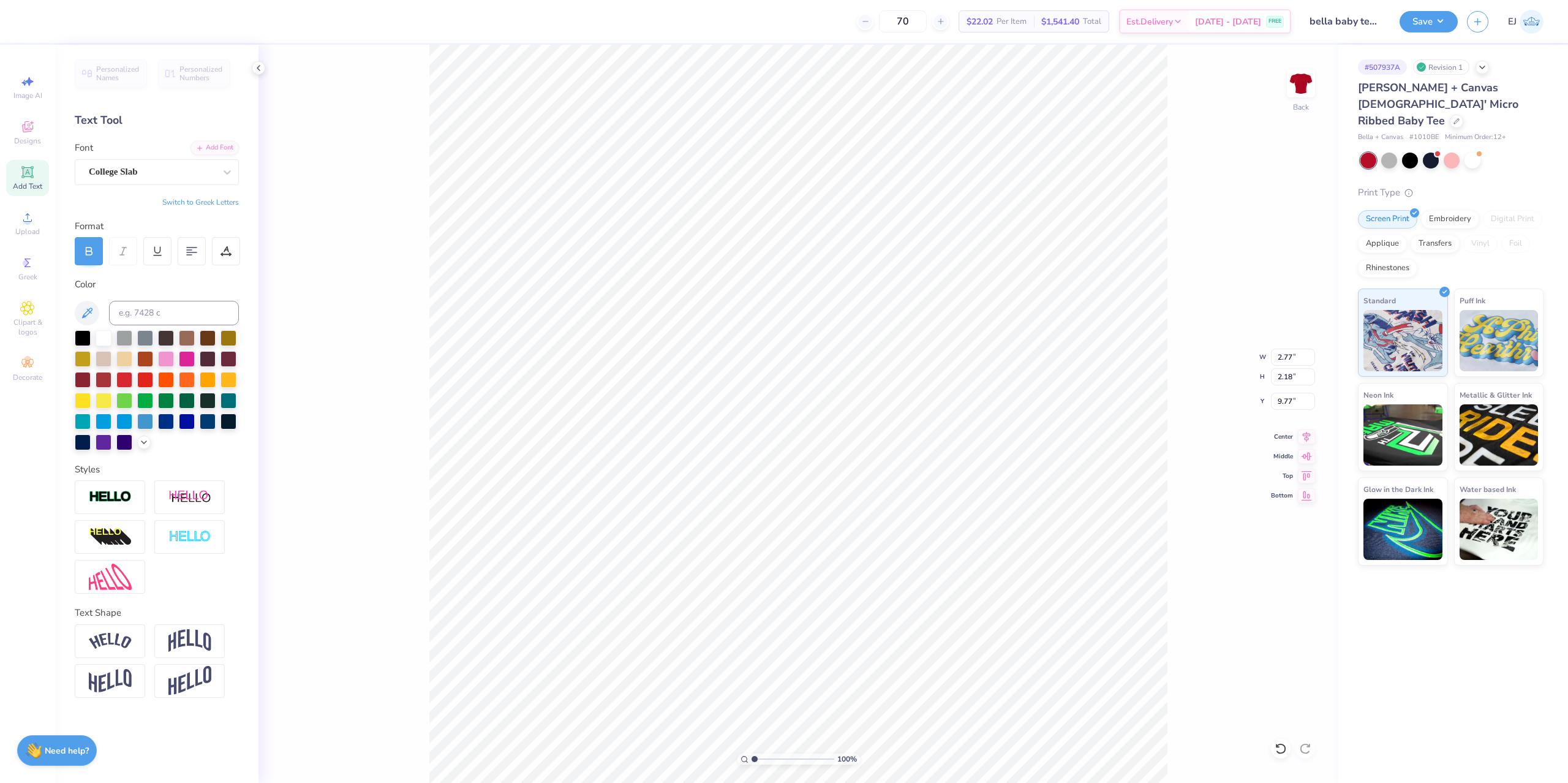
type input "2.46"
type input "9.53"
type input "2.77"
type input "9.53"
type input "6.87"
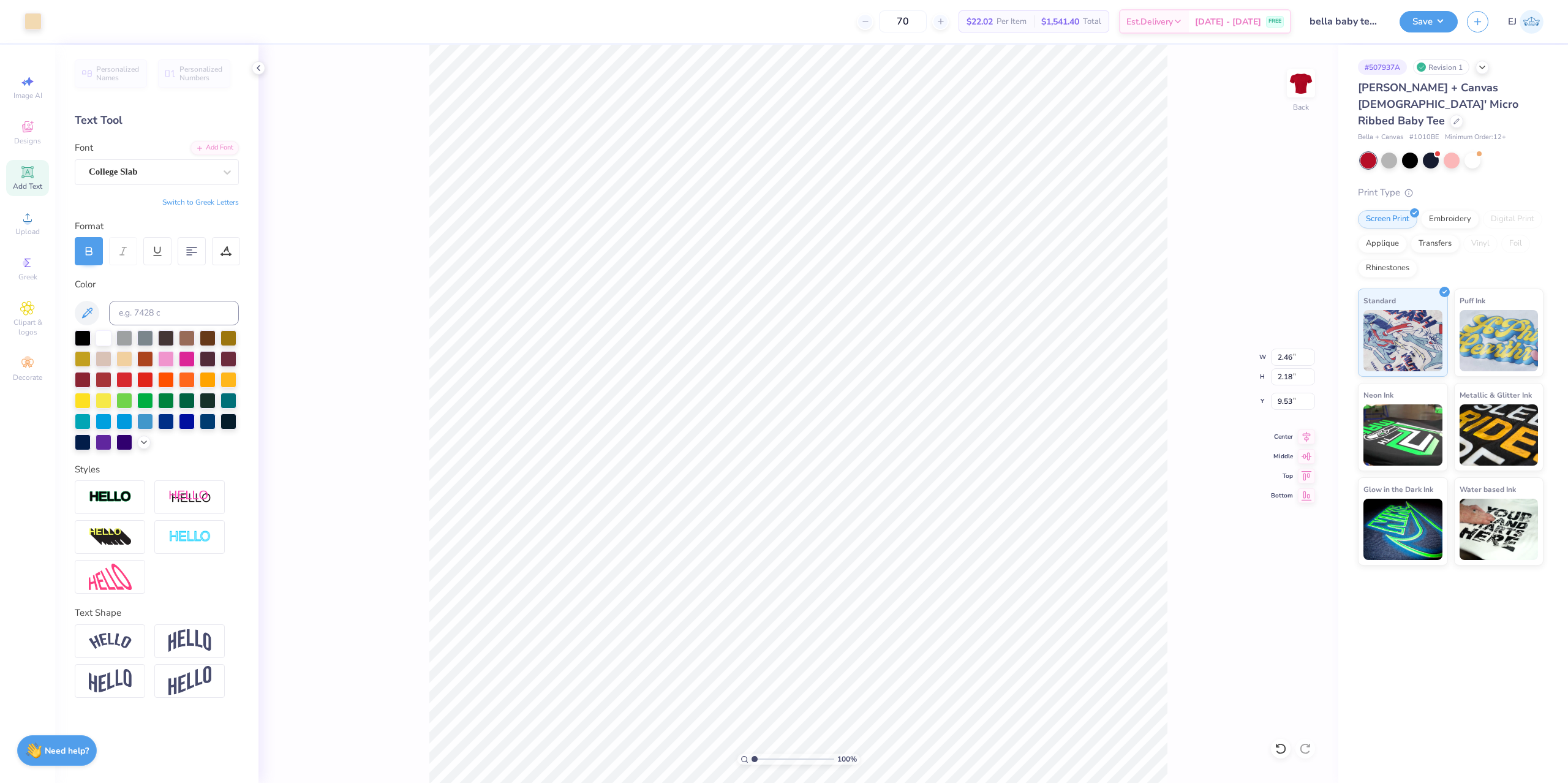
type input "4.19"
type input "7.69"
type input "9.40"
type input "2.08"
click at [25, 210] on icon at bounding box center [27, 217] width 15 height 15
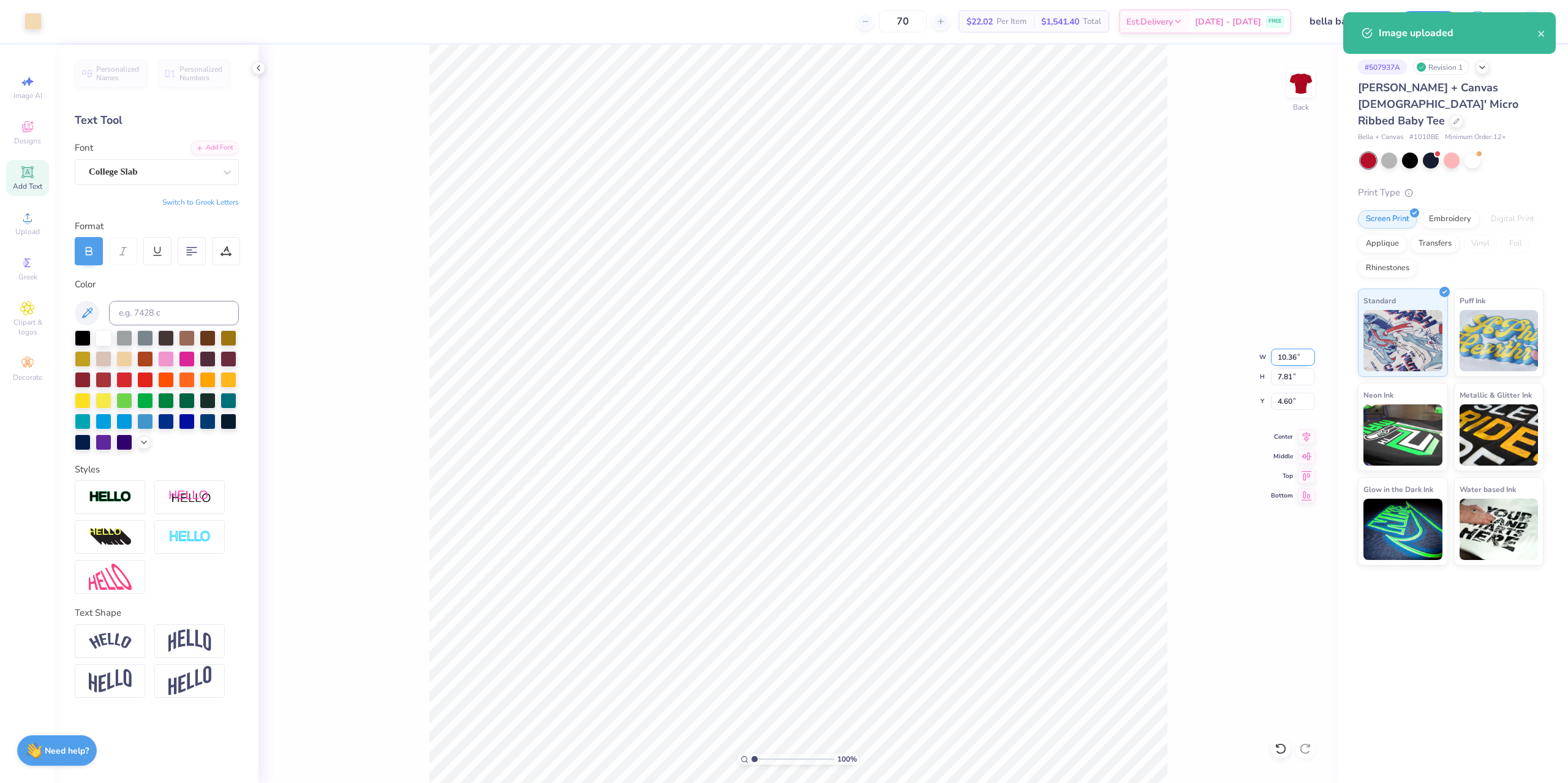
click at [1300, 357] on input "10.36" at bounding box center [1293, 357] width 44 height 17
type input "8.50"
type input "6.40"
type input "2.00"
click at [36, 26] on div at bounding box center [33, 20] width 17 height 17
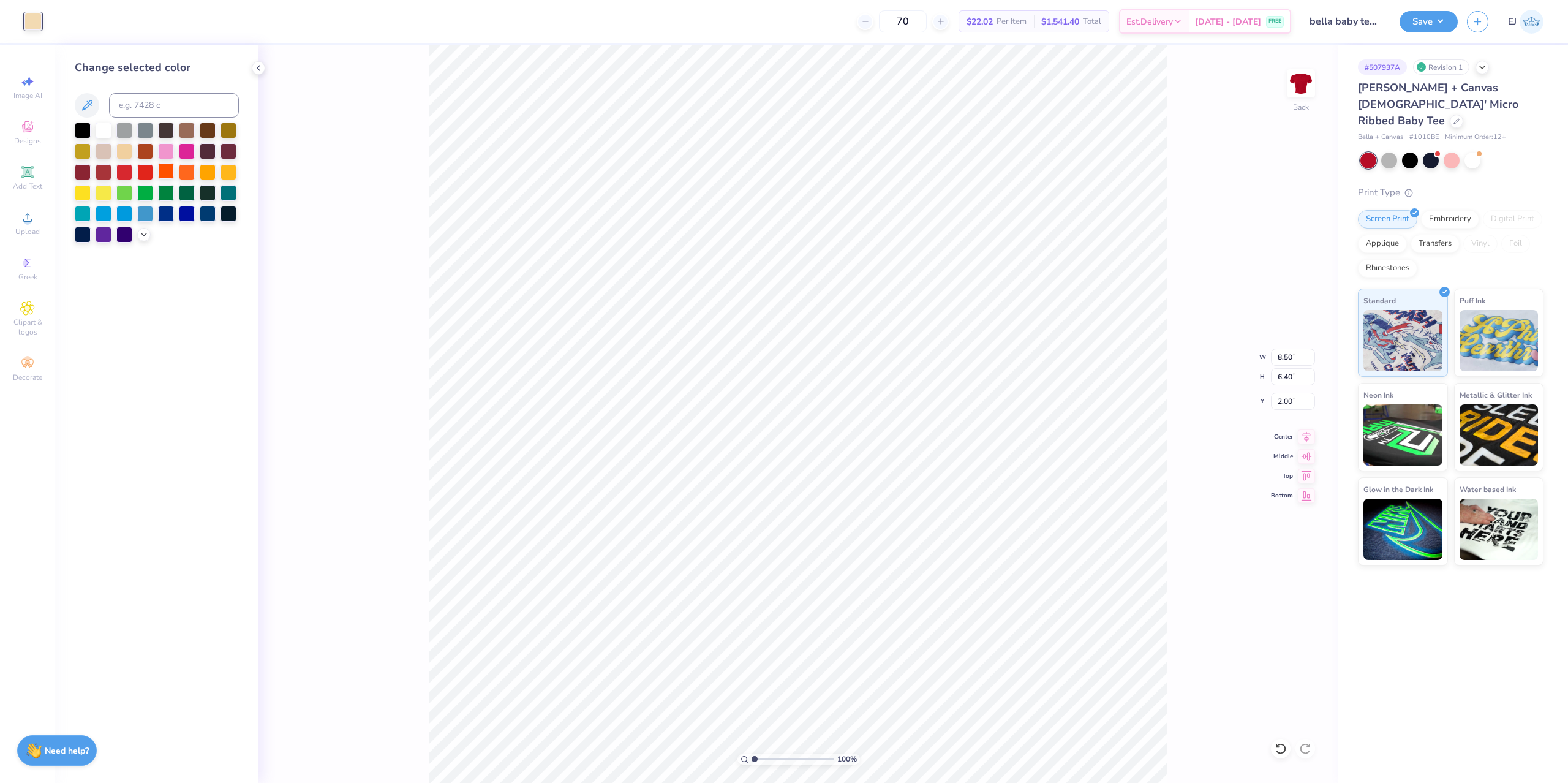
click at [169, 173] on div at bounding box center [166, 170] width 16 height 16
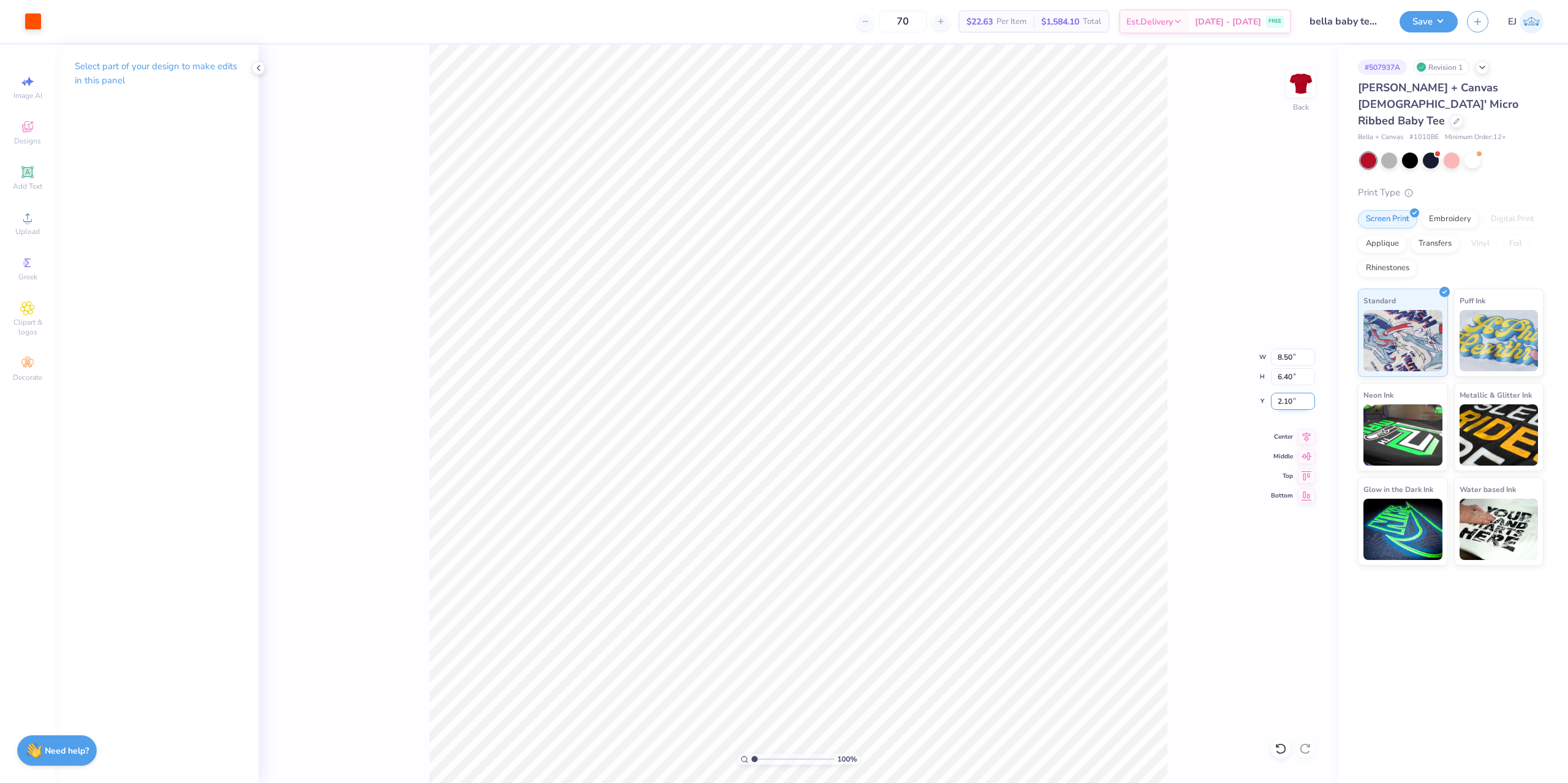
click at [1290, 402] on input "2.10" at bounding box center [1293, 401] width 44 height 17
type input "2.00"
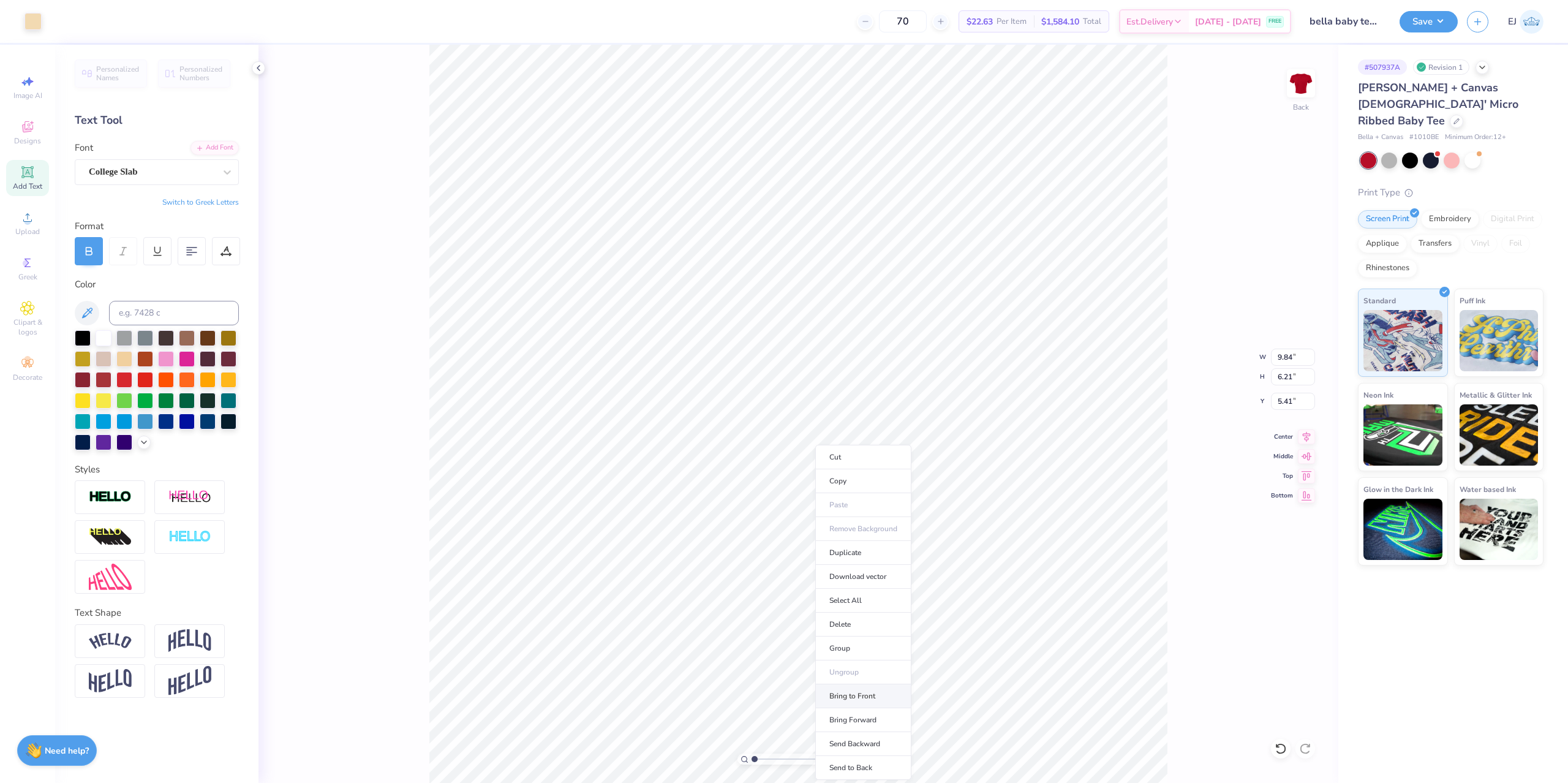
click at [881, 703] on li "Bring to Front" at bounding box center [863, 696] width 97 height 24
type input "6.47"
type input "6.94"
type input "4.19"
type input "7.69"
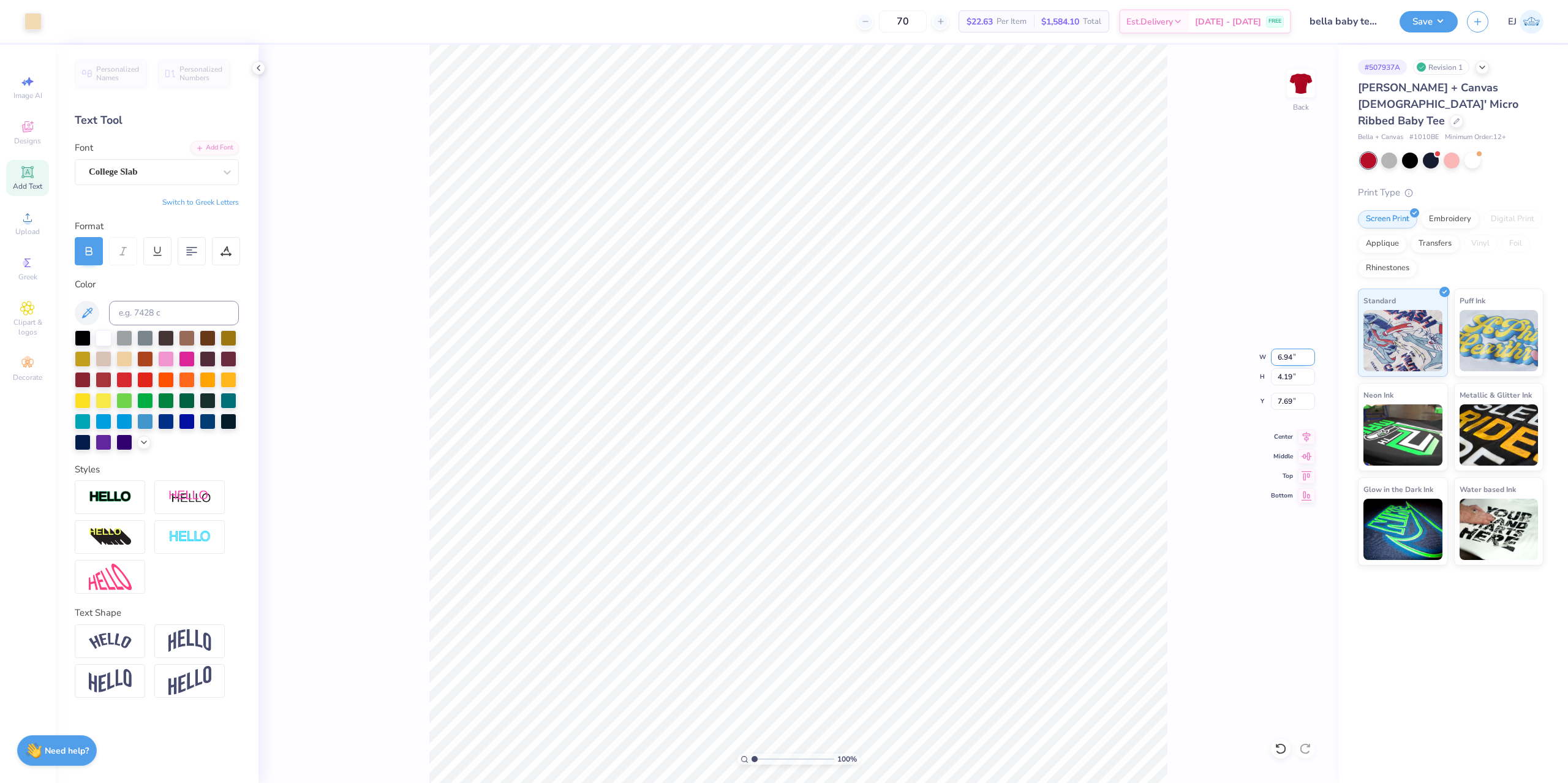
click at [1285, 356] on input "6.94" at bounding box center [1293, 357] width 44 height 17
type input "8.50"
type input "5.13"
type input "2.00"
type input "6.87"
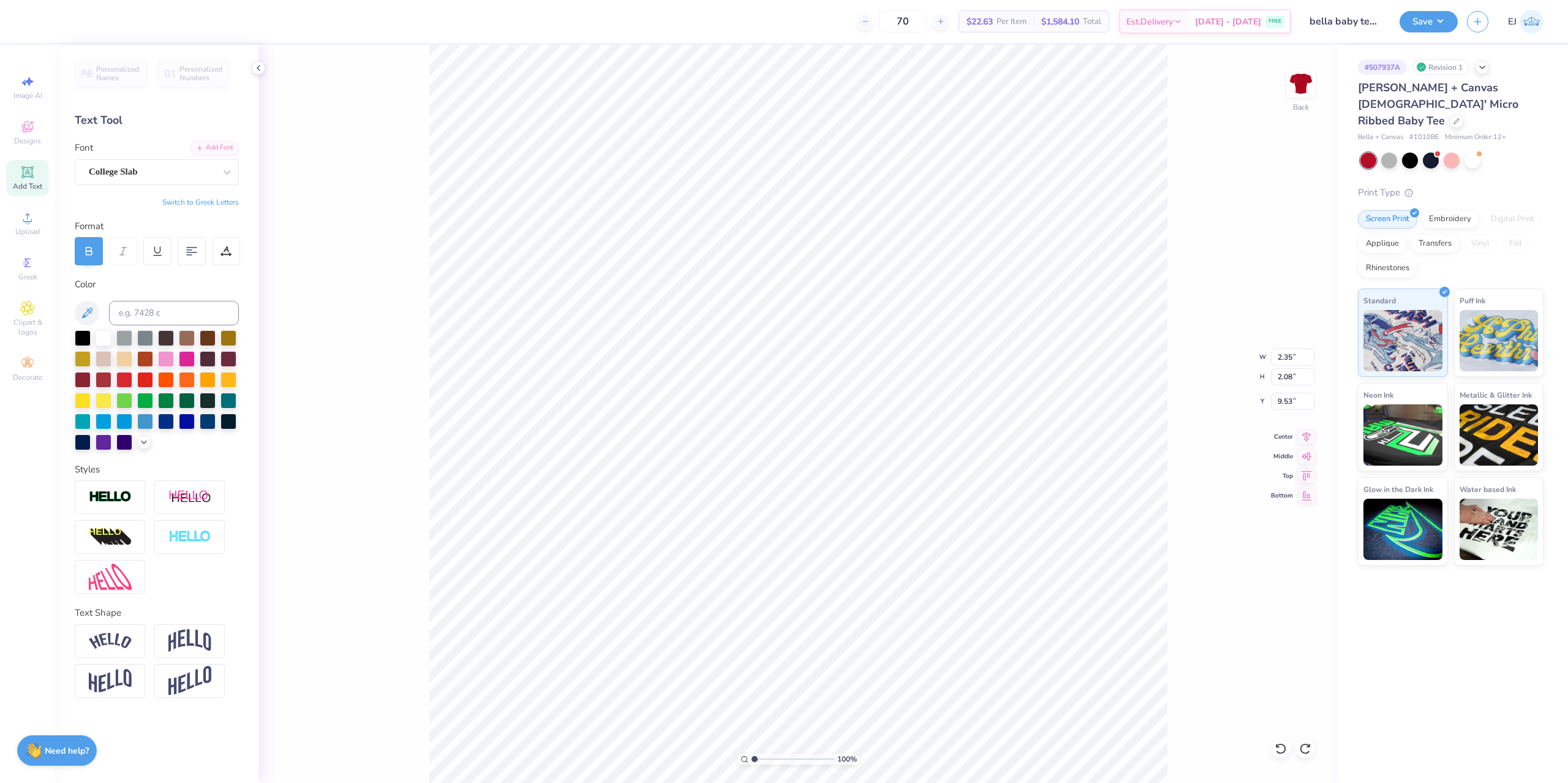
type input "4.19"
type input "7.69"
click at [920, 651] on li "Group" at bounding box center [929, 648] width 97 height 24
type input "9.84"
type input "6.47"
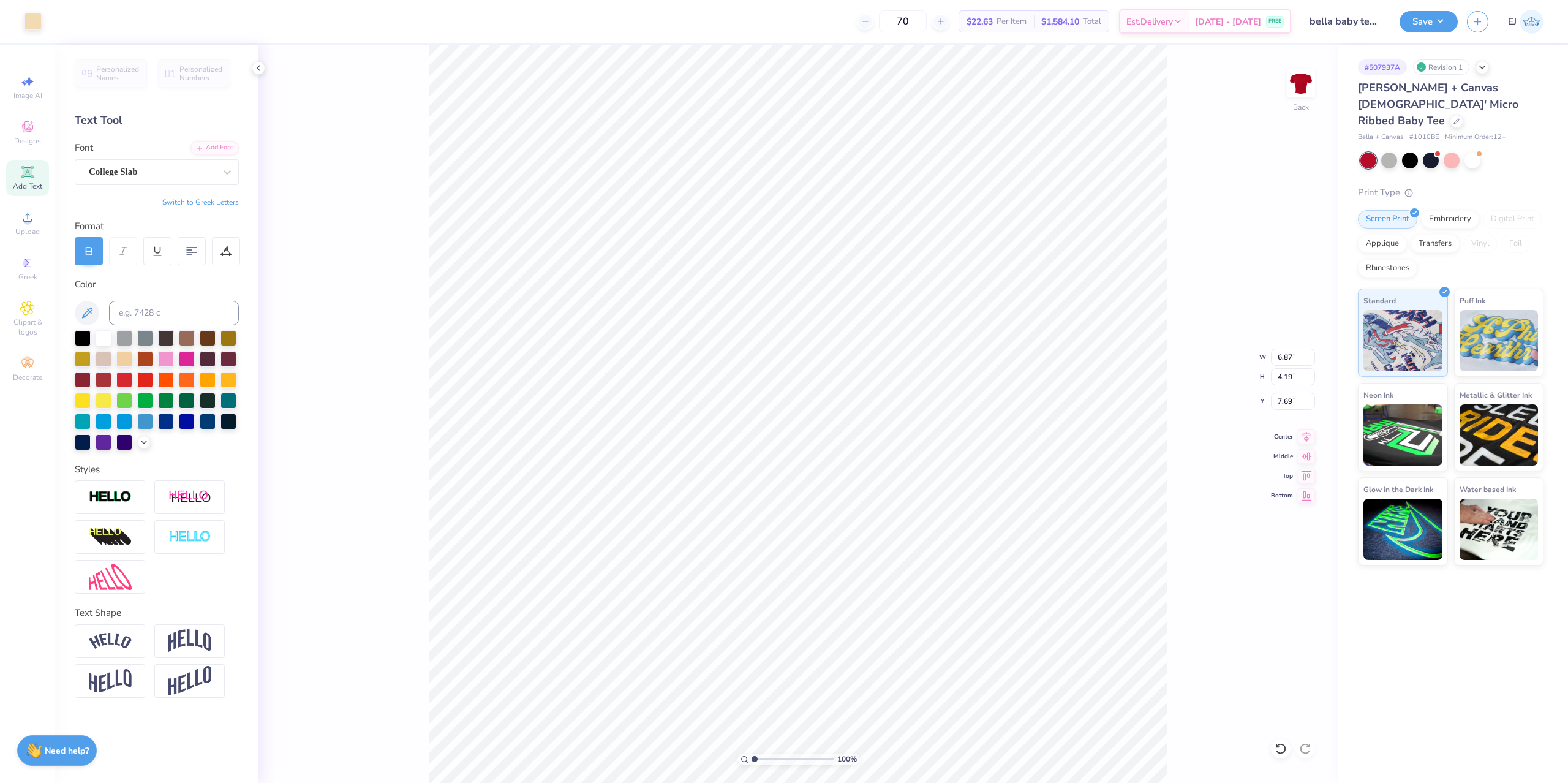
type input "5.41"
click at [1282, 360] on input "9.84" at bounding box center [1293, 357] width 44 height 17
type input "8.50"
type input "5.59"
type input "2.00"
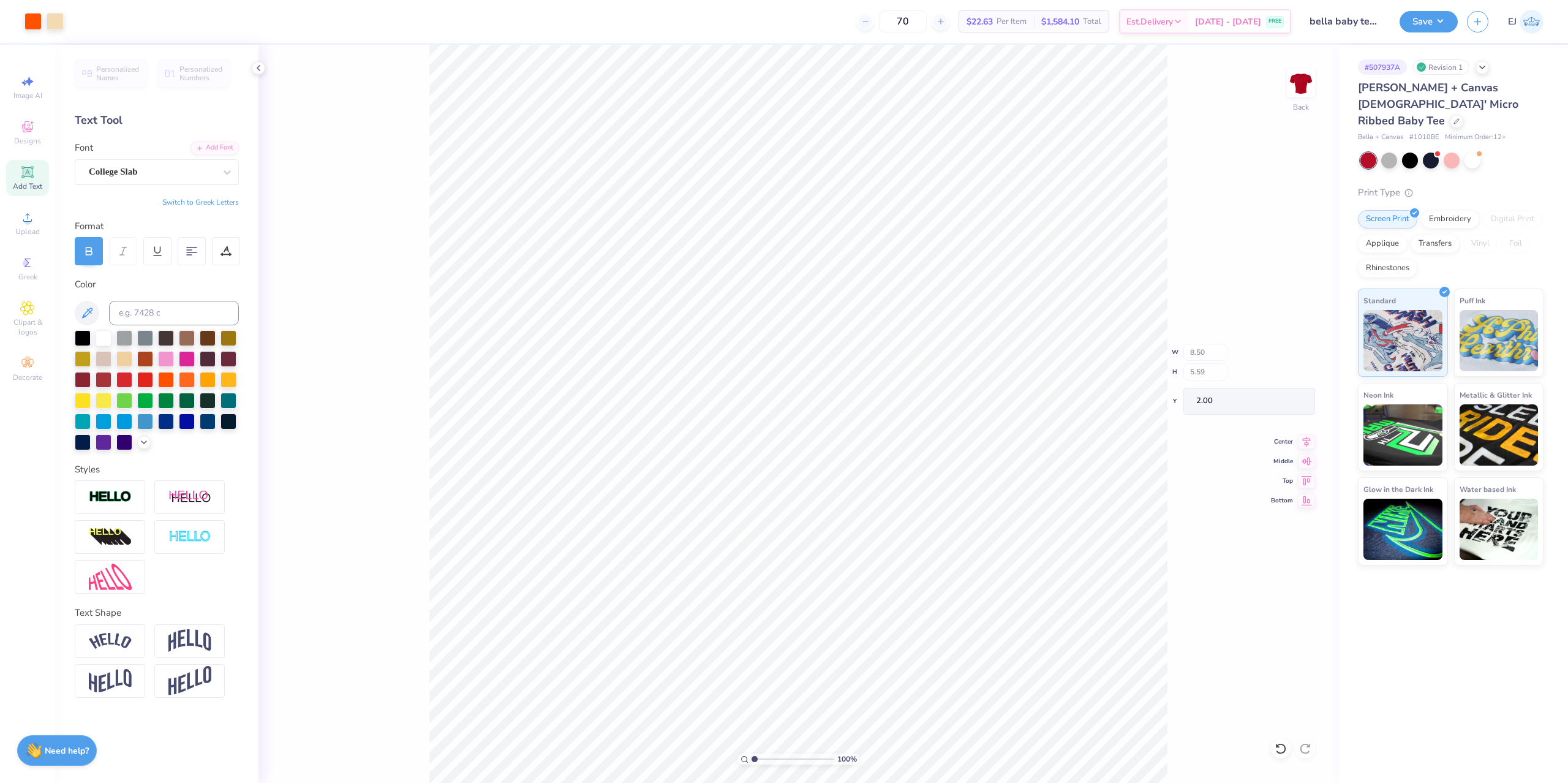
type input "2.28"
type input "1.80"
type input "5.56"
type input "2.03"
type input "6.70"
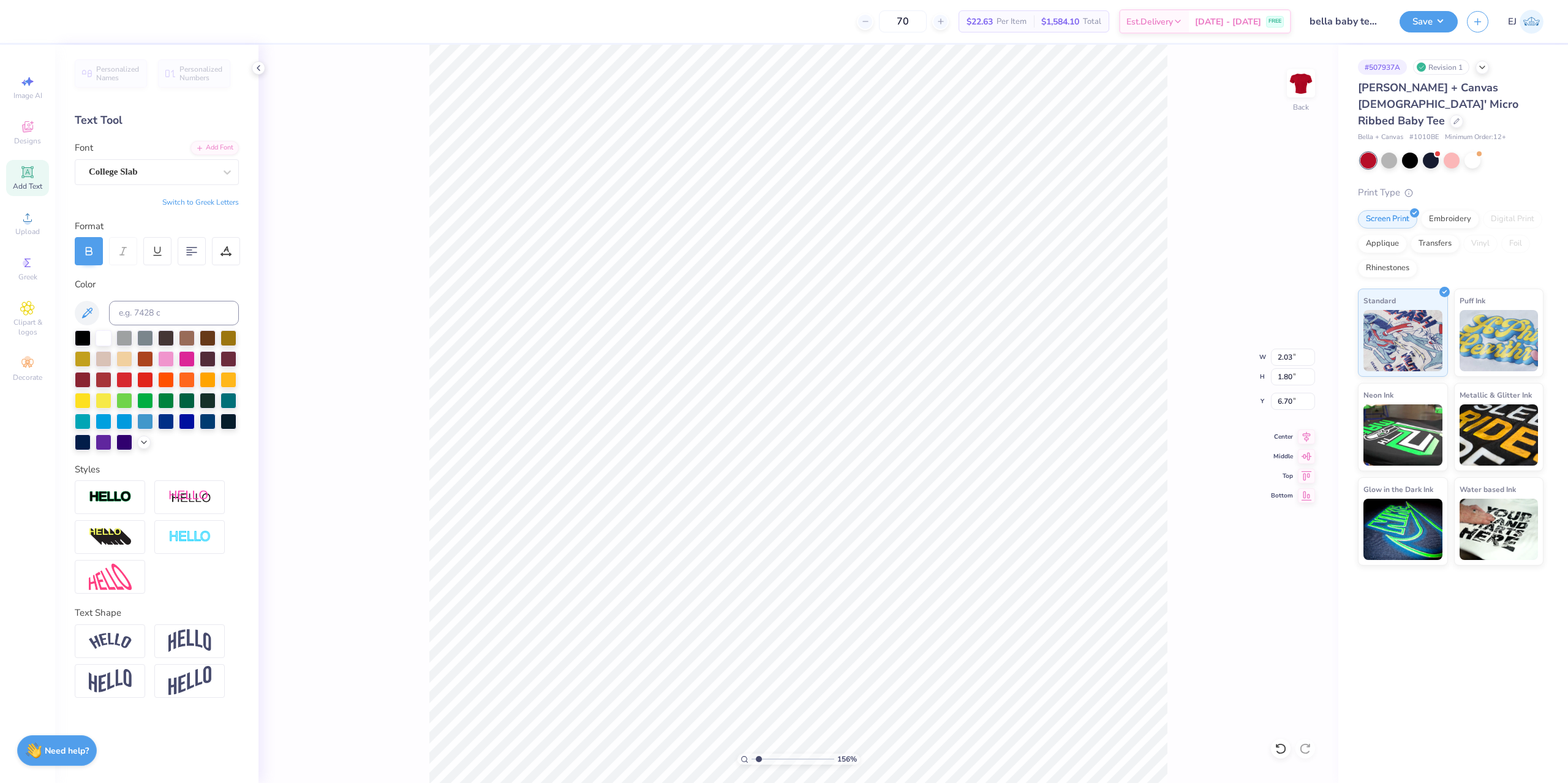
click at [759, 761] on input "range" at bounding box center [793, 759] width 83 height 11
click at [760, 760] on input "range" at bounding box center [793, 759] width 83 height 11
type input "1.63"
type input "6.60"
type input "2.12"
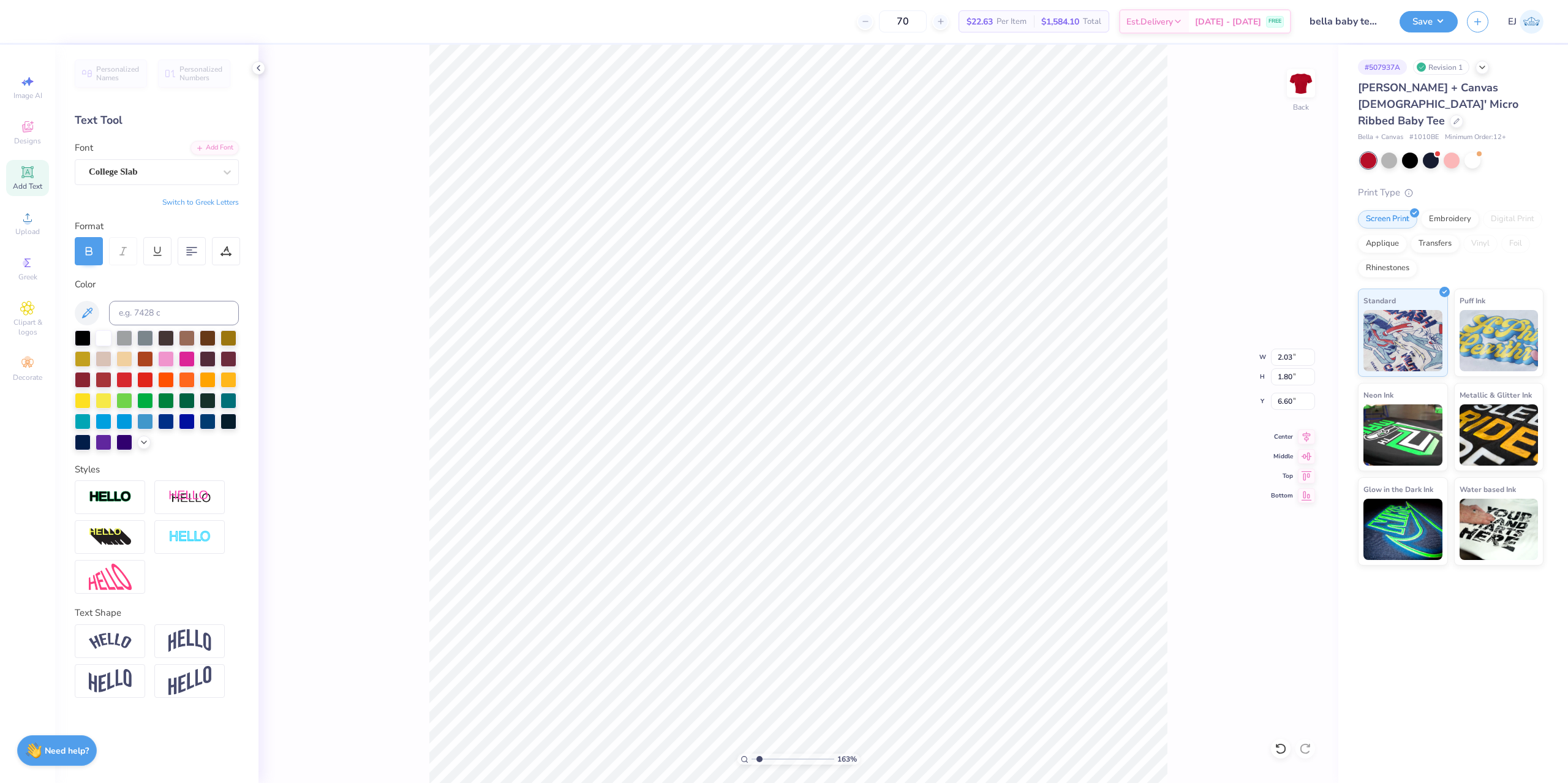
type input "1.88"
type input "6.52"
type input "2.28"
type input "1.80"
type input "5.56"
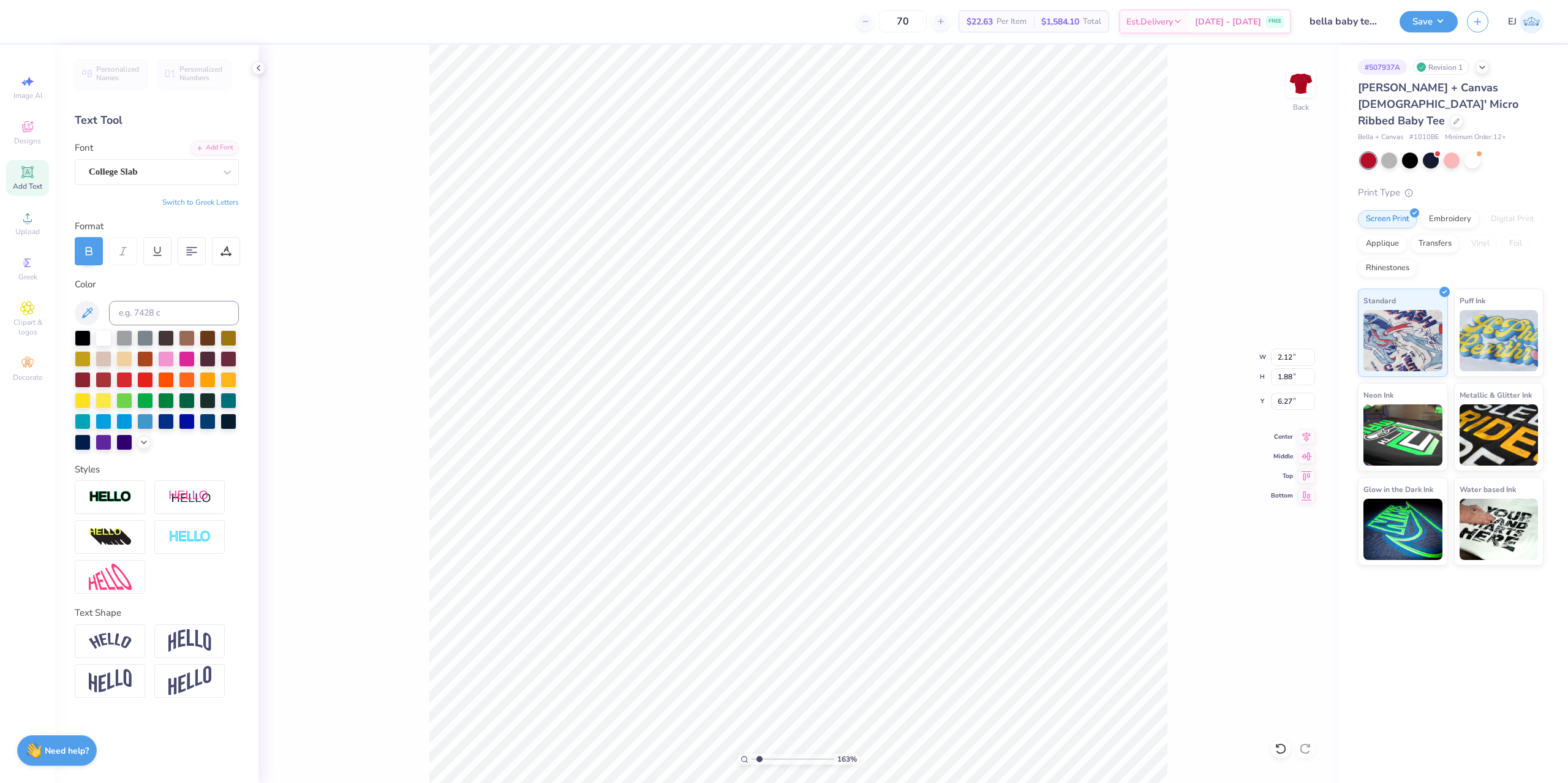
type input "6.52"
type textarea "74"
type input "2.38"
type input "4.78"
type input "3.20"
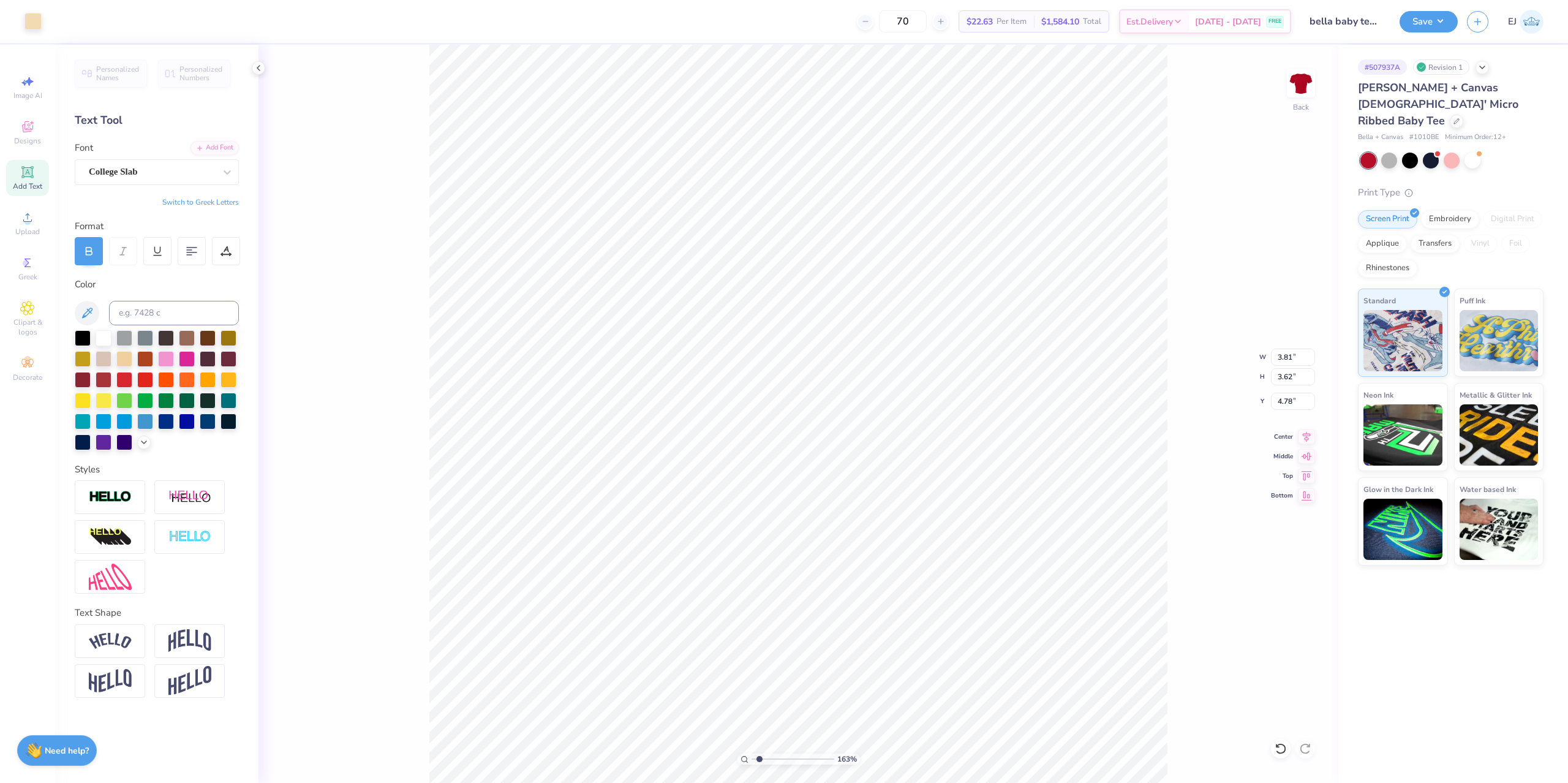
type input "3.05"
type input "5.35"
type input "8.50"
type input "2.91"
type input "3.00"
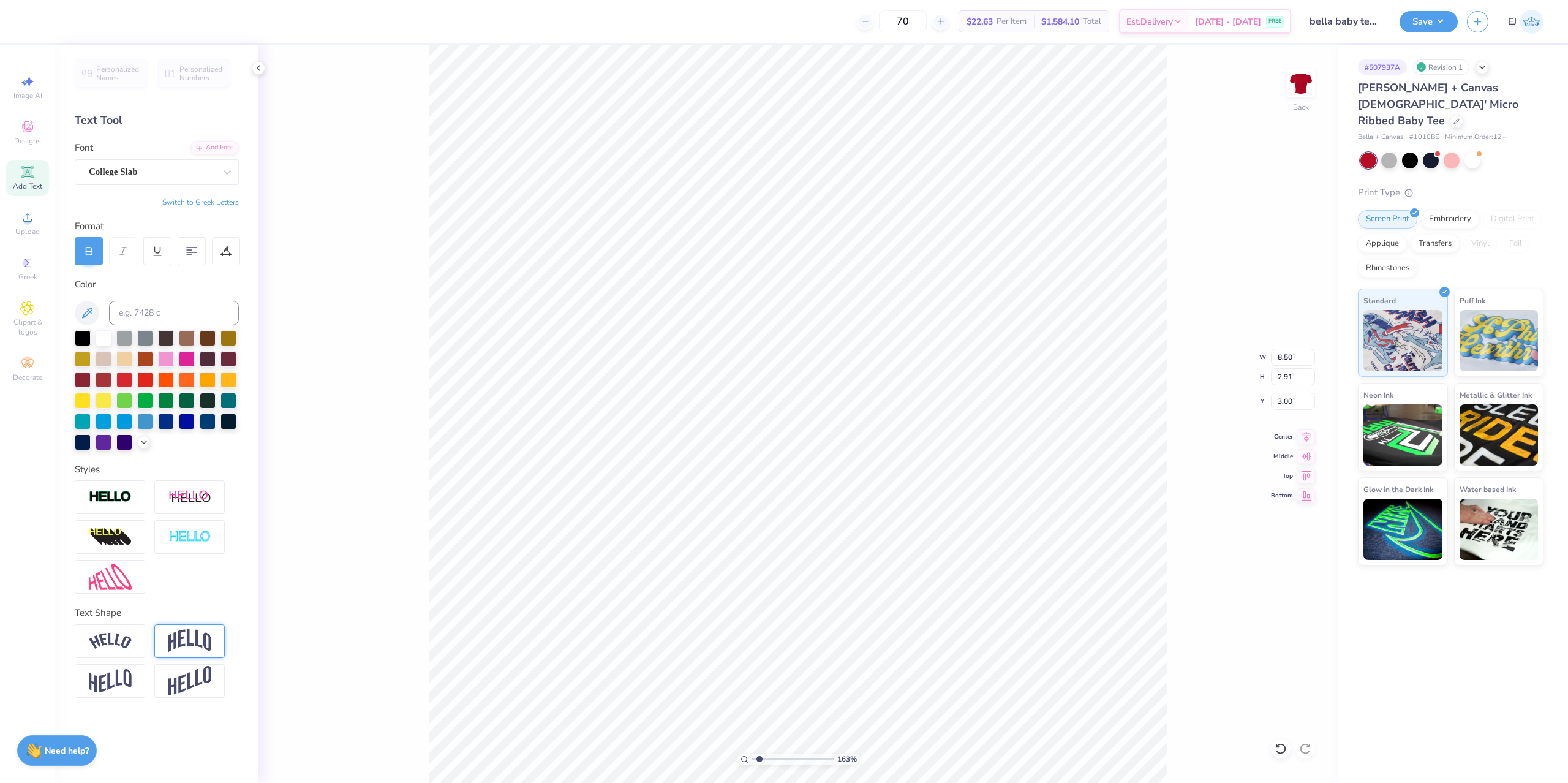
click at [191, 641] on img at bounding box center [189, 641] width 43 height 23
type input "4.66"
type input "2.13"
type input "0.5"
type input "0.50"
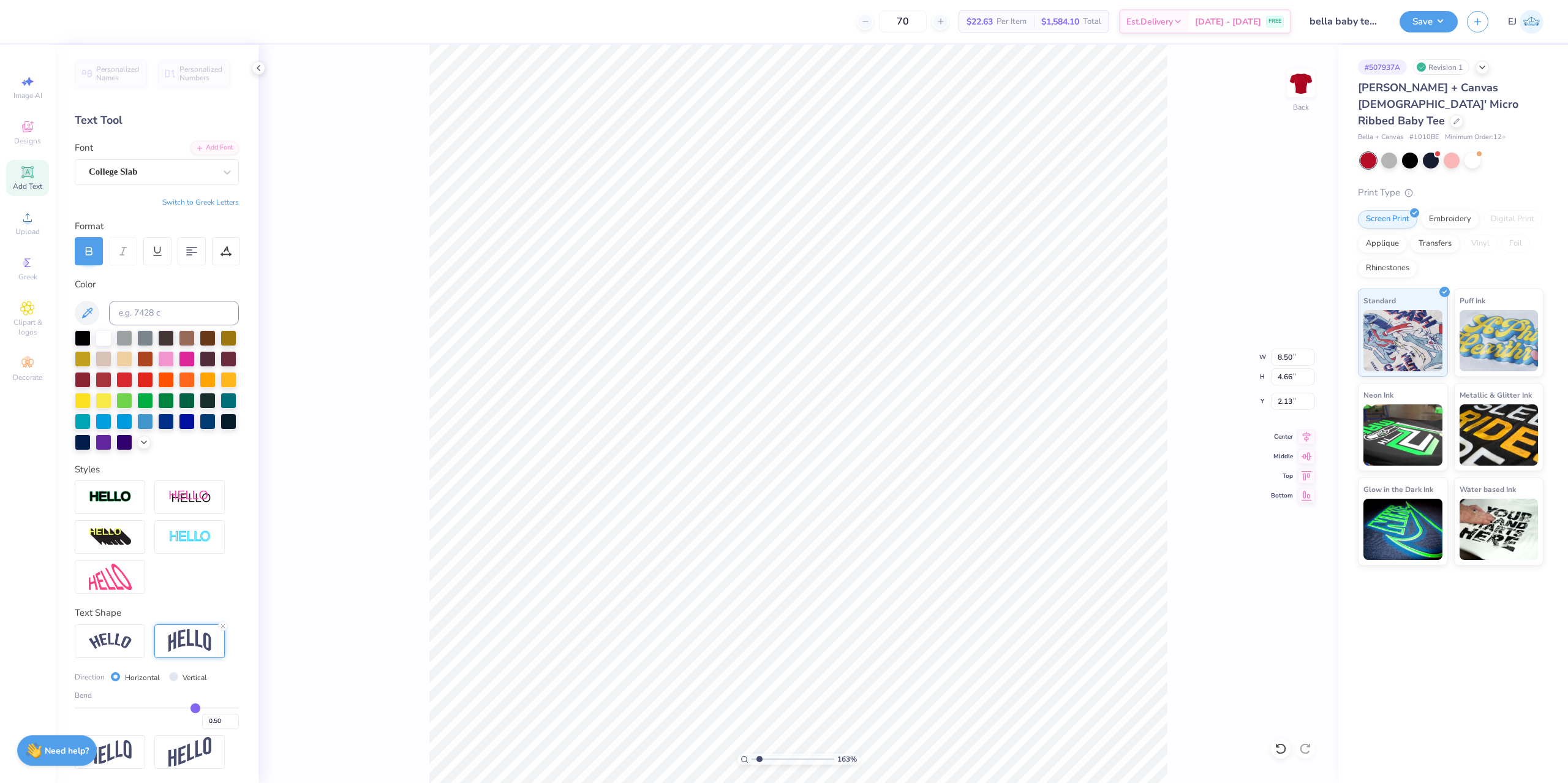
type input "0.49"
type input "0.48"
type input "0.47"
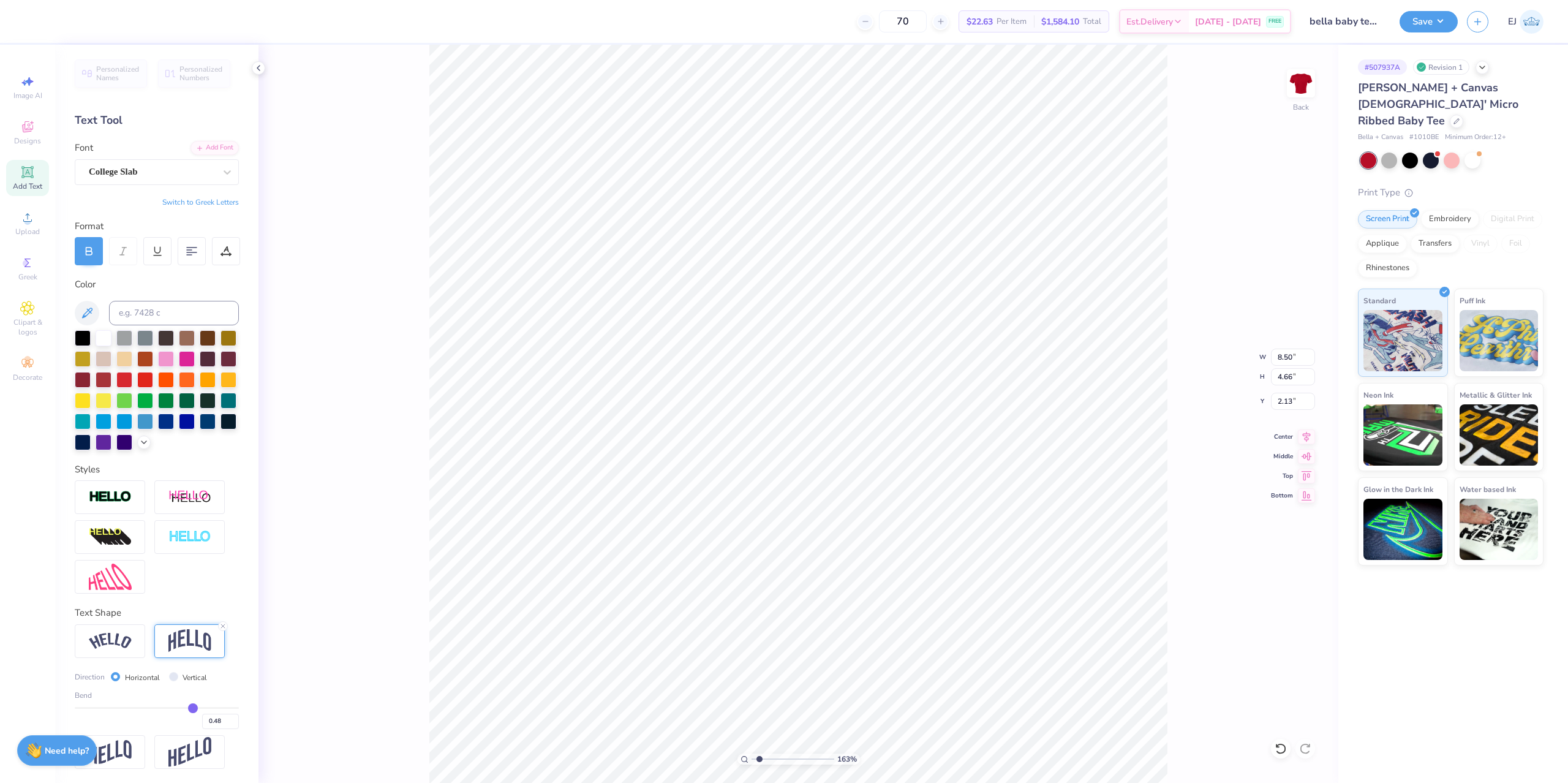
type input "0.47"
type input "0.46"
type input "0.45"
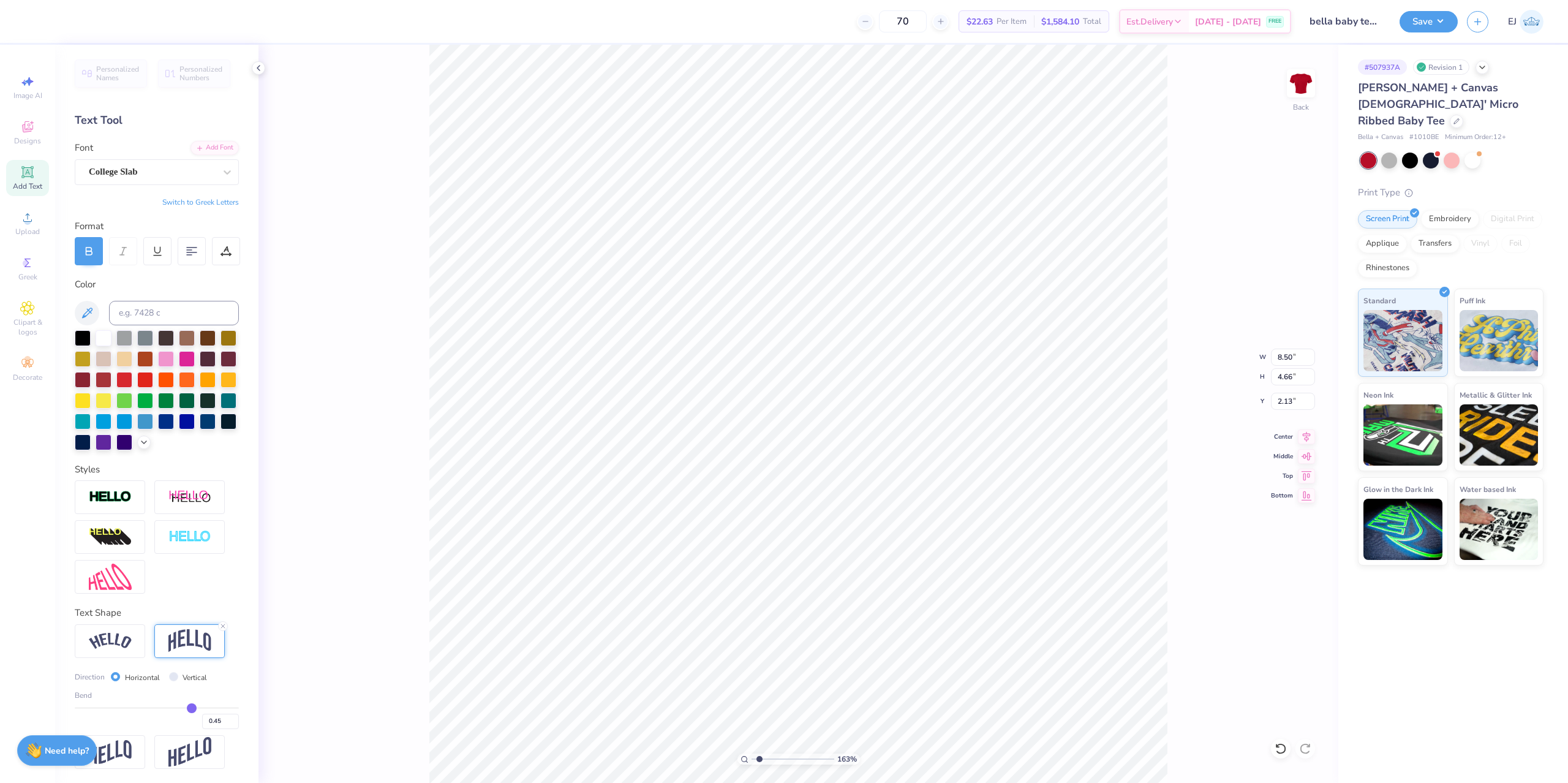
type input "0.44"
type input "0.43"
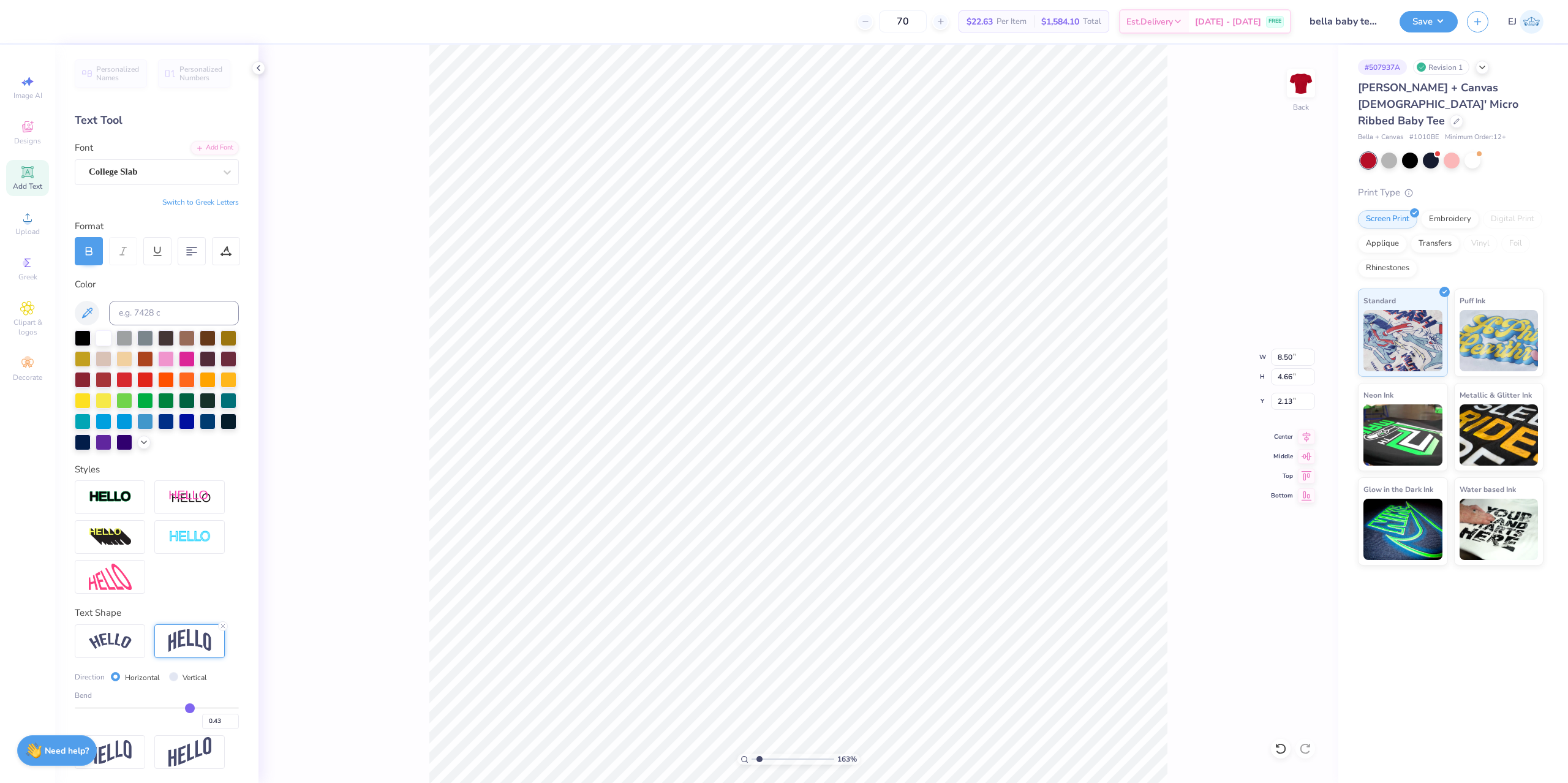
click at [191, 708] on input "range" at bounding box center [156, 708] width 164 height 2
type input "4.39"
click at [186, 711] on div "0.43" at bounding box center [156, 718] width 164 height 22
type input "2.00"
type input "0.41"
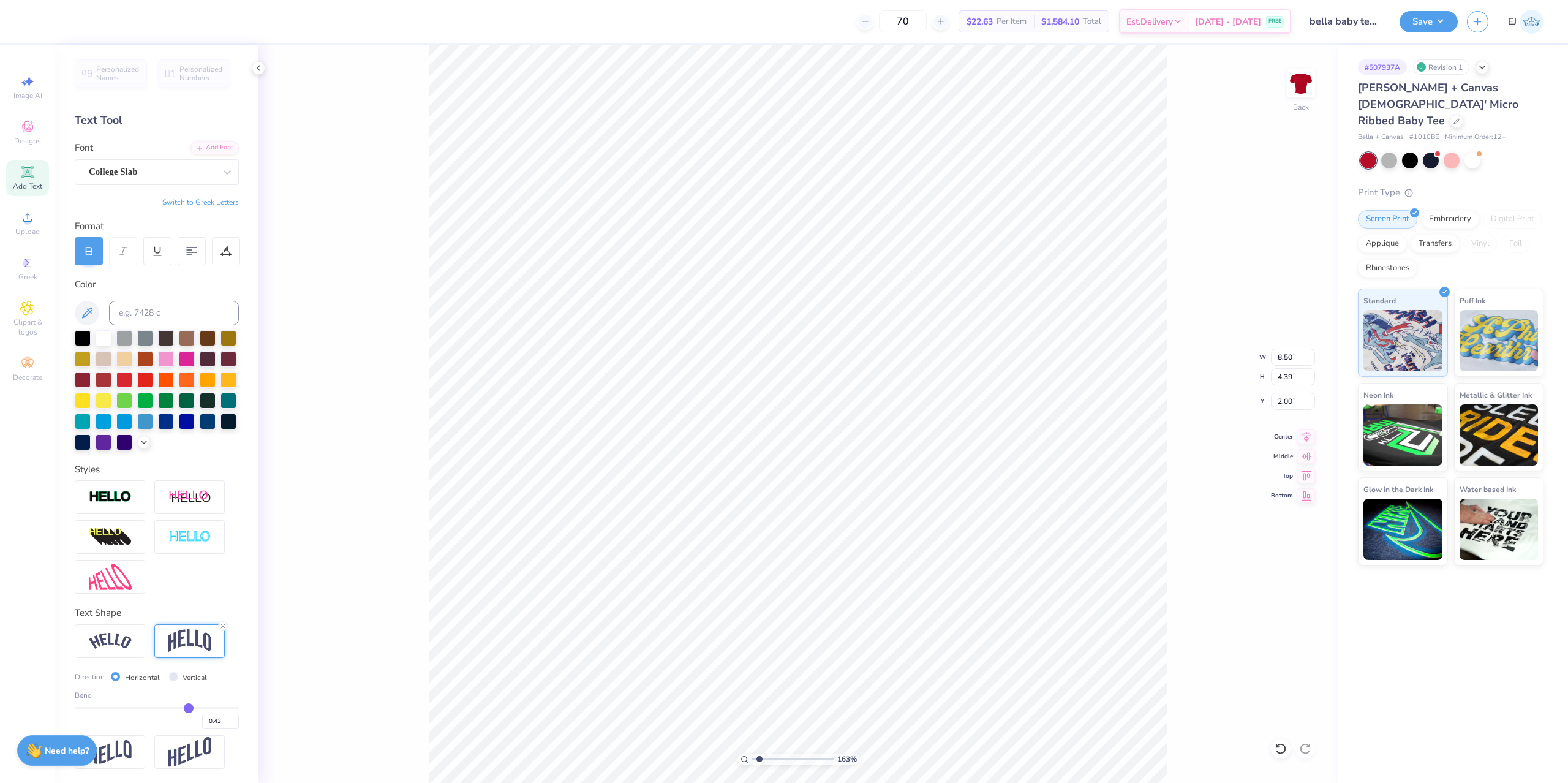
type input "0.41"
type input "0.4"
type input "0.40"
type input "0.39"
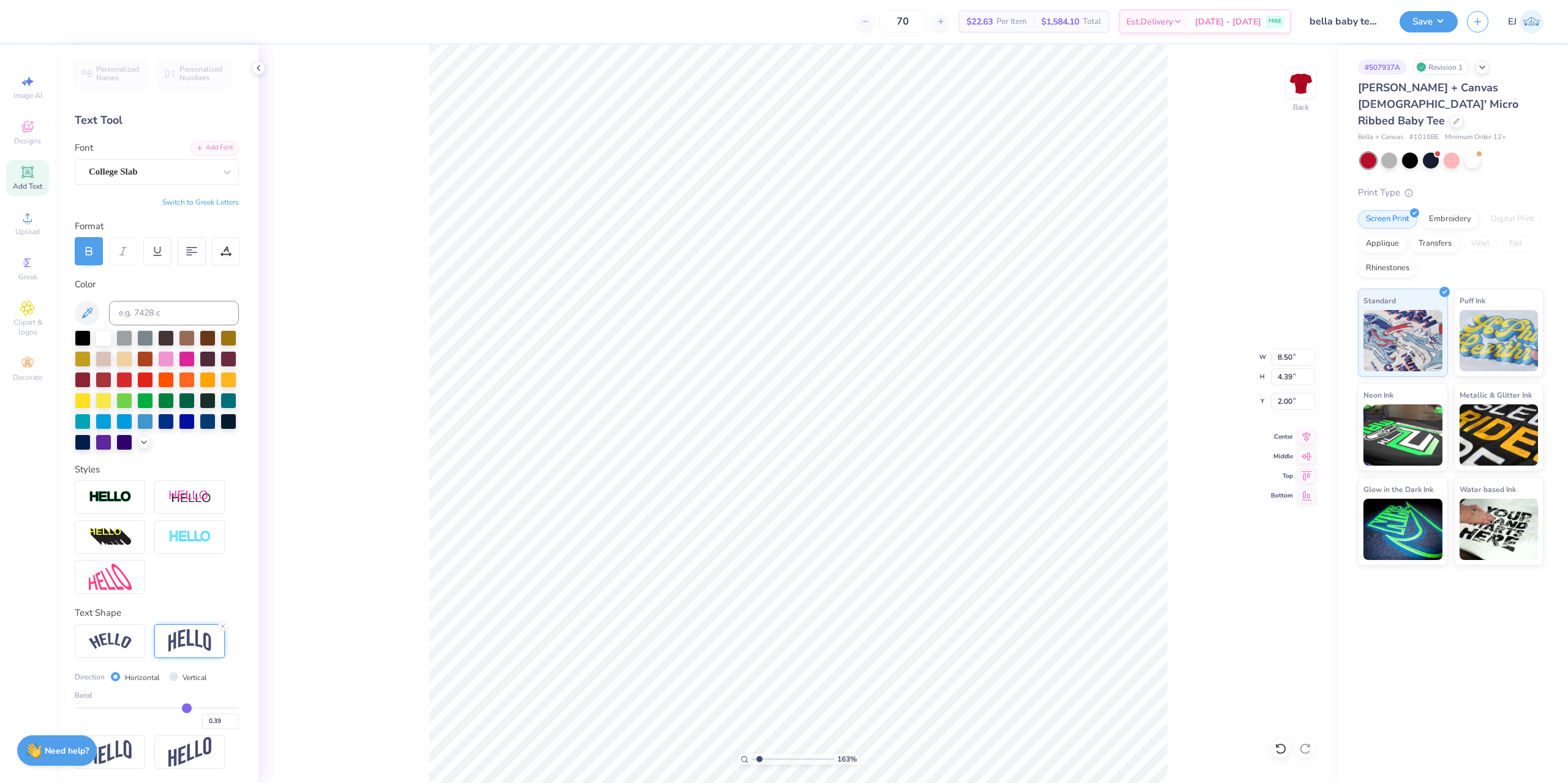
type input "0.39"
click at [188, 708] on input "range" at bounding box center [156, 708] width 164 height 2
type input "4.25"
type input "2.07"
type input "0.4"
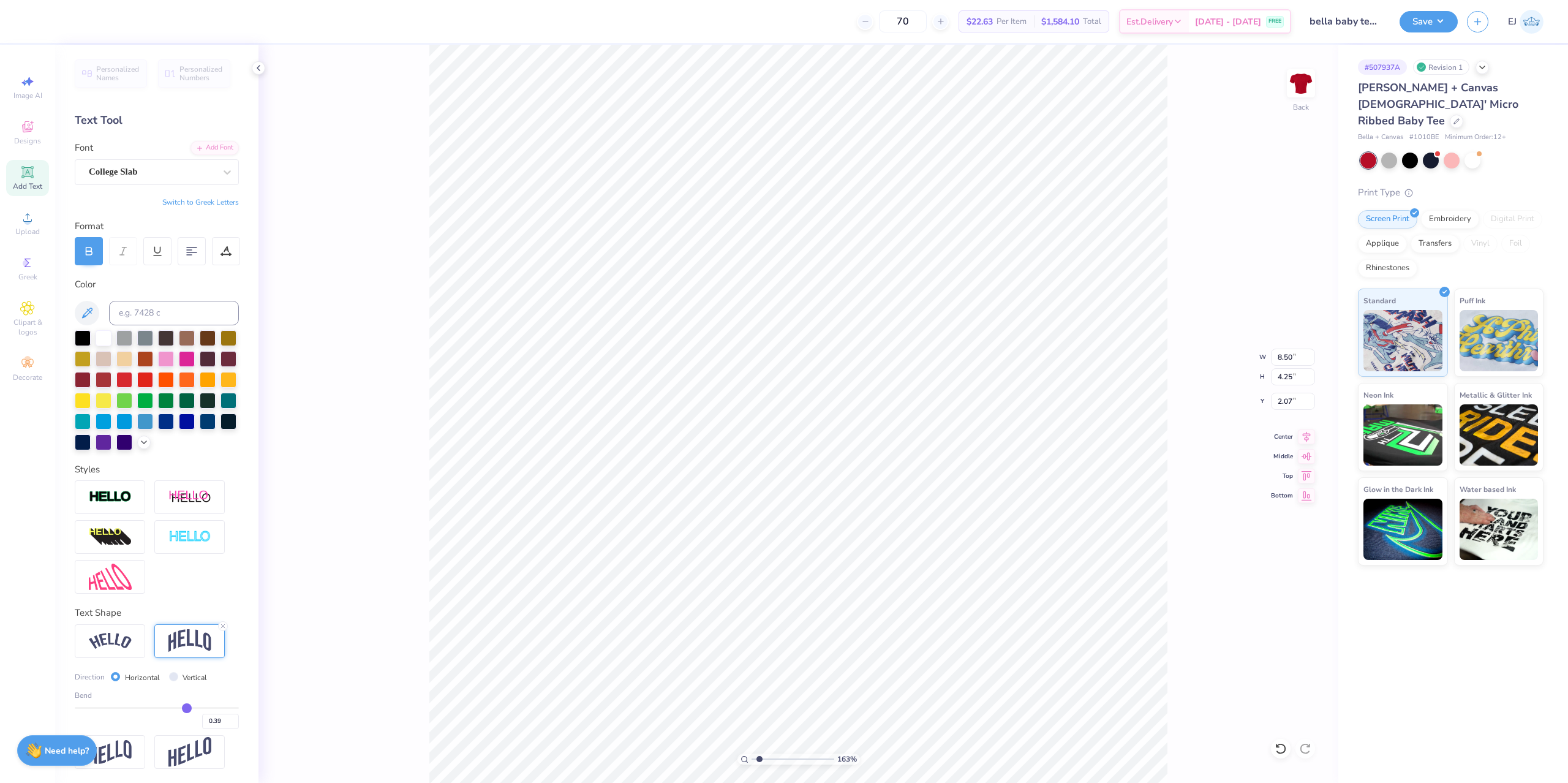
type input "0.40"
type input "0.39"
type input "0.38"
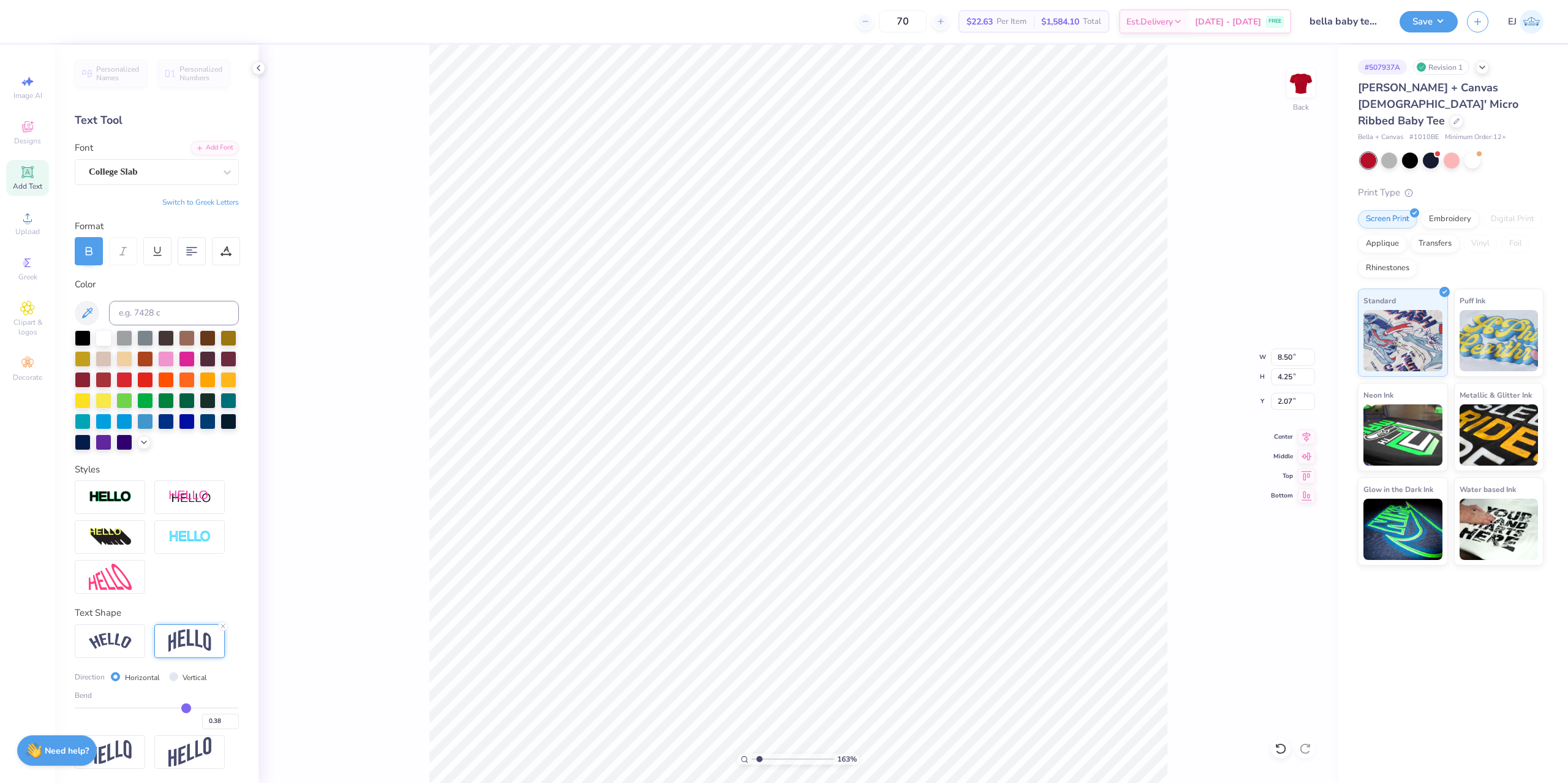
type input "0.37"
type input "0.36"
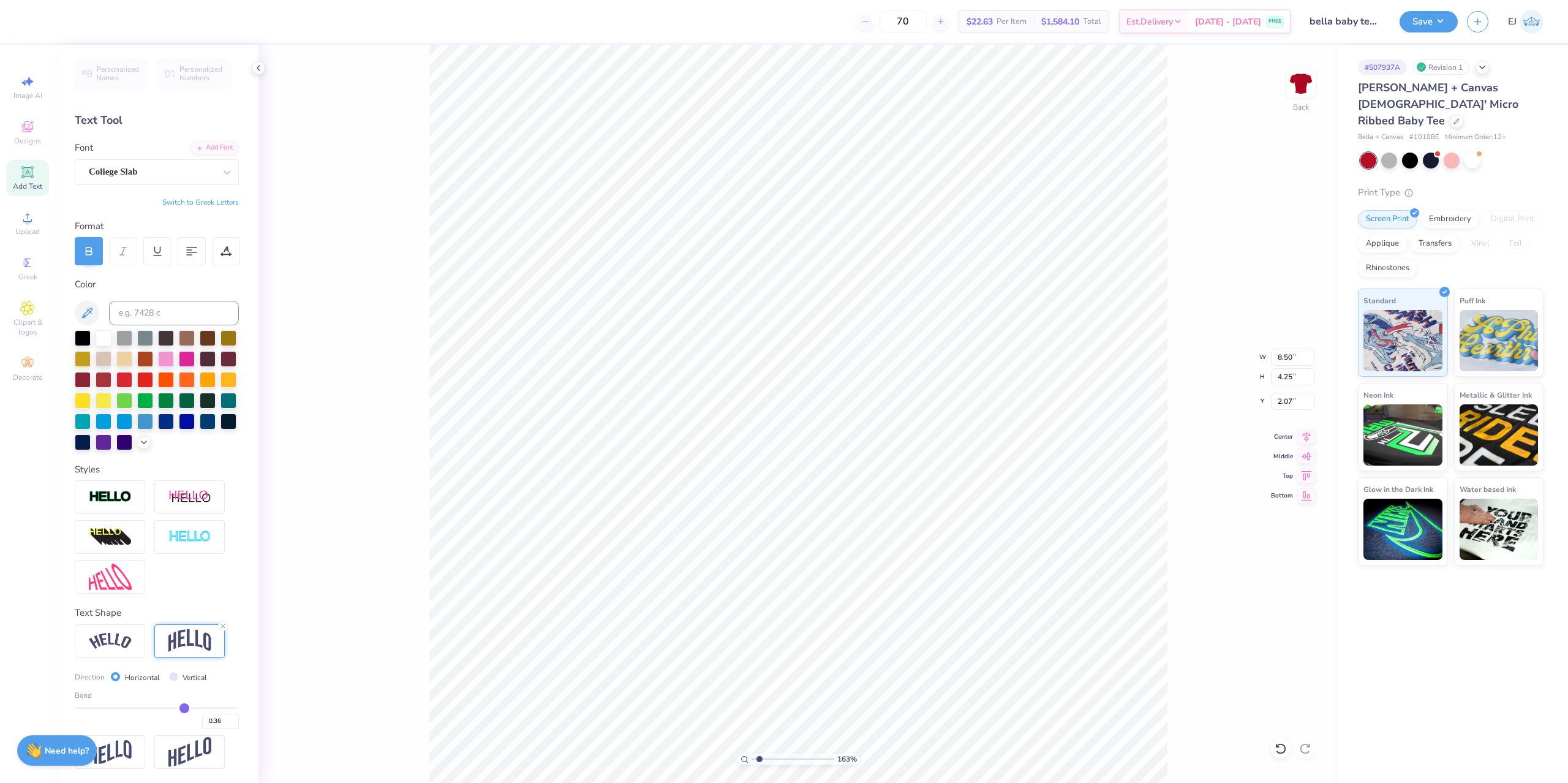
click at [185, 708] on input "range" at bounding box center [156, 708] width 164 height 2
type input "4.14"
type input "2.00"
type input "0.33"
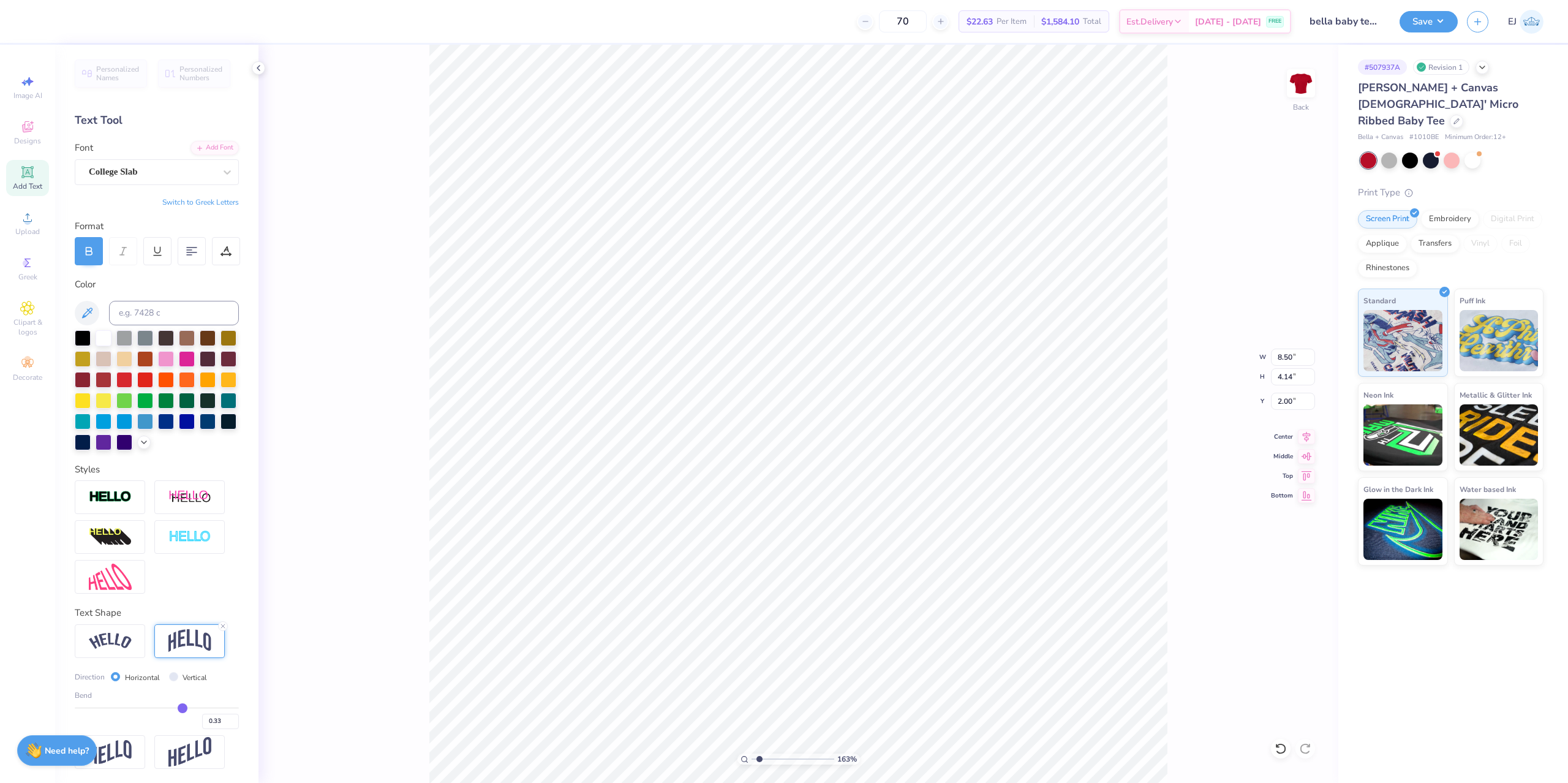
type input "0.32"
type input "0.31"
type input "0.3"
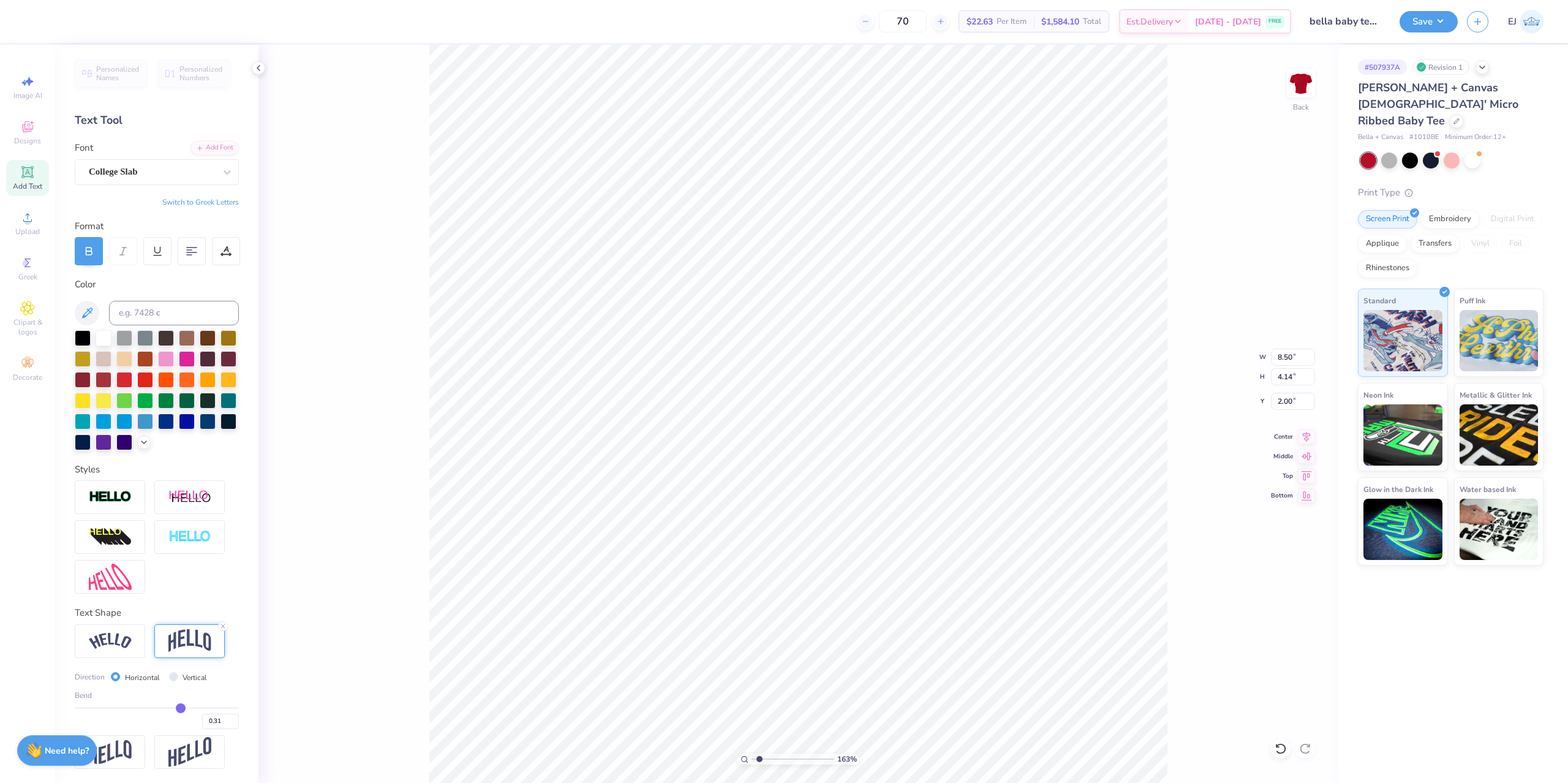
type input "0.30"
type input "0.29"
type input "0.3"
type input "0.30"
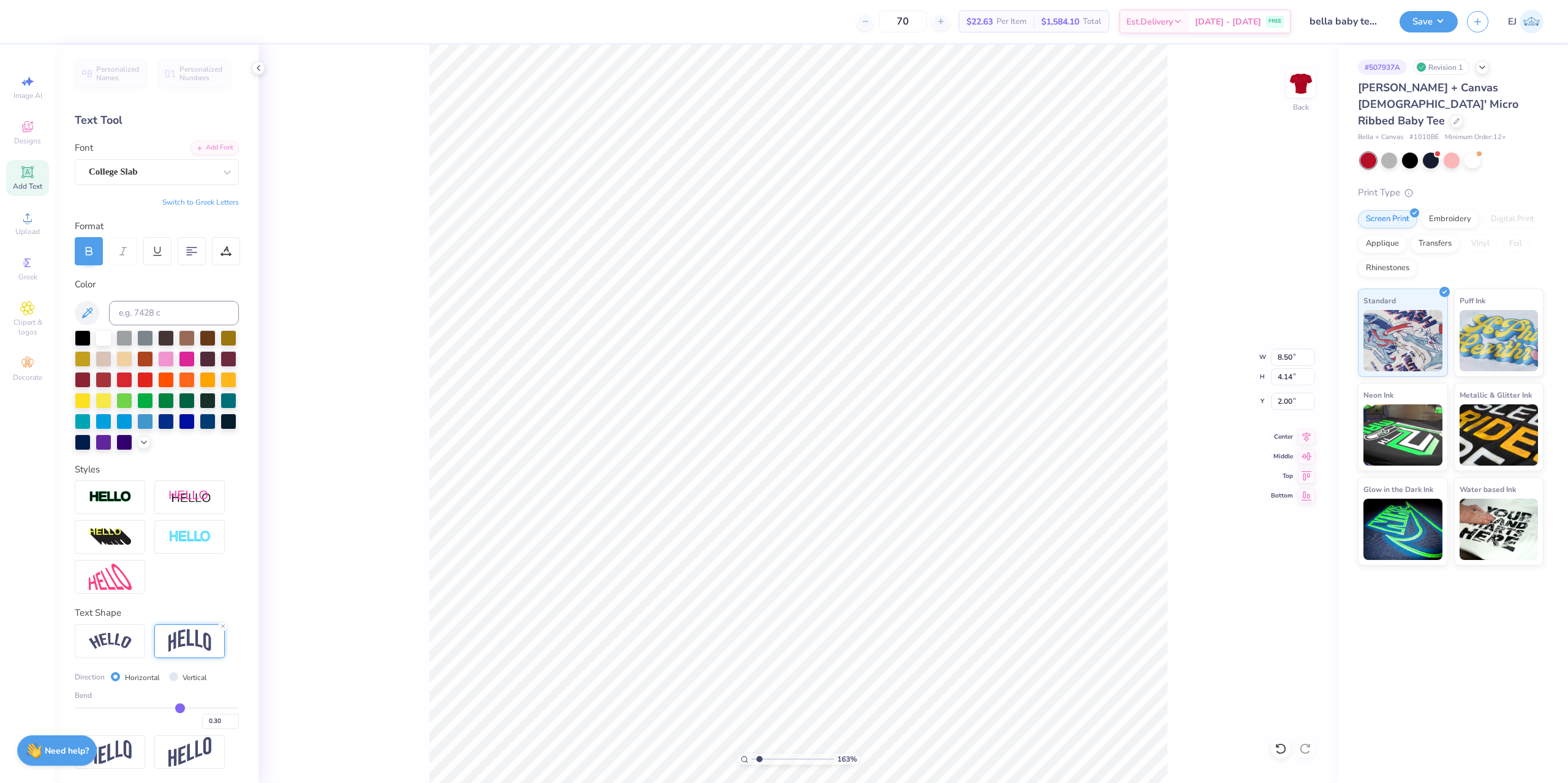
type input "0.3"
click at [181, 708] on input "range" at bounding box center [156, 708] width 164 height 2
type input "3.92"
type input "2.00"
click at [1444, 25] on button "Save" at bounding box center [1429, 20] width 58 height 22
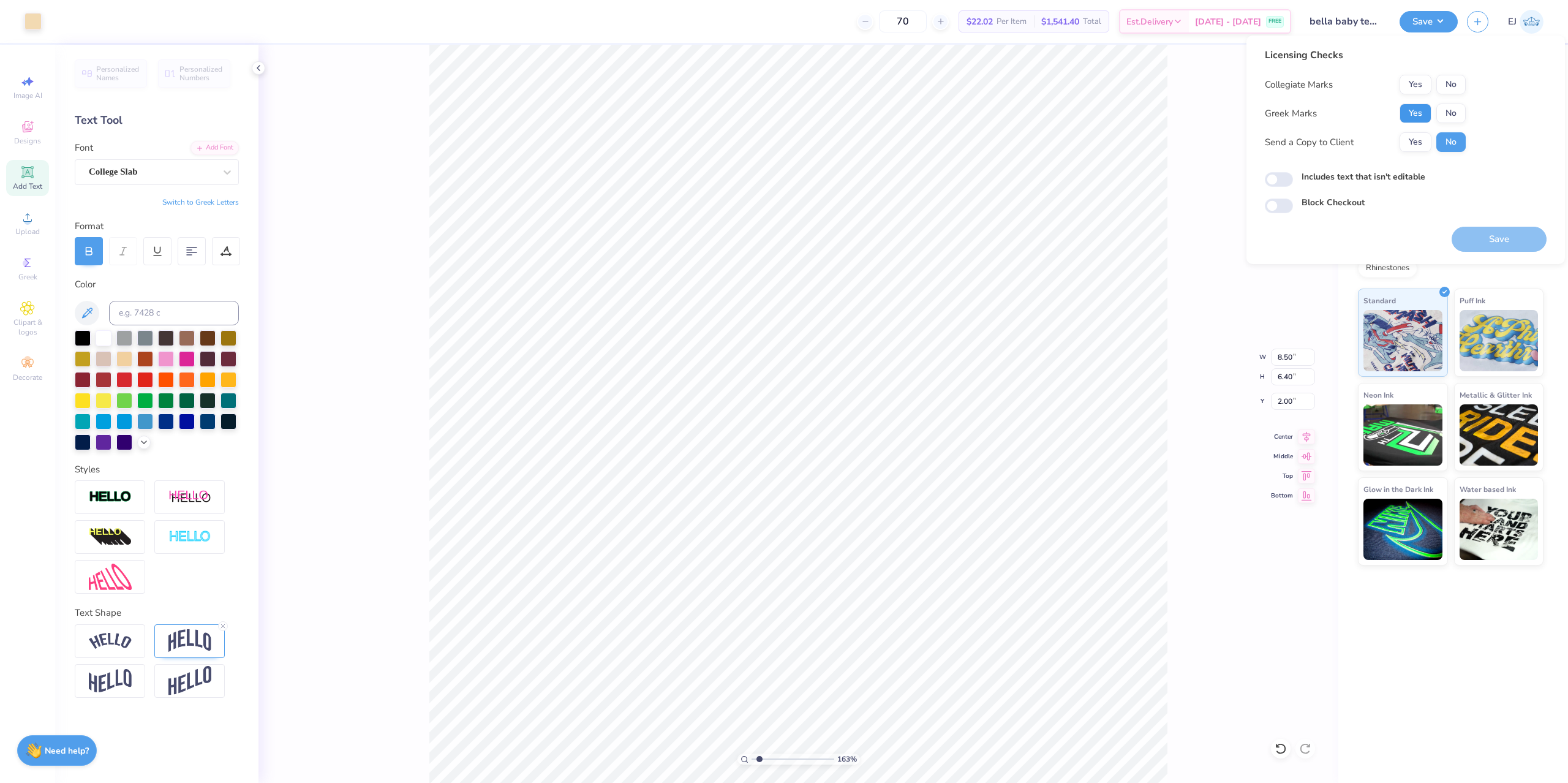
click at [1418, 109] on button "Yes" at bounding box center [1415, 113] width 32 height 19
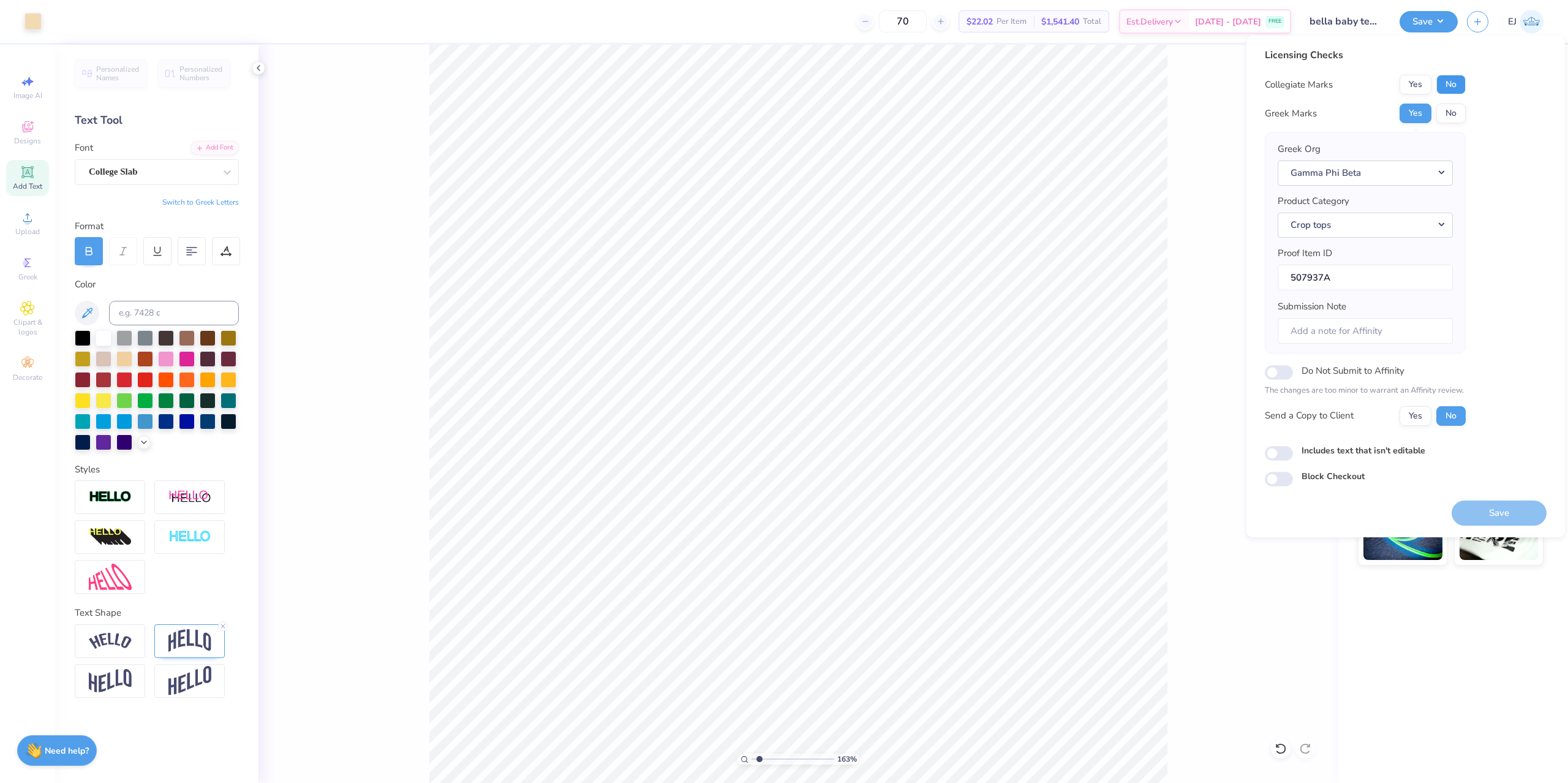
click at [1456, 88] on button "No" at bounding box center [1451, 84] width 30 height 19
click at [1493, 502] on button "Save" at bounding box center [1499, 513] width 95 height 25
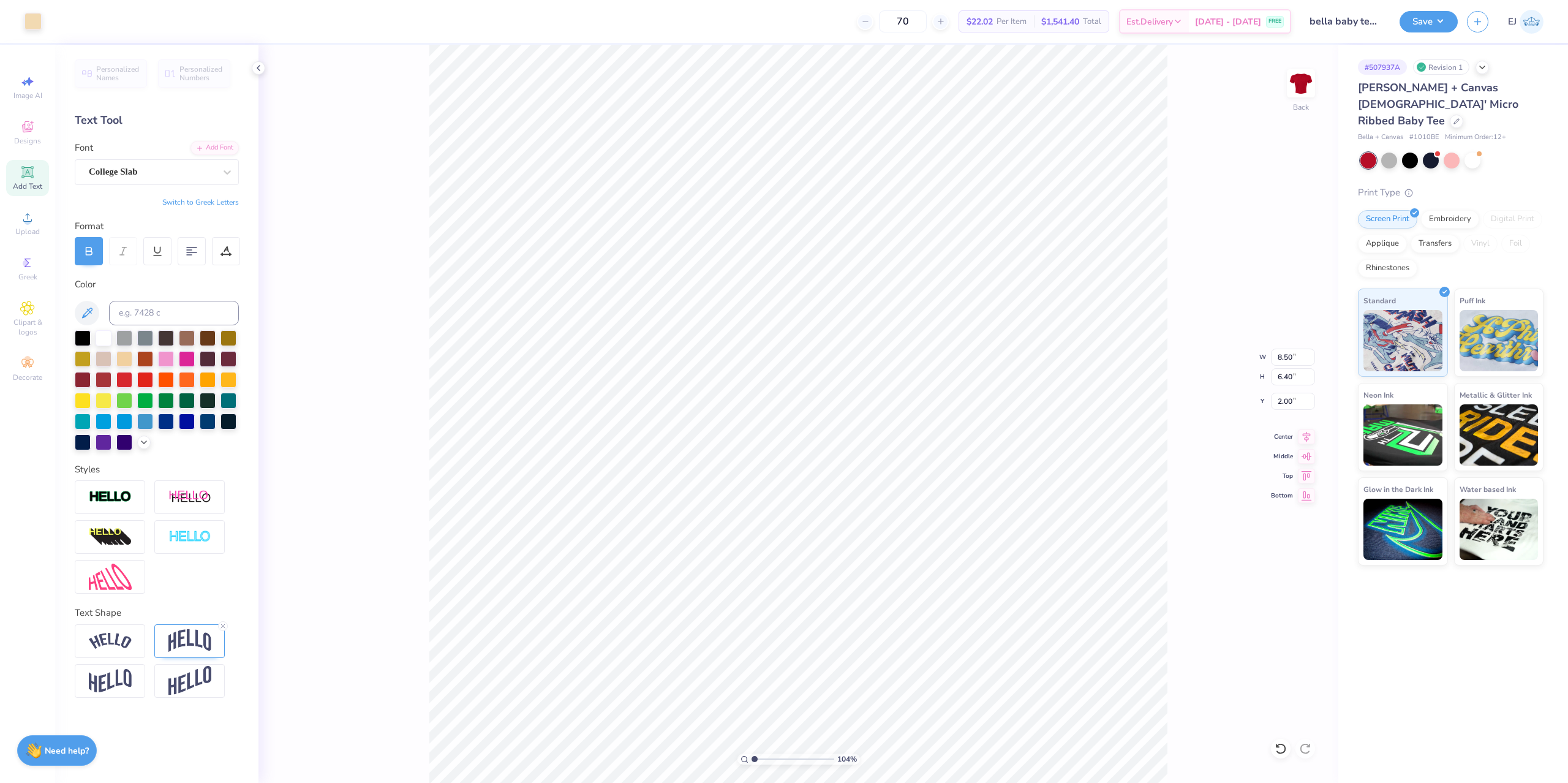
drag, startPoint x: 755, startPoint y: 760, endPoint x: 721, endPoint y: 759, distance: 34.0
type input "1"
click at [751, 759] on input "range" at bounding box center [793, 759] width 83 height 11
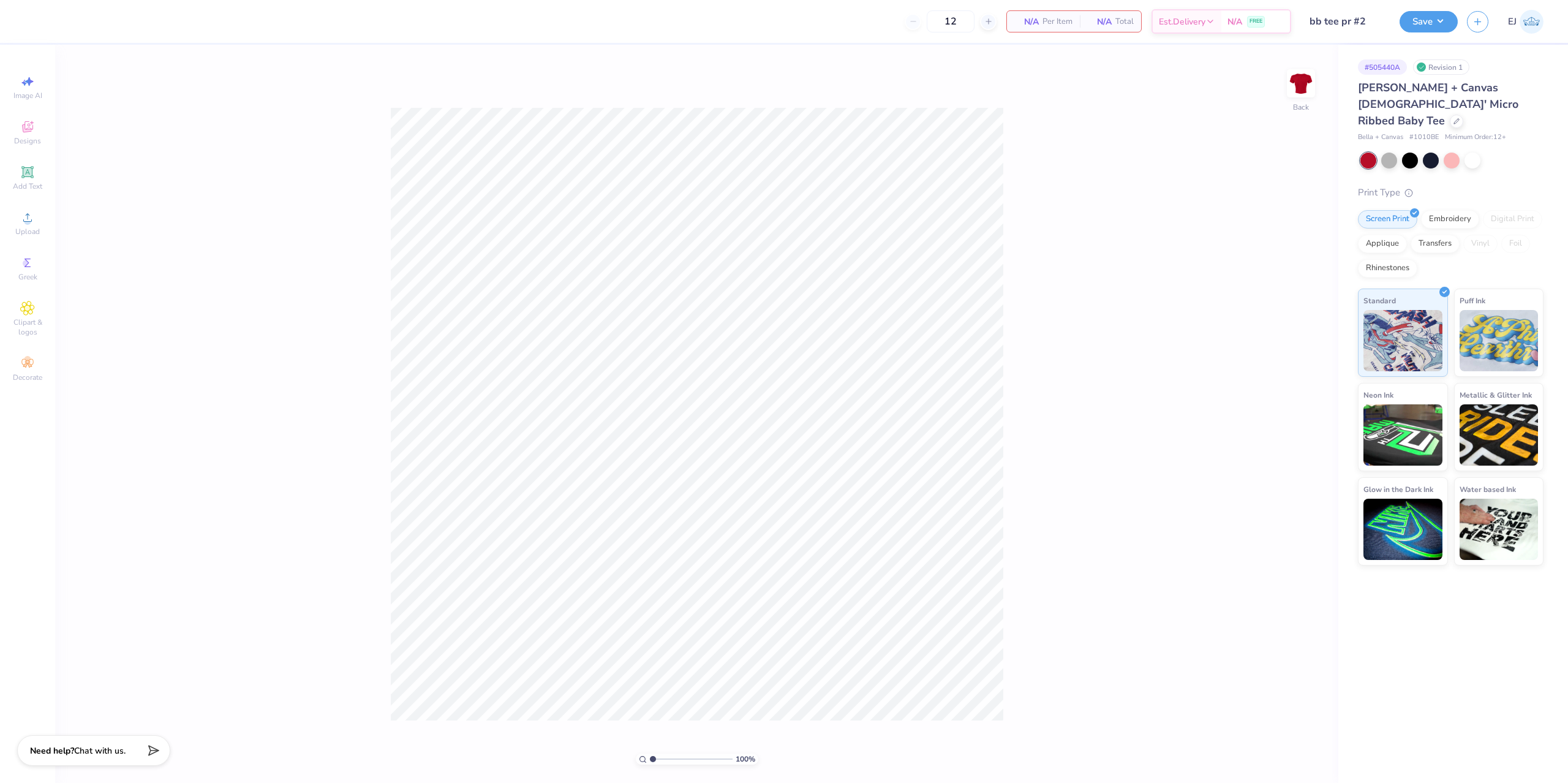
type input "bb tee pr #2"
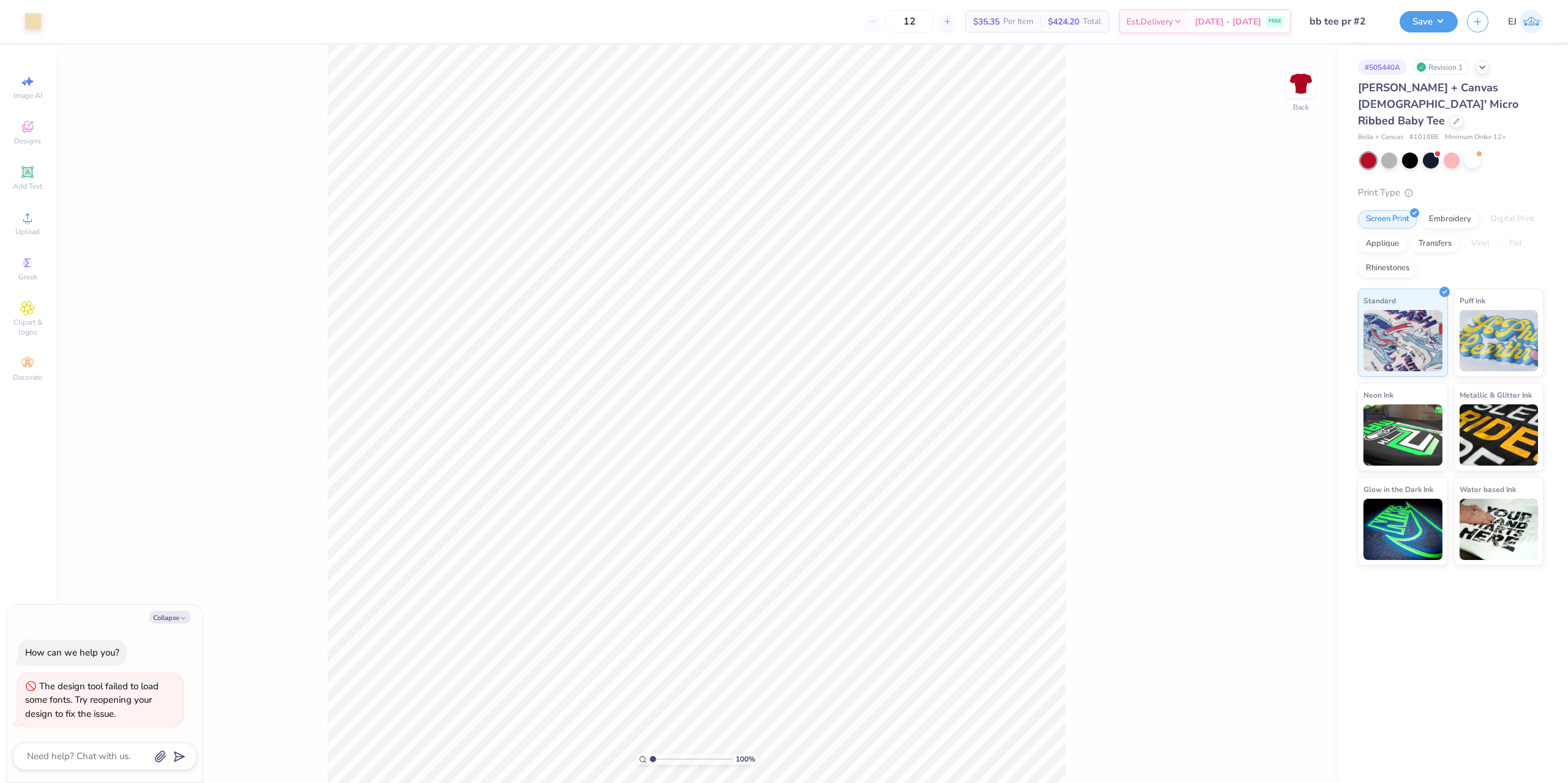
type textarea "x"
